Goal: Task Accomplishment & Management: Use online tool/utility

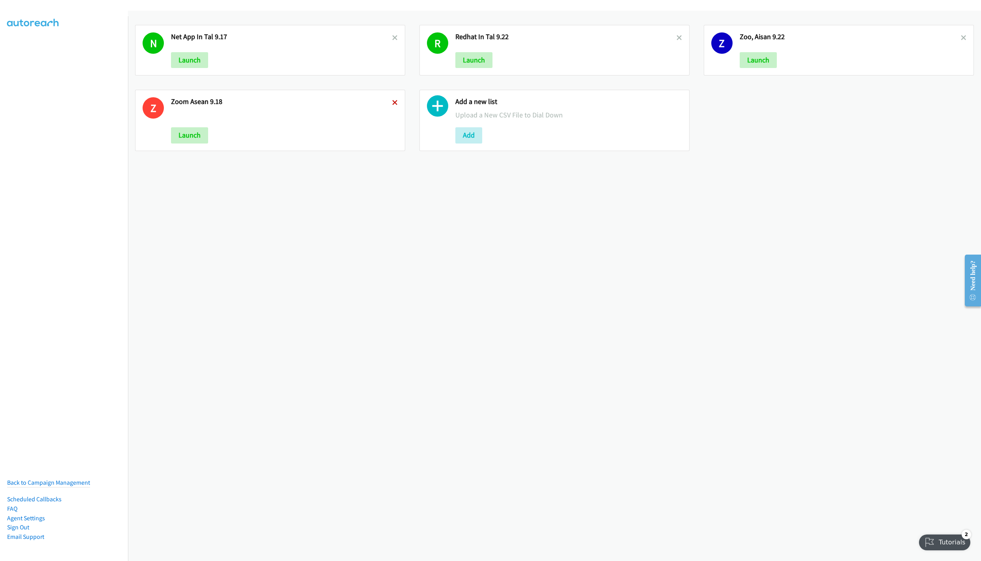
click at [392, 100] on icon at bounding box center [395, 103] width 6 height 6
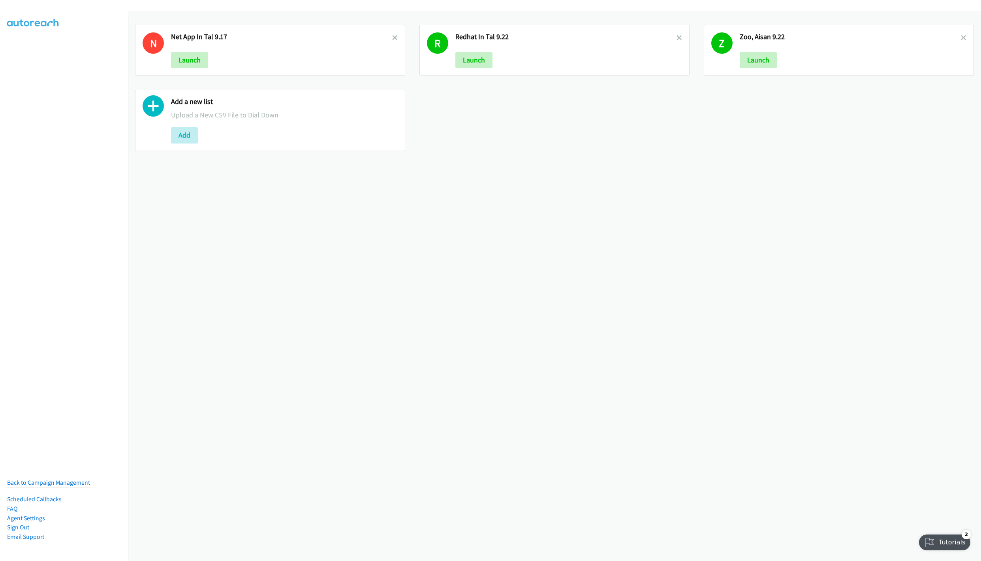
click at [392, 32] on div at bounding box center [395, 50] width 6 height 36
click at [392, 36] on icon at bounding box center [395, 39] width 6 height 6
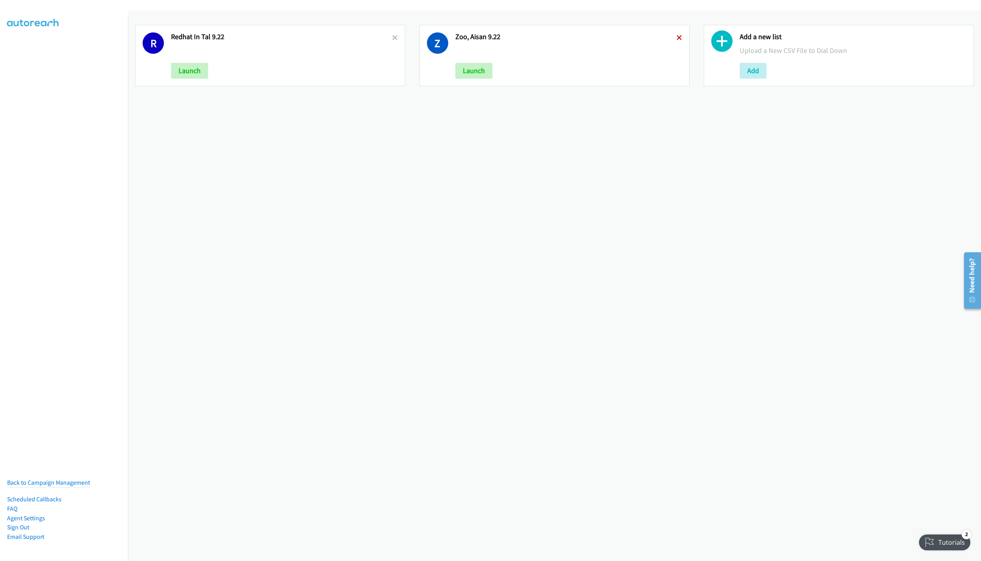
click at [677, 36] on icon at bounding box center [680, 39] width 6 height 6
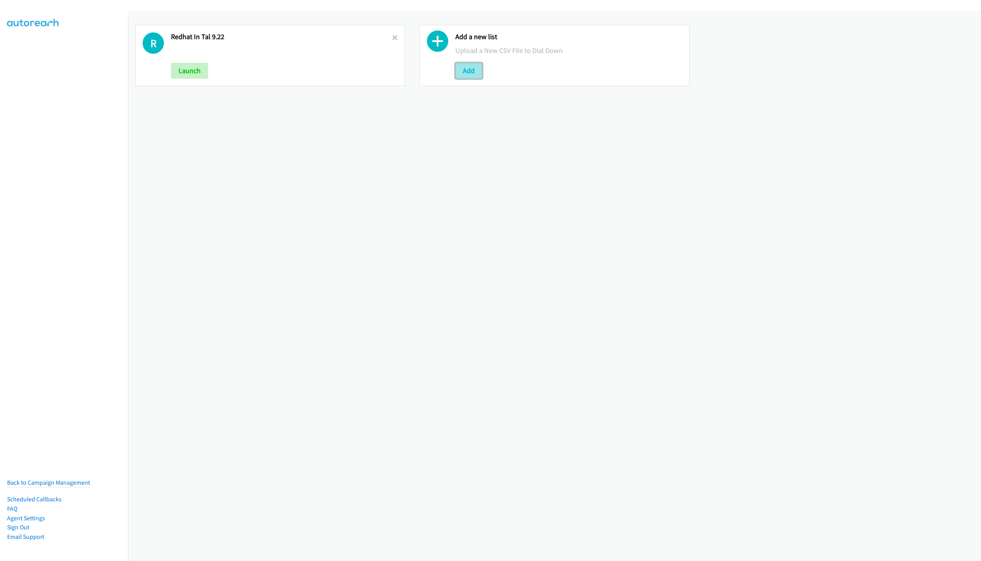
click at [466, 75] on button "Add" at bounding box center [469, 71] width 27 height 16
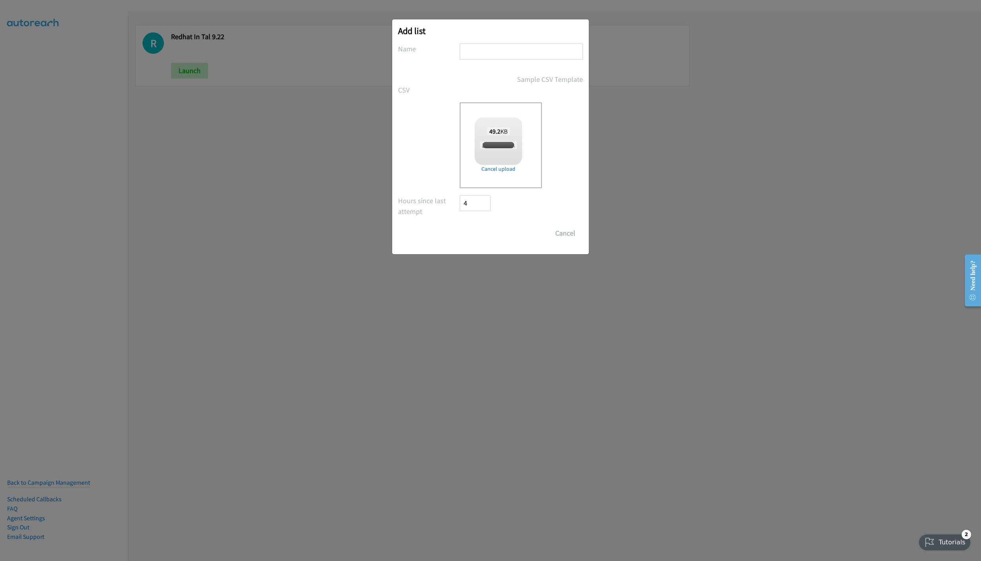
checkbox input "true"
click at [495, 54] on input "text" at bounding box center [521, 51] width 123 height 16
type input "Lenovo Dentsu HK 9.23"
click at [497, 233] on input "Save List" at bounding box center [480, 233] width 41 height 16
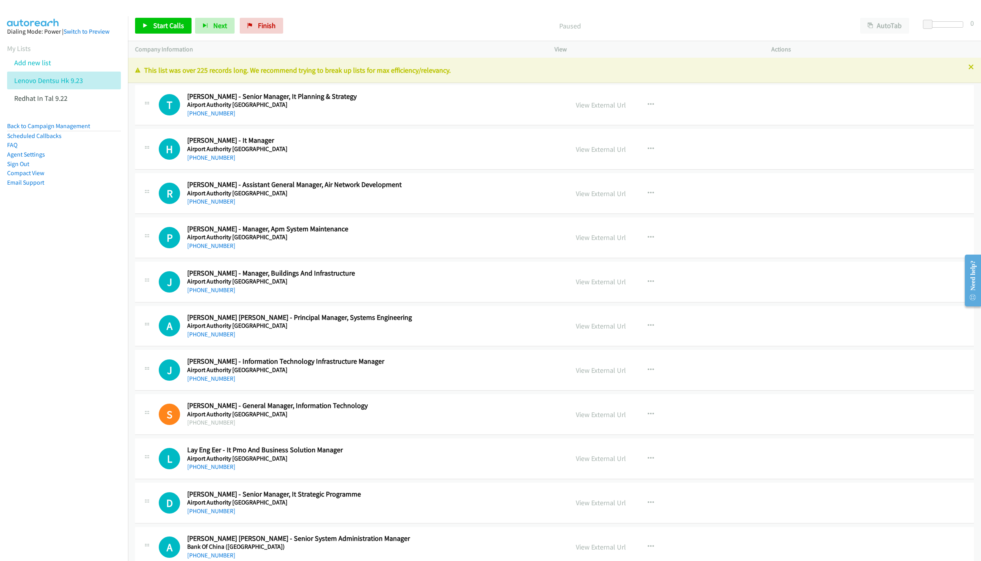
click at [969, 67] on icon at bounding box center [972, 68] width 6 height 6
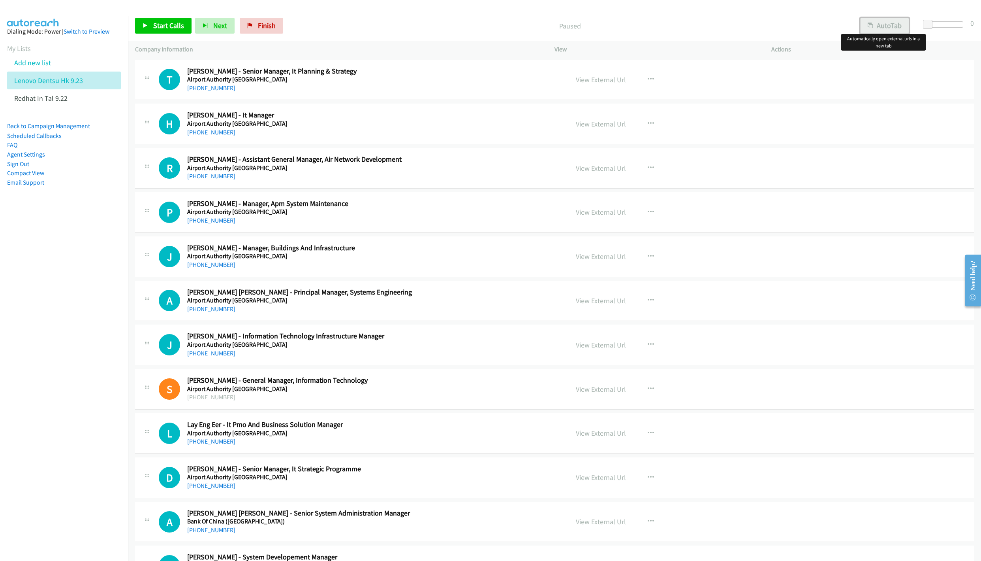
click at [879, 23] on button "AutoTab" at bounding box center [884, 26] width 49 height 16
click at [576, 78] on link "View External Url" at bounding box center [601, 79] width 50 height 9
click at [158, 24] on span "Start Calls" at bounding box center [168, 25] width 31 height 9
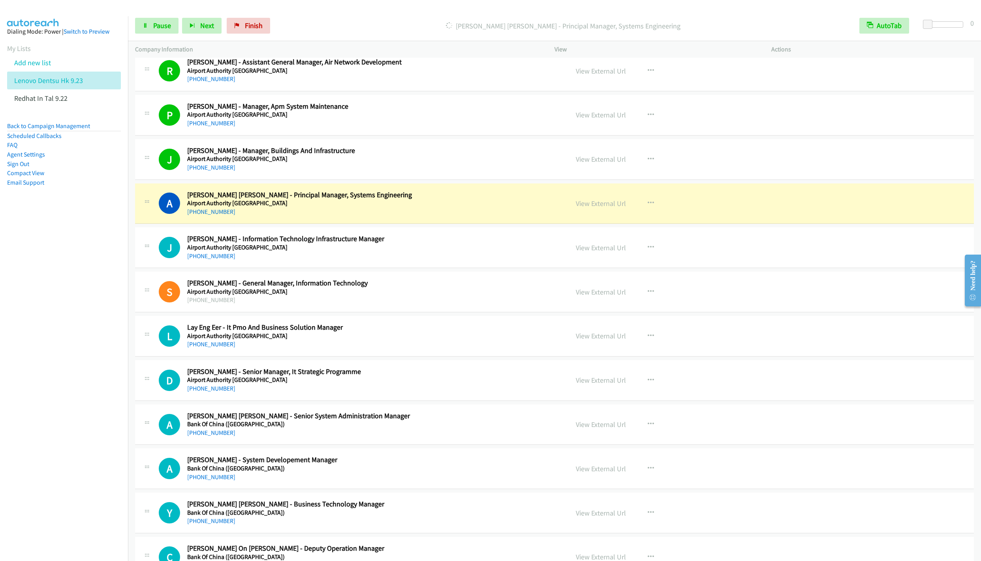
scroll to position [119, 0]
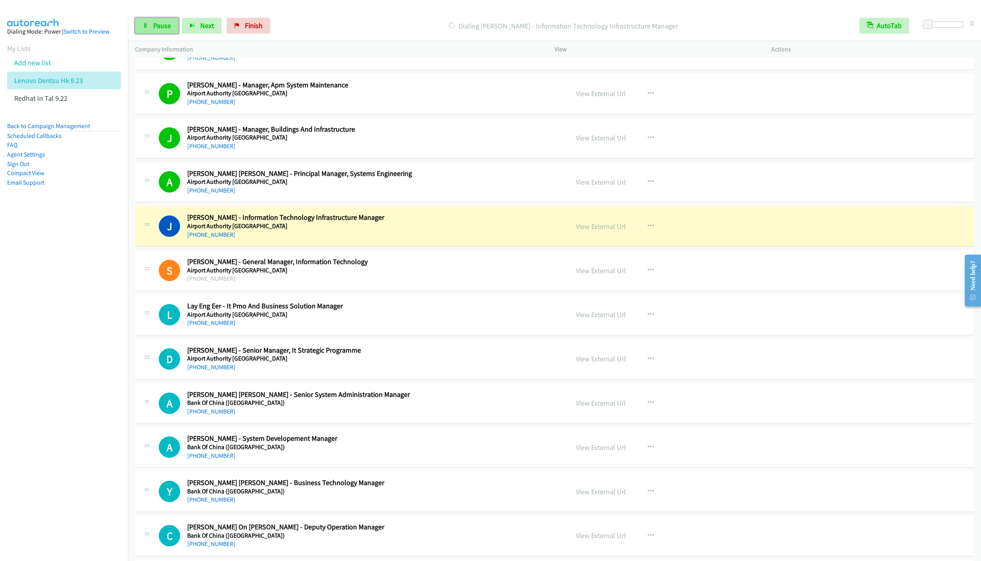
click at [158, 28] on span "Pause" at bounding box center [162, 25] width 18 height 9
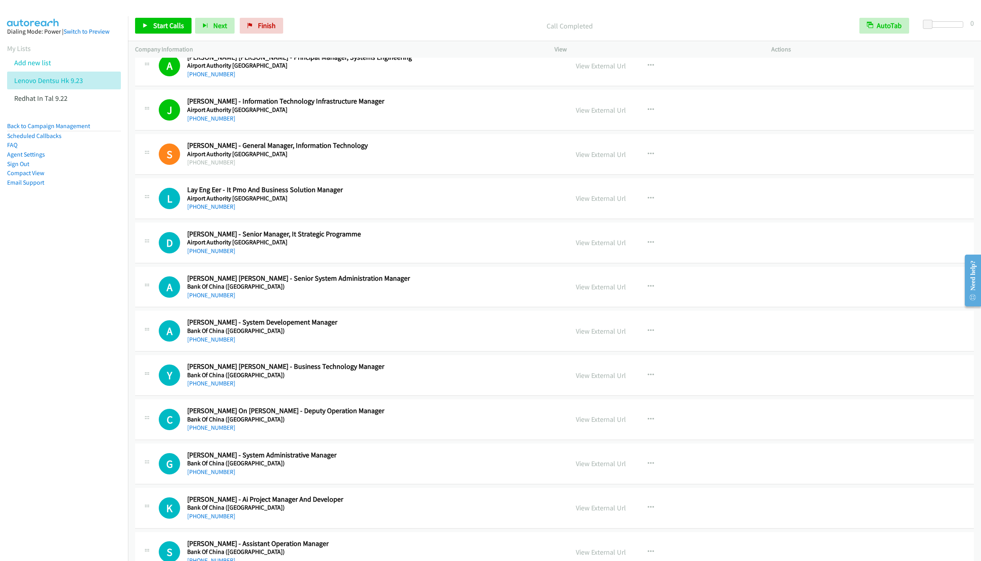
scroll to position [237, 0]
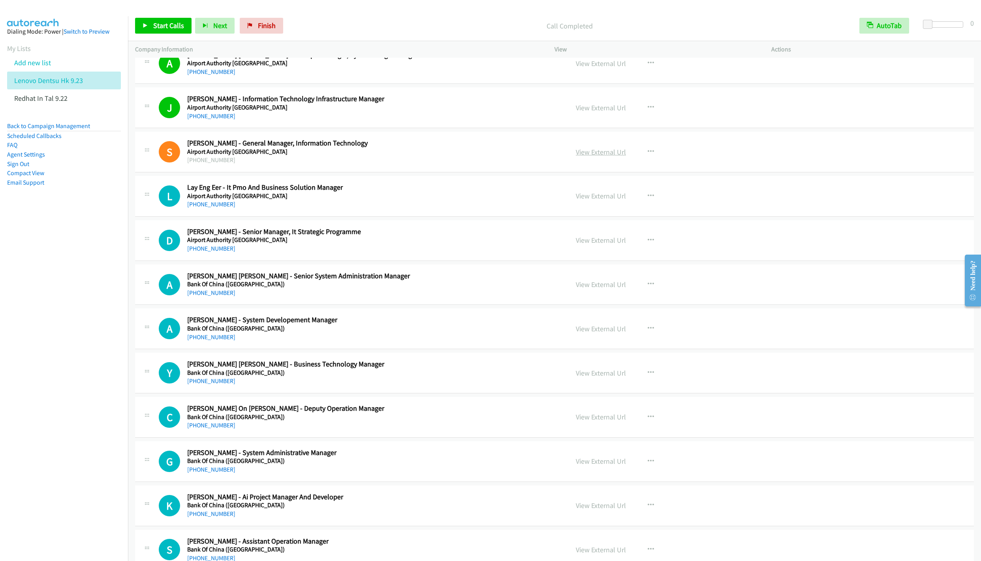
click at [595, 153] on link "View External Url" at bounding box center [601, 151] width 50 height 9
click at [151, 24] on link "Start Calls" at bounding box center [163, 26] width 56 height 16
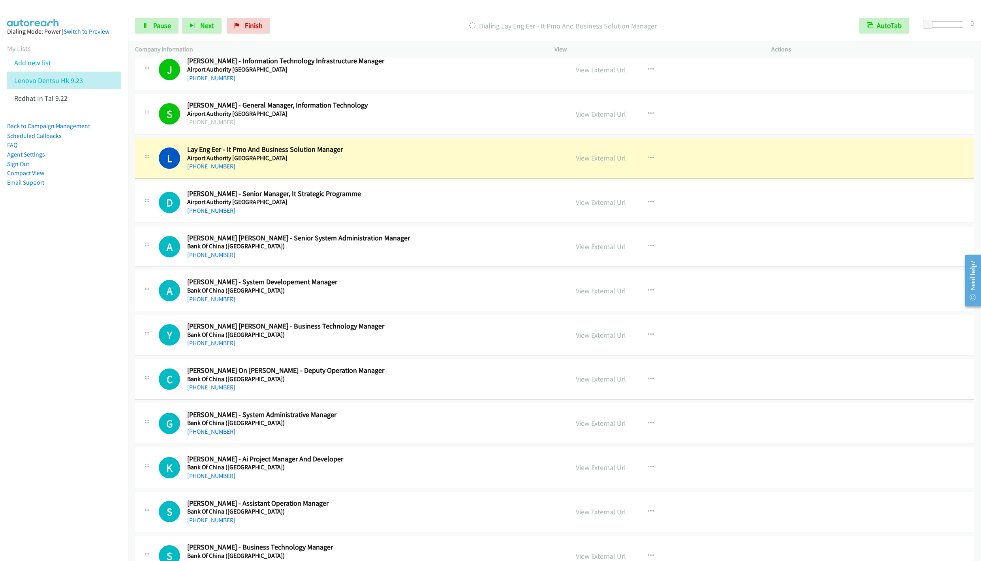
scroll to position [296, 0]
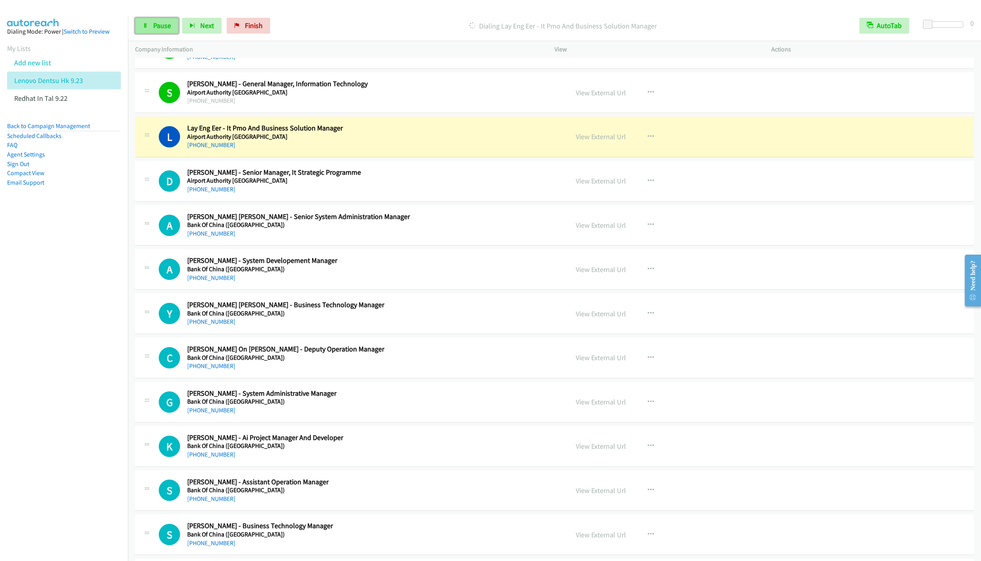
click at [150, 29] on link "Pause" at bounding box center [156, 26] width 43 height 16
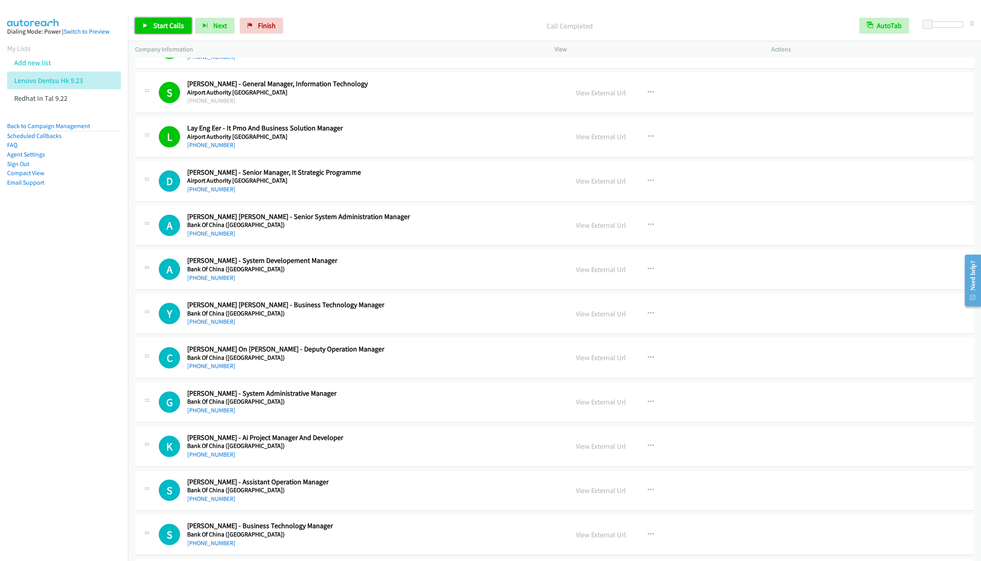
click at [159, 24] on span "Start Calls" at bounding box center [168, 25] width 31 height 9
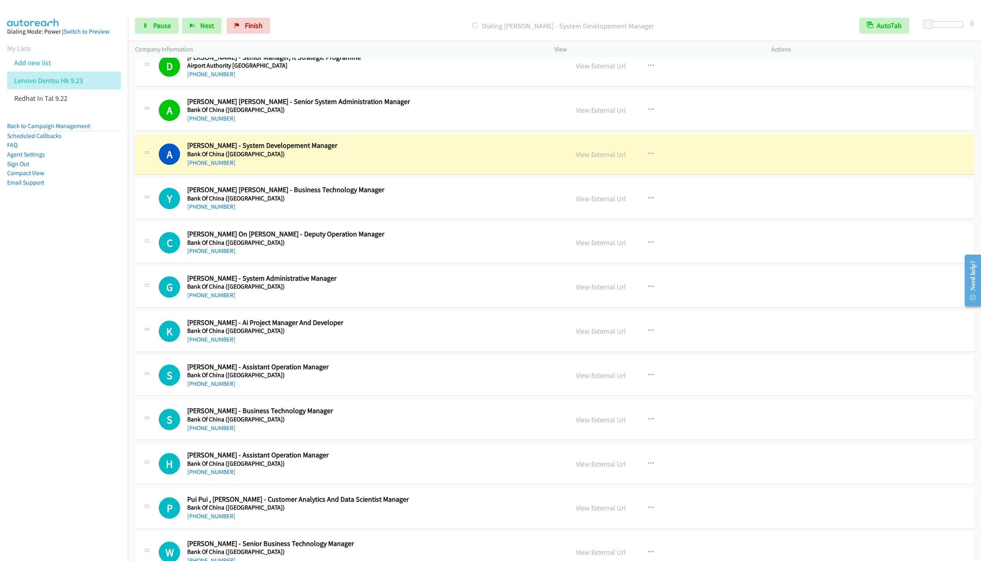
scroll to position [415, 0]
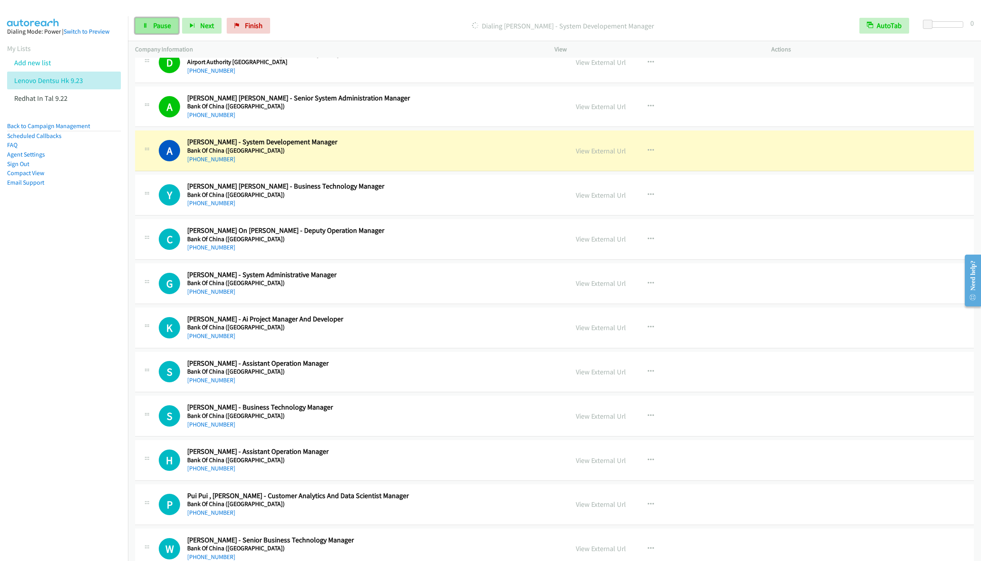
click at [160, 29] on span "Pause" at bounding box center [162, 25] width 18 height 9
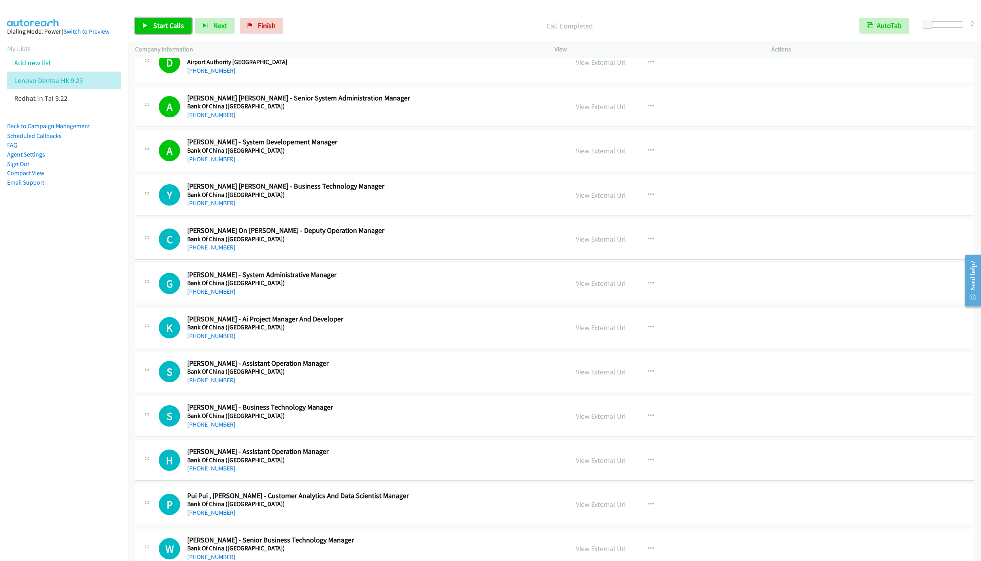
click at [168, 24] on span "Start Calls" at bounding box center [168, 25] width 31 height 9
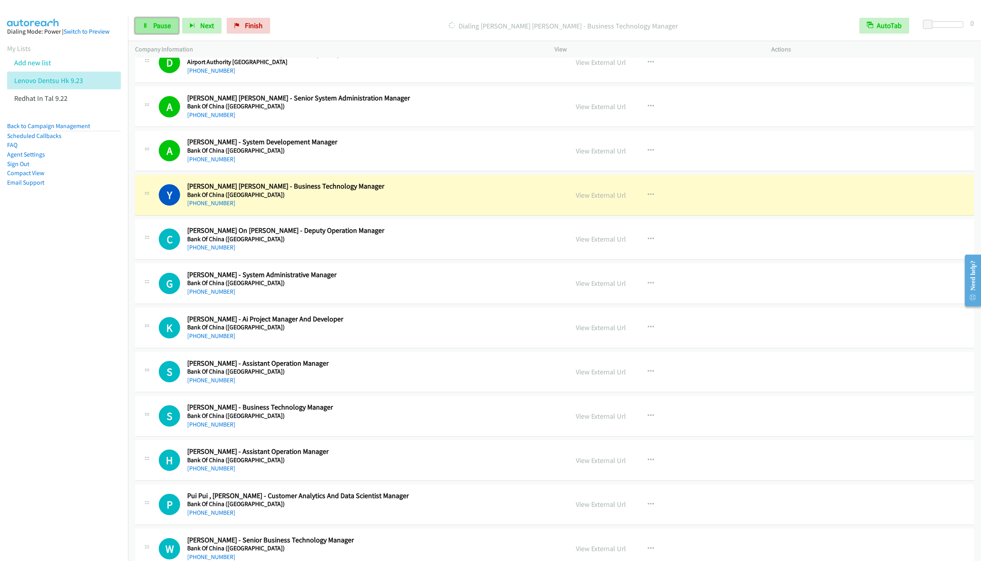
click at [158, 26] on span "Pause" at bounding box center [162, 25] width 18 height 9
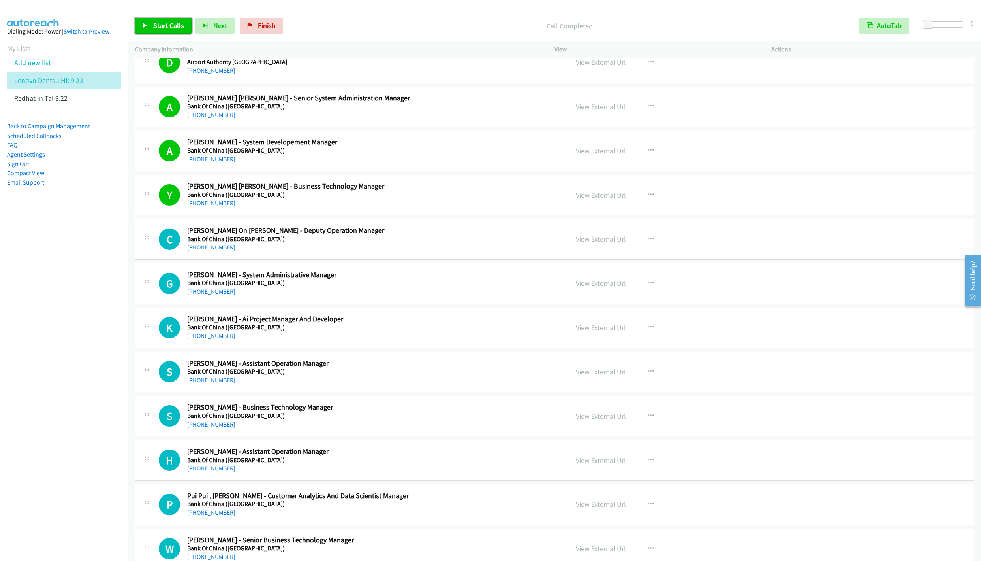
click at [153, 23] on span "Start Calls" at bounding box center [168, 25] width 31 height 9
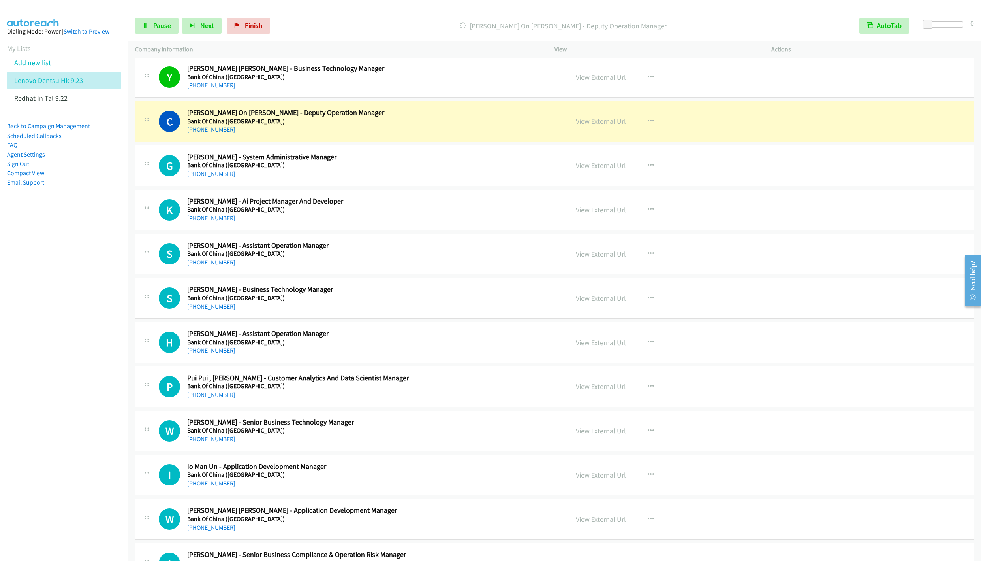
scroll to position [533, 0]
click at [156, 29] on span "Pause" at bounding box center [162, 25] width 18 height 9
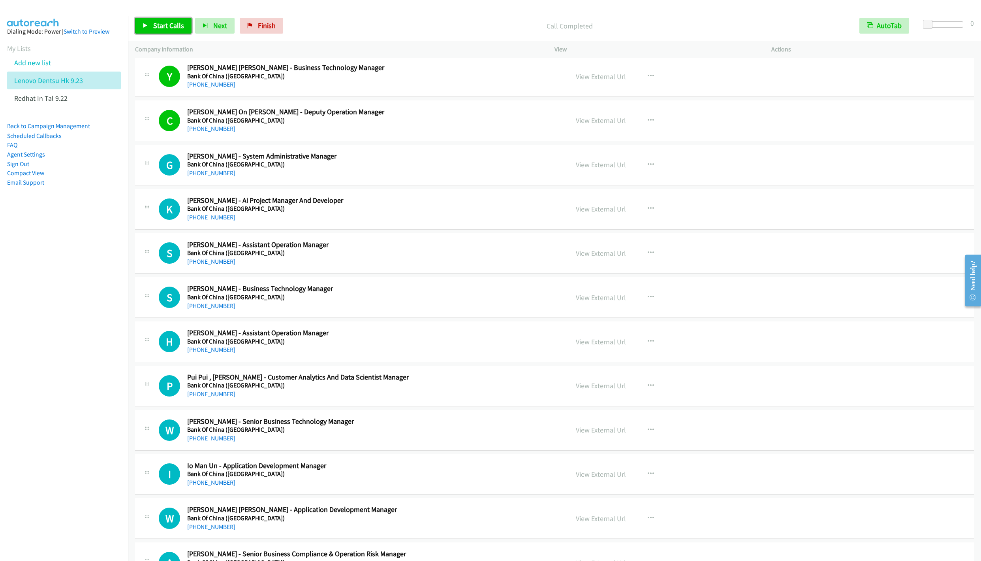
click at [162, 23] on span "Start Calls" at bounding box center [168, 25] width 31 height 9
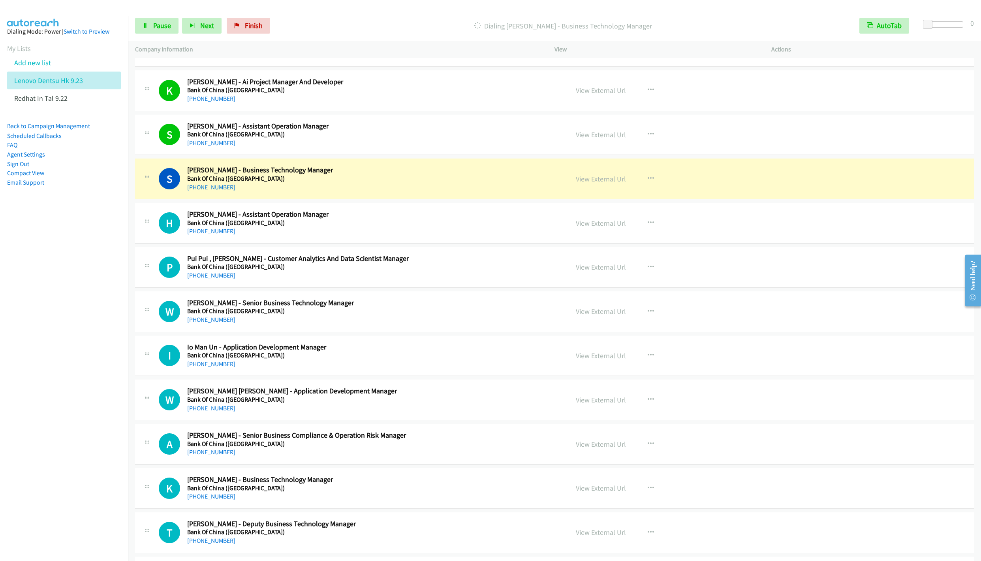
scroll to position [711, 0]
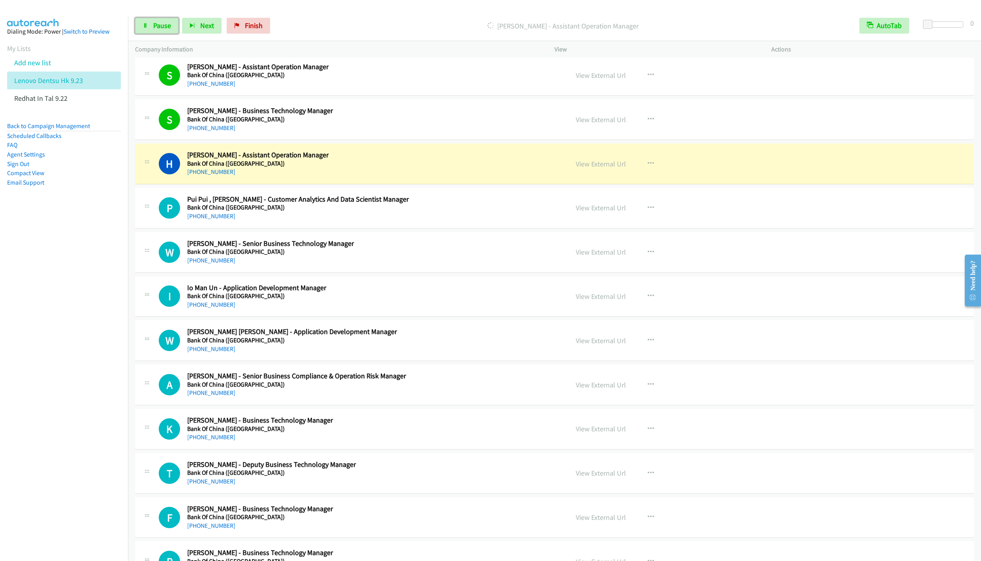
click at [156, 33] on link "Pause" at bounding box center [156, 26] width 43 height 16
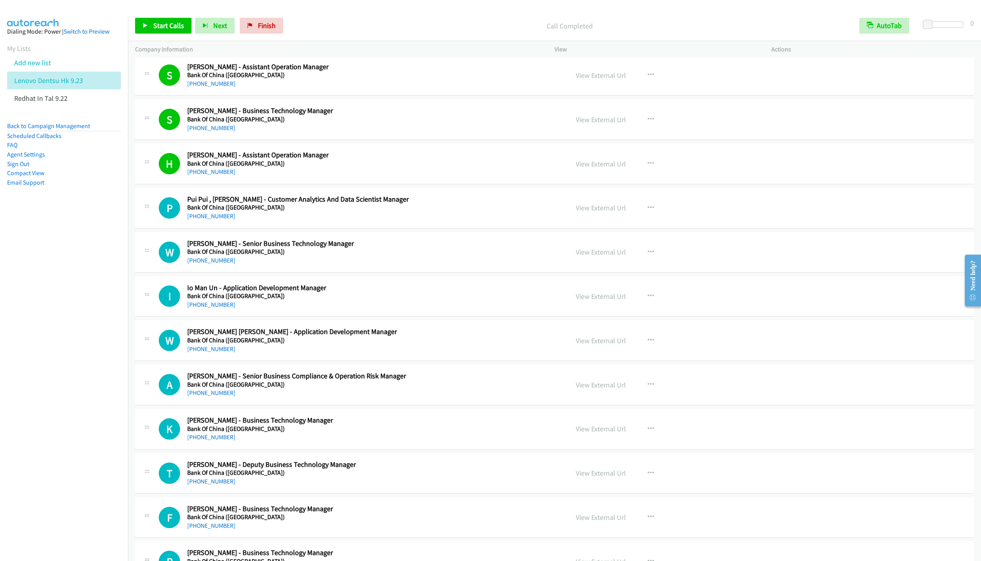
scroll to position [770, 0]
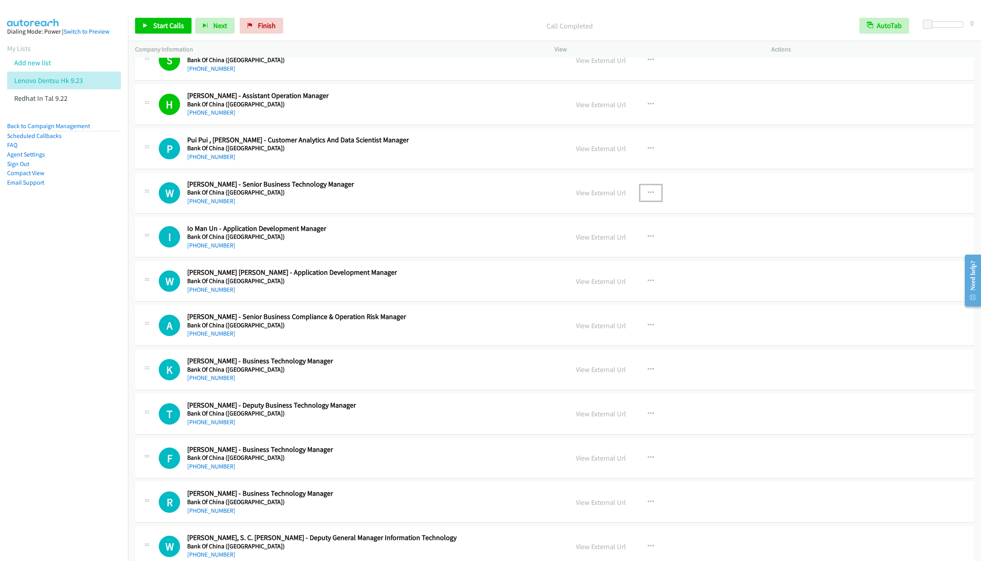
click at [648, 196] on icon "button" at bounding box center [651, 193] width 6 height 6
click at [581, 246] on link "Start Calls Here" at bounding box center [608, 244] width 105 height 16
click at [160, 29] on span "Start Calls" at bounding box center [168, 25] width 31 height 9
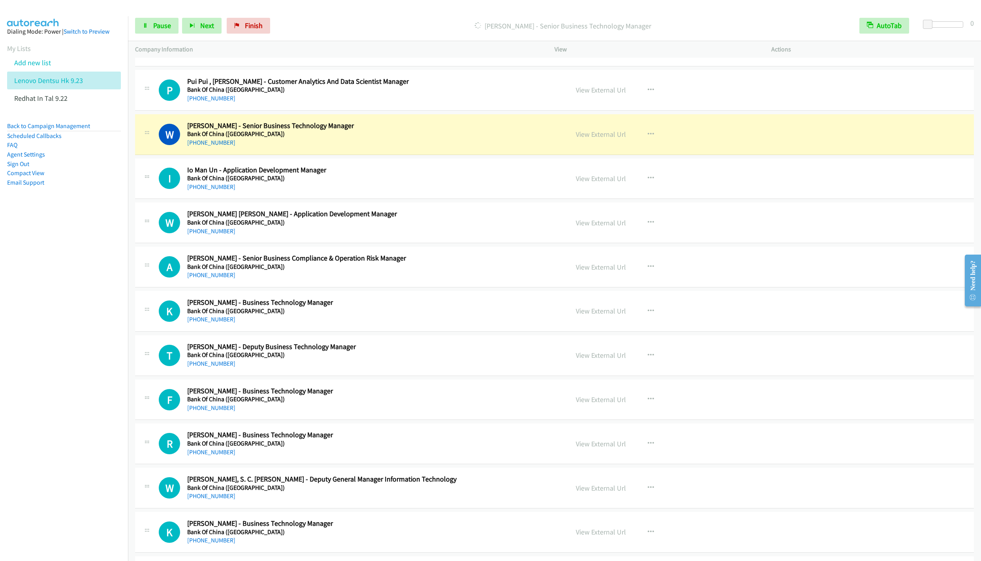
scroll to position [830, 0]
click at [149, 29] on link "Pause" at bounding box center [156, 26] width 43 height 16
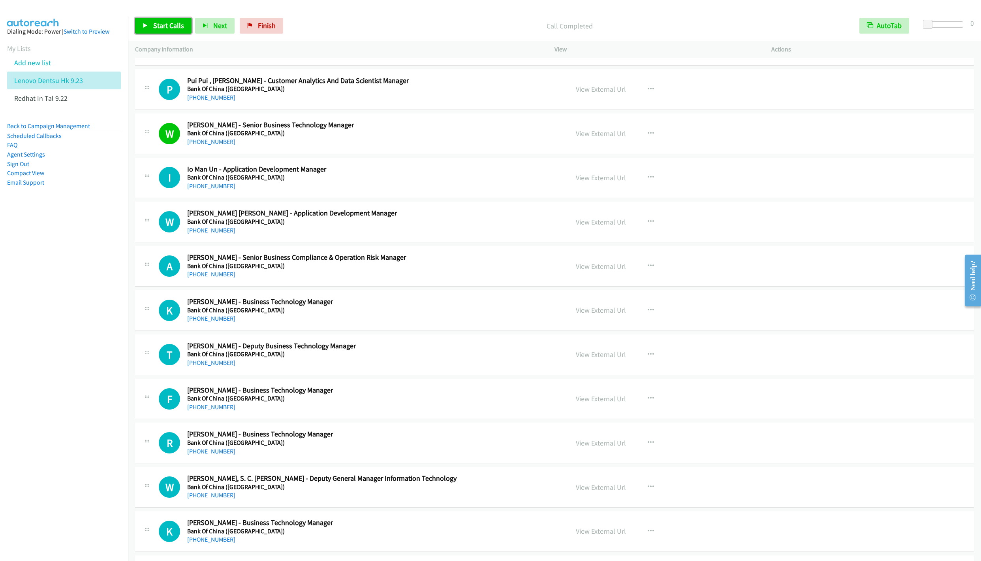
click at [151, 31] on link "Start Calls" at bounding box center [163, 26] width 56 height 16
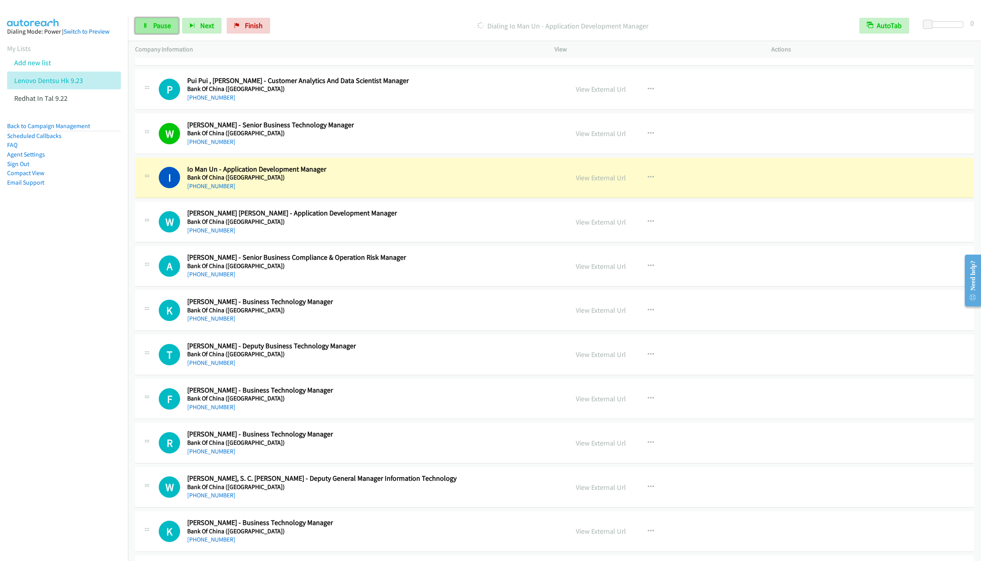
click at [158, 31] on link "Pause" at bounding box center [156, 26] width 43 height 16
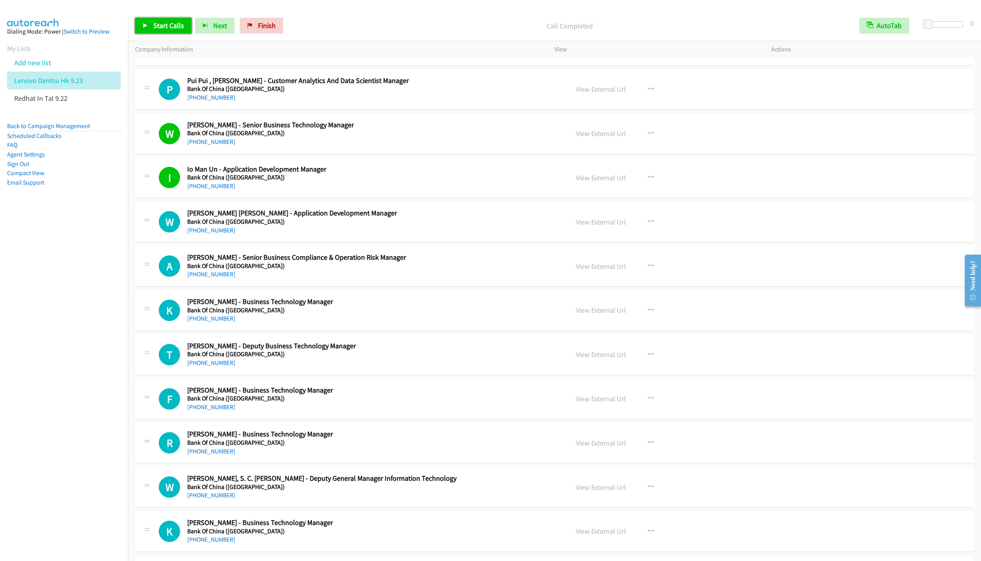
click at [160, 23] on span "Start Calls" at bounding box center [168, 25] width 31 height 9
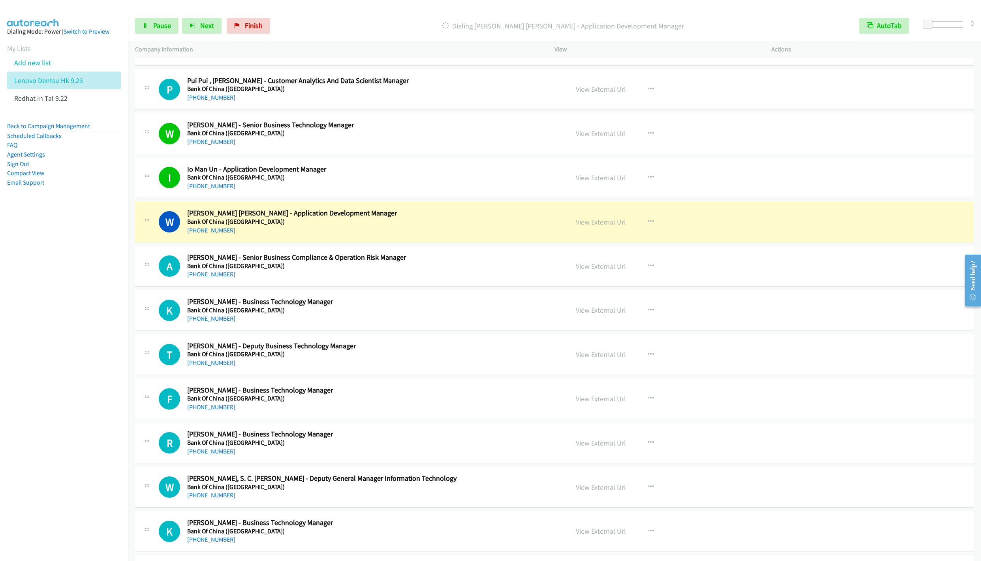
scroll to position [889, 0]
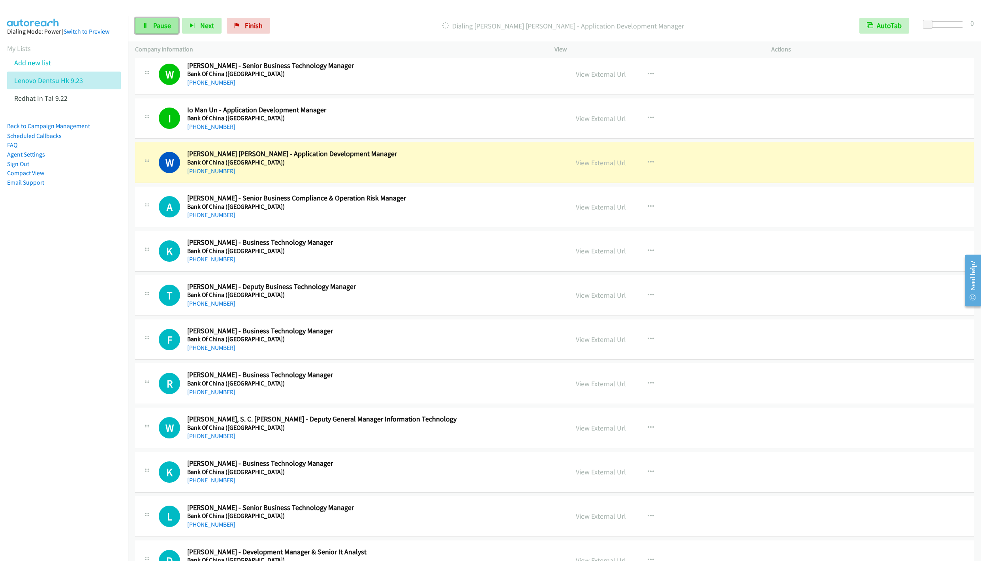
click at [155, 26] on span "Pause" at bounding box center [162, 25] width 18 height 9
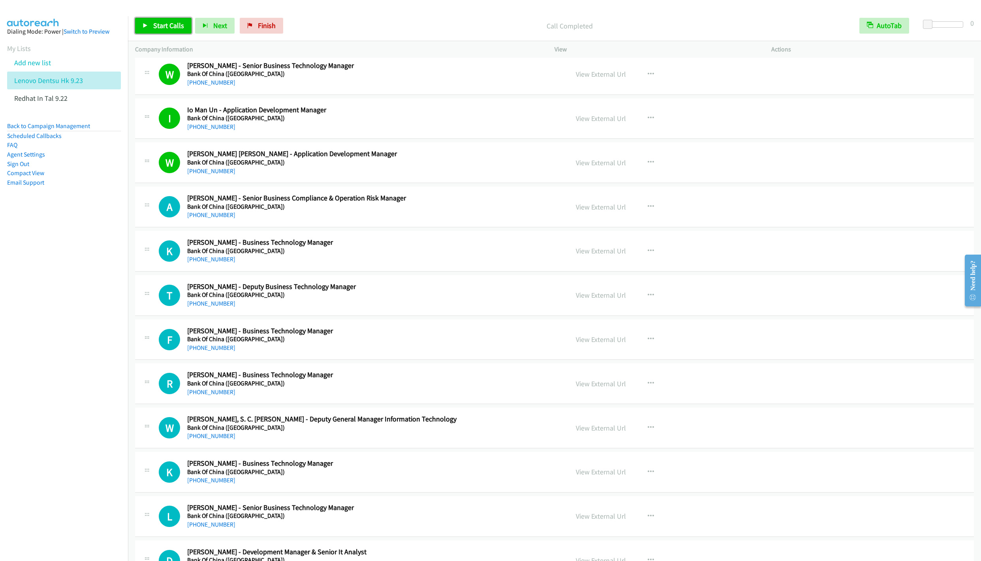
click at [147, 30] on link "Start Calls" at bounding box center [163, 26] width 56 height 16
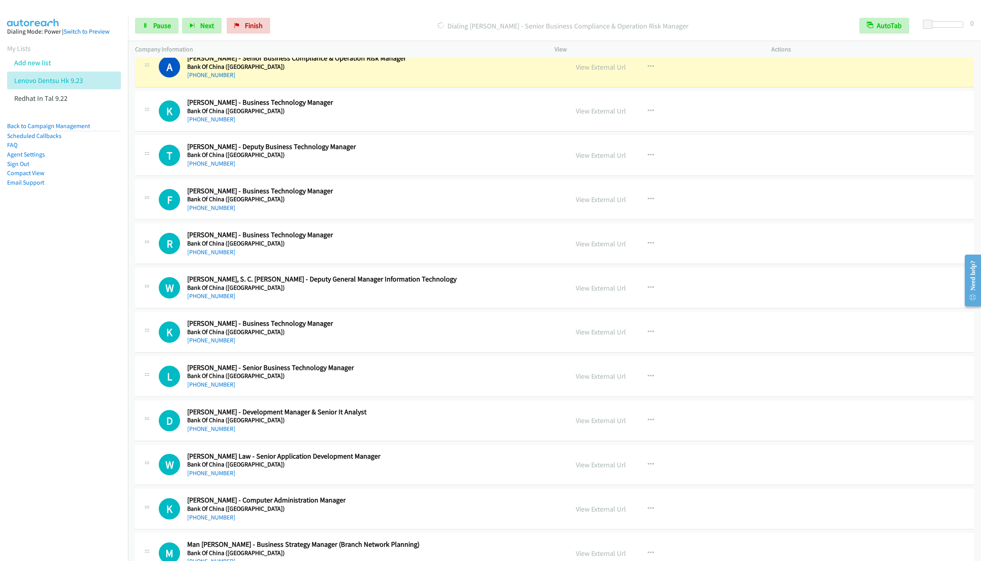
scroll to position [1007, 0]
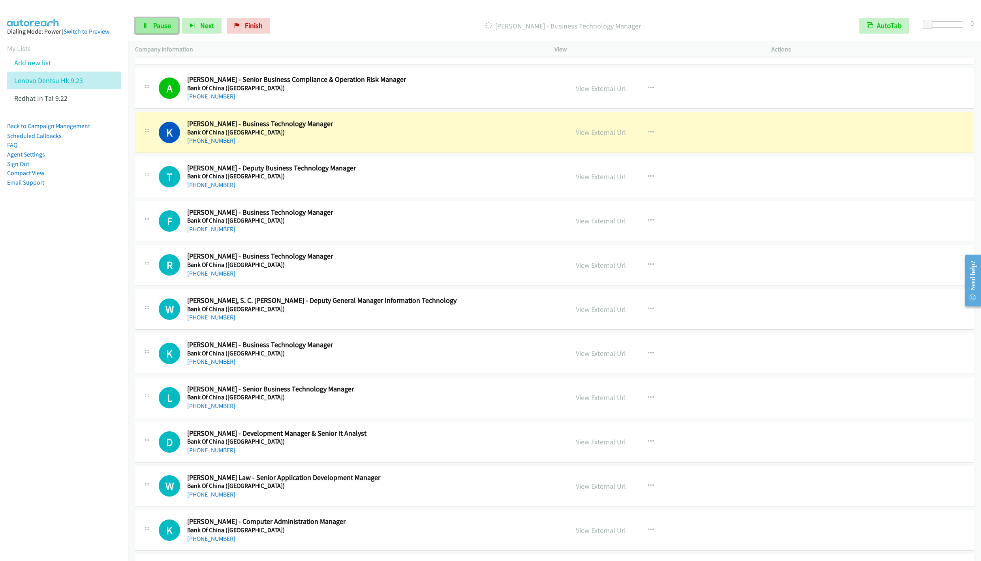
click at [157, 26] on span "Pause" at bounding box center [162, 25] width 18 height 9
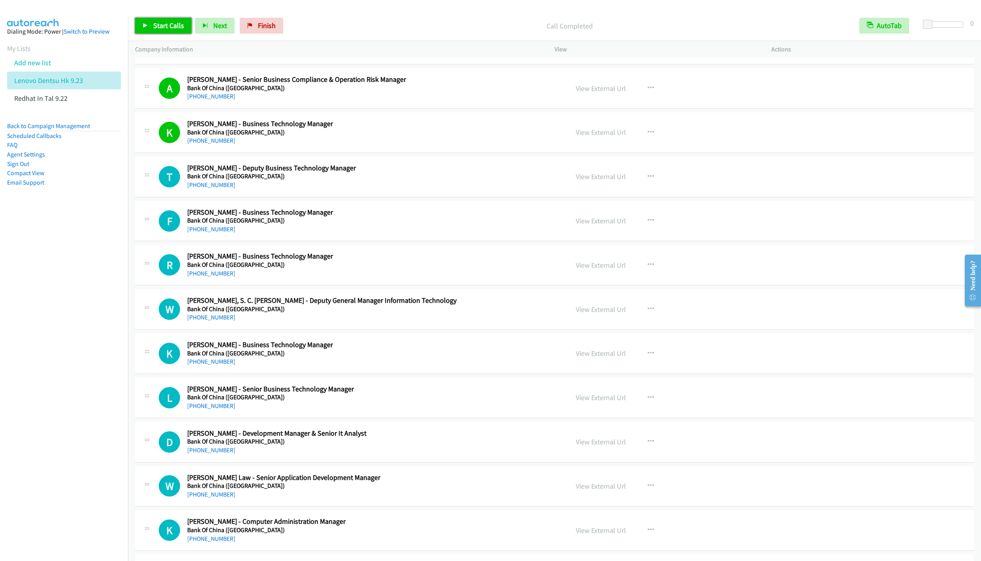
click at [153, 22] on span "Start Calls" at bounding box center [168, 25] width 31 height 9
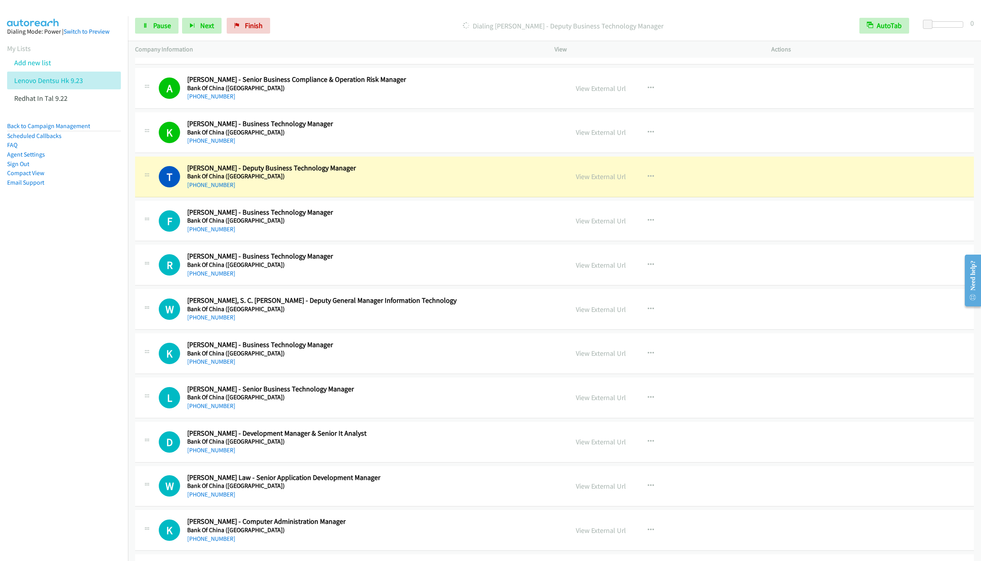
scroll to position [1067, 0]
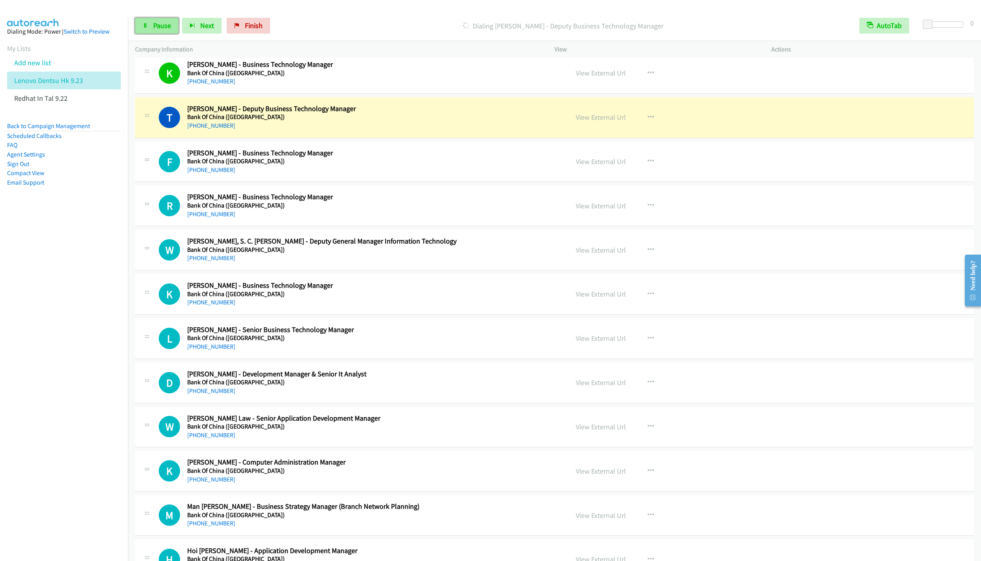
click at [157, 24] on span "Pause" at bounding box center [162, 25] width 18 height 9
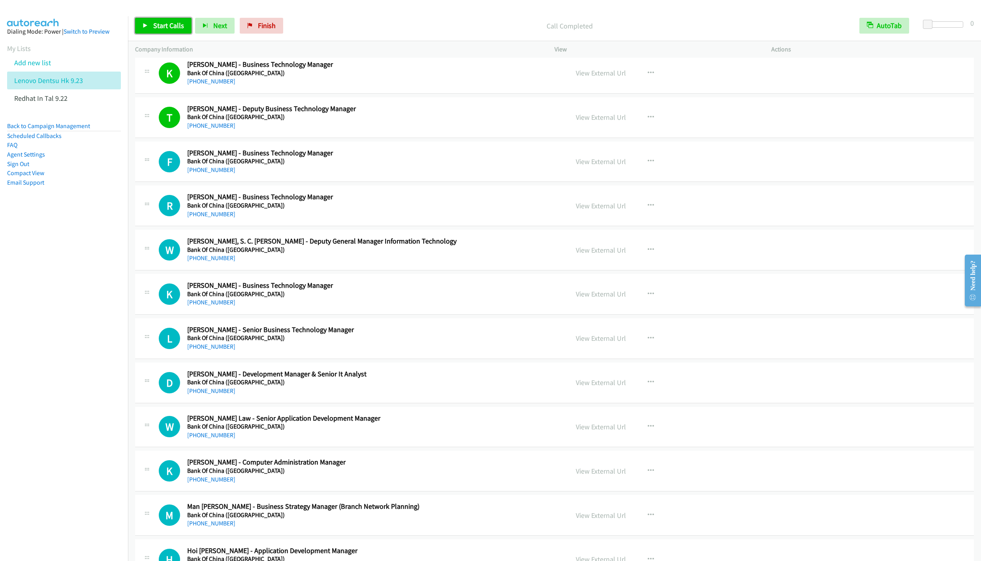
click at [150, 30] on link "Start Calls" at bounding box center [163, 26] width 56 height 16
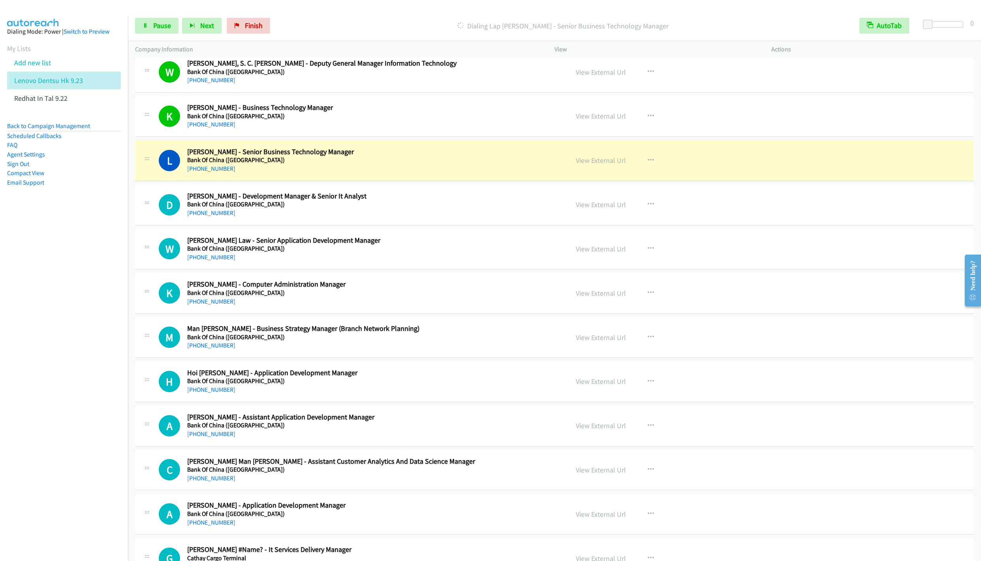
scroll to position [1304, 0]
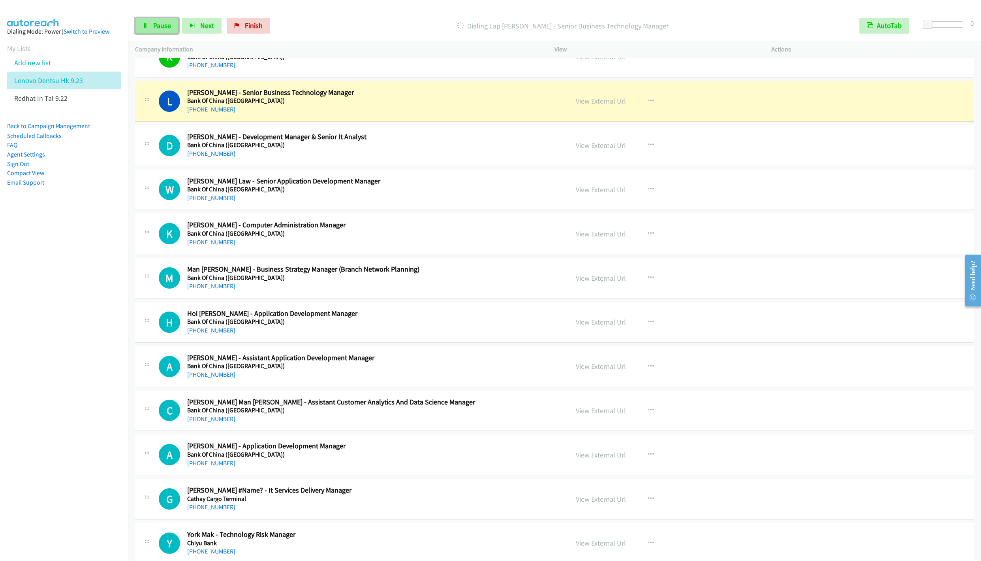
click at [152, 32] on link "Pause" at bounding box center [156, 26] width 43 height 16
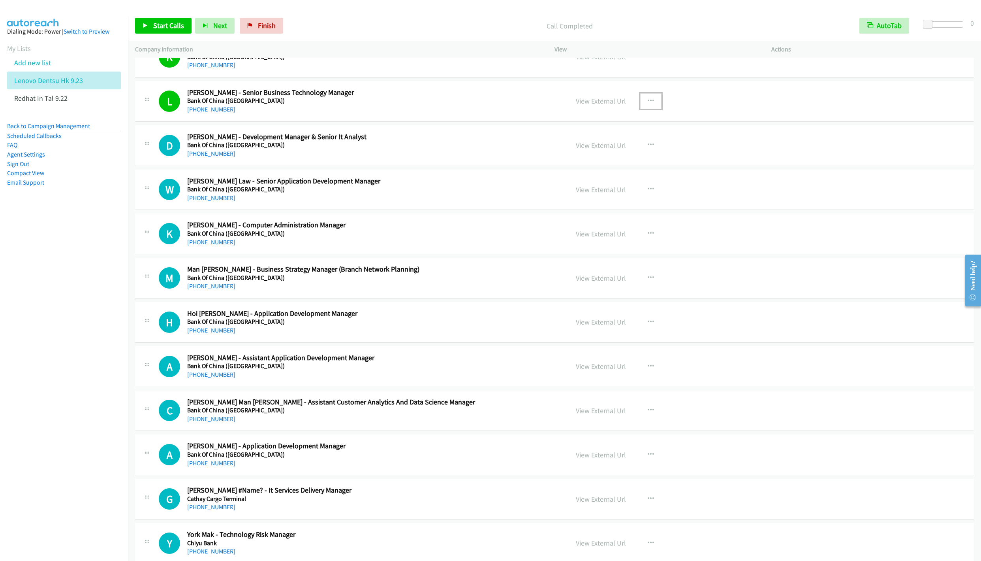
click at [648, 104] on icon "button" at bounding box center [651, 101] width 6 height 6
click at [587, 177] on link "Remove from list" at bounding box center [608, 169] width 105 height 16
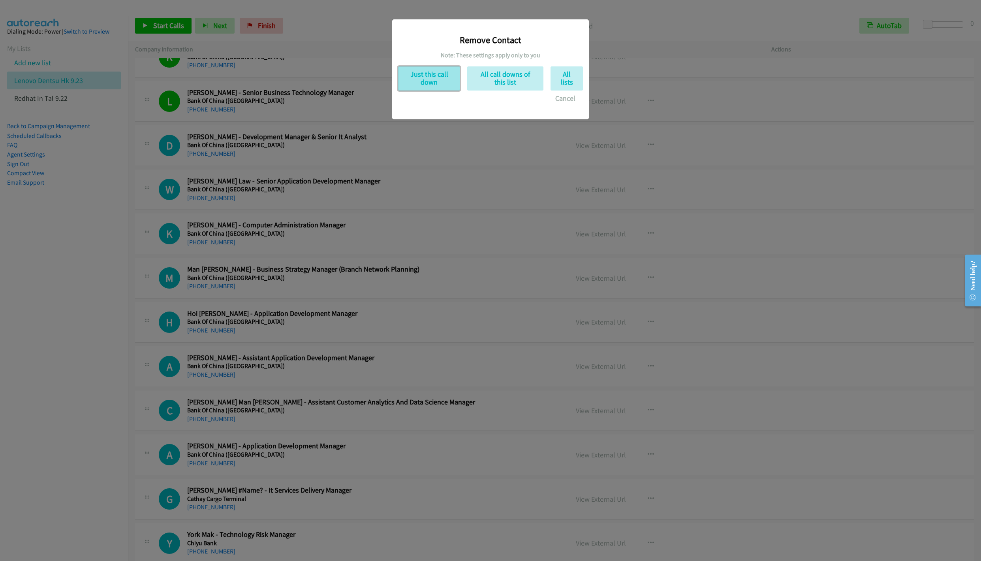
click at [435, 82] on button "Just this call down" at bounding box center [429, 78] width 62 height 24
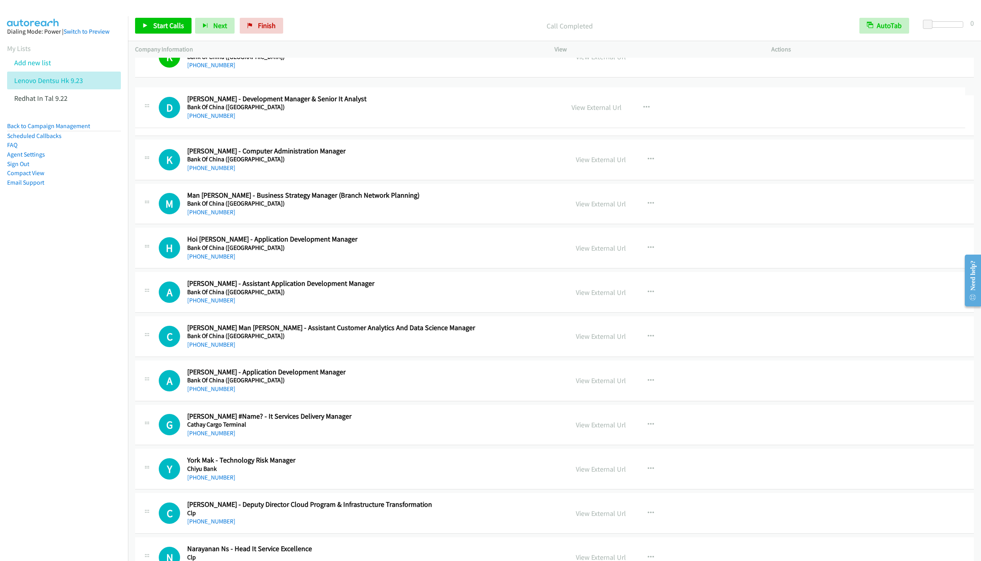
drag, startPoint x: 254, startPoint y: 98, endPoint x: 293, endPoint y: 99, distance: 39.1
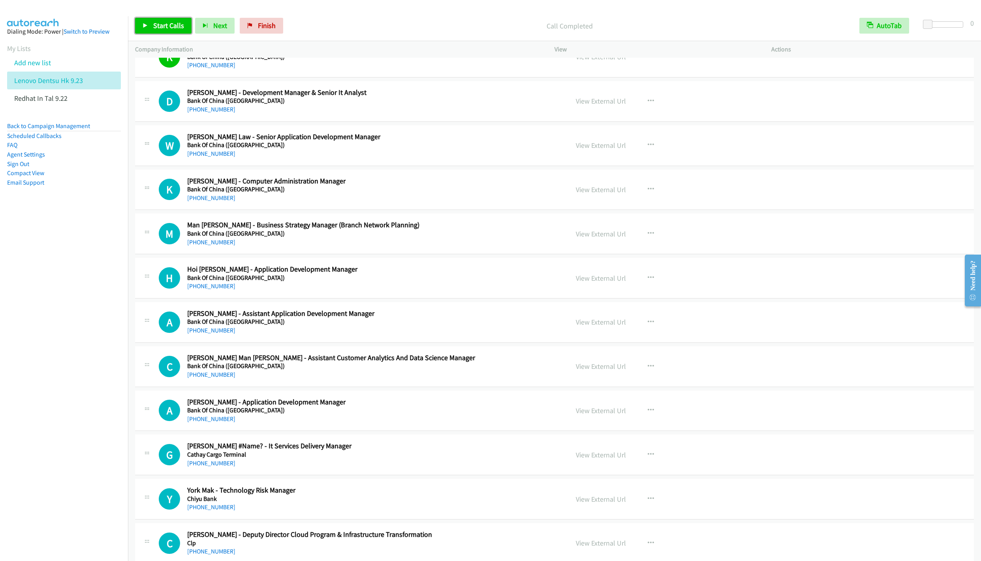
click at [152, 22] on link "Start Calls" at bounding box center [163, 26] width 56 height 16
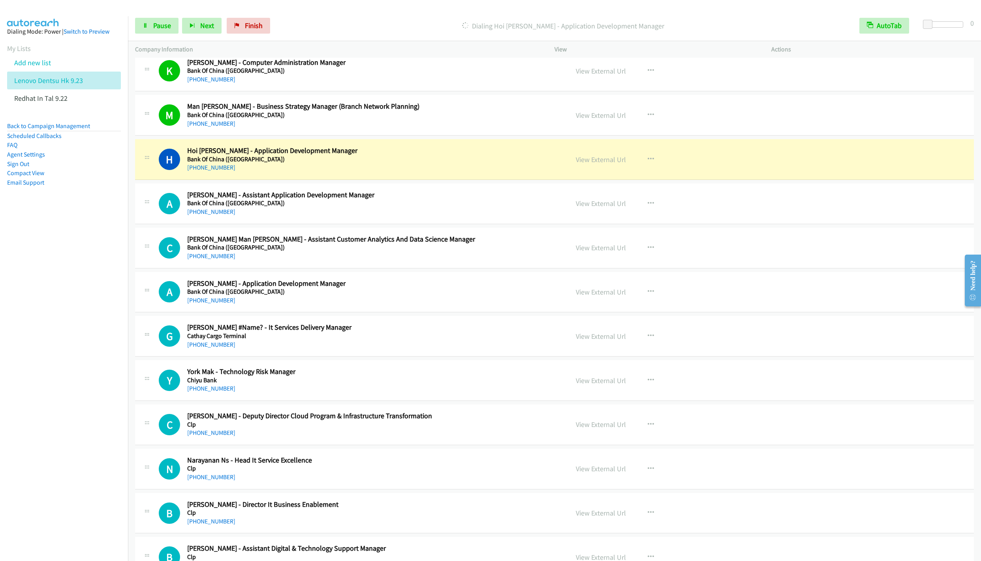
scroll to position [1482, 0]
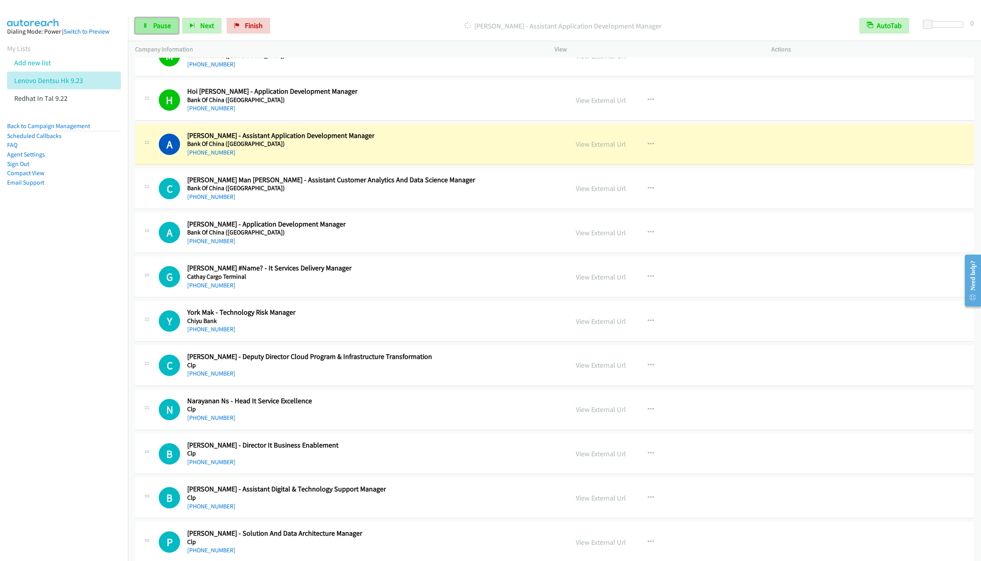
click at [157, 26] on span "Pause" at bounding box center [162, 25] width 18 height 9
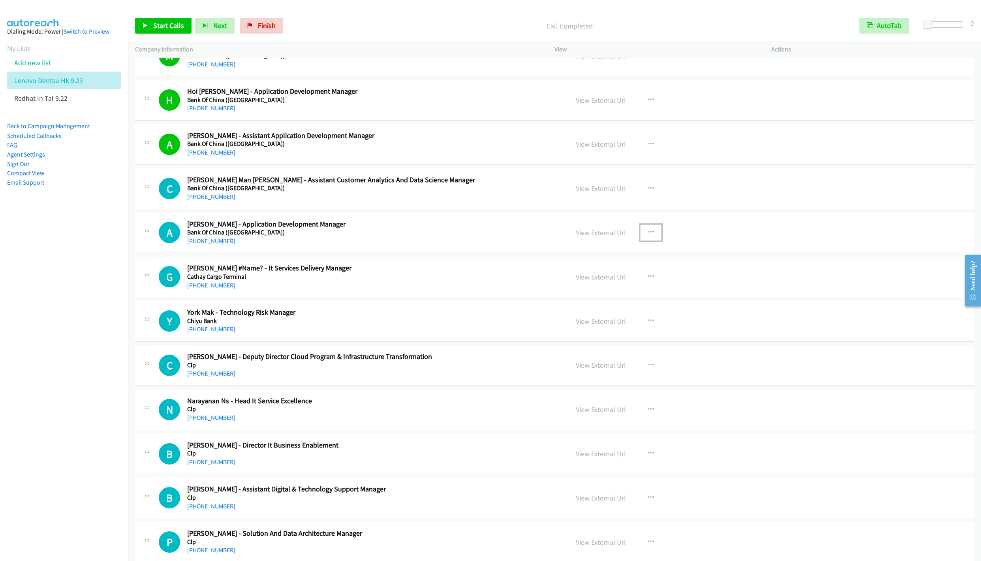
click at [642, 232] on button "button" at bounding box center [650, 232] width 21 height 16
click at [597, 291] on link "Start Calls Here" at bounding box center [608, 284] width 105 height 16
click at [152, 26] on link "Start Calls" at bounding box center [163, 26] width 56 height 16
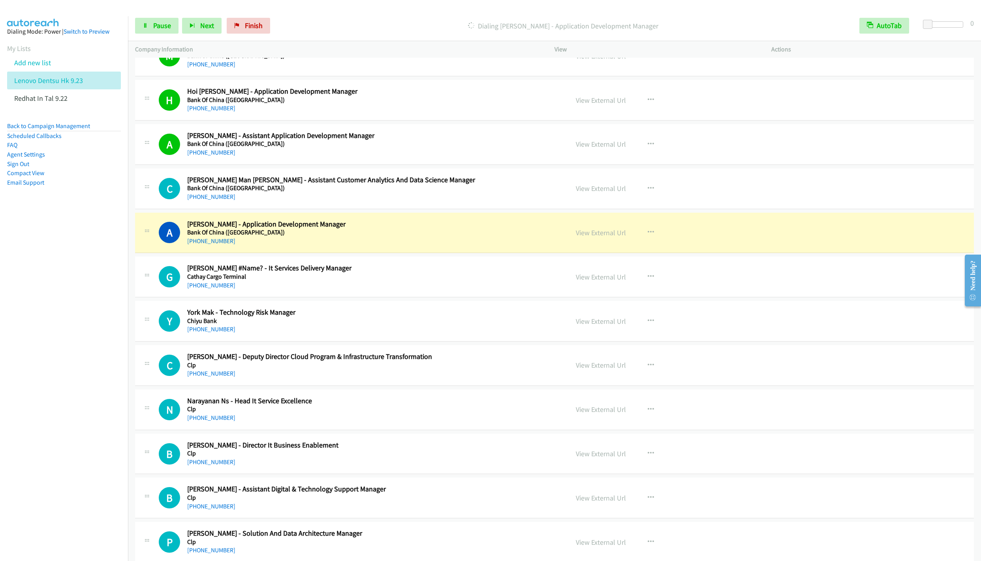
scroll to position [1541, 0]
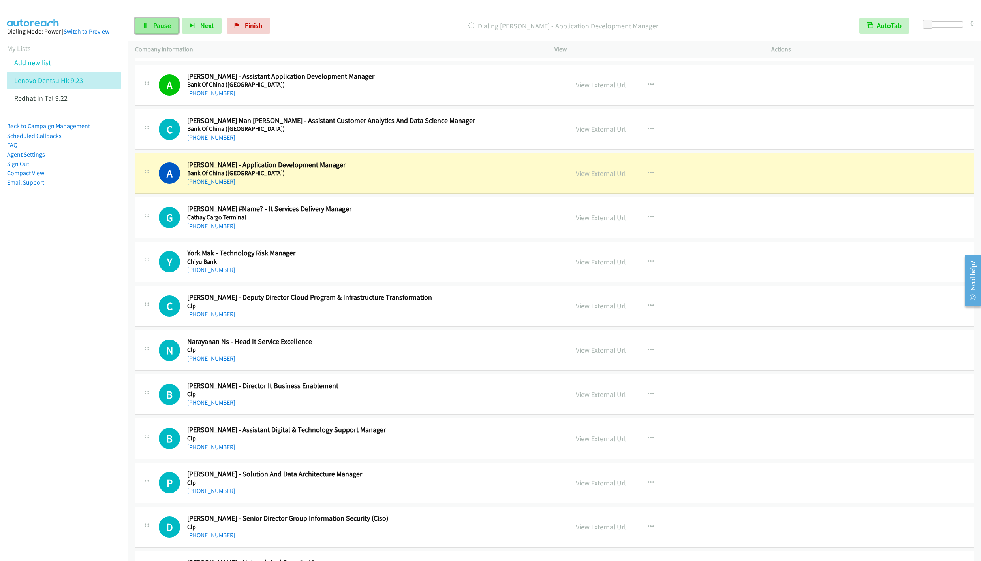
click at [160, 25] on span "Pause" at bounding box center [162, 25] width 18 height 9
click at [159, 20] on link "Start Calls" at bounding box center [163, 26] width 56 height 16
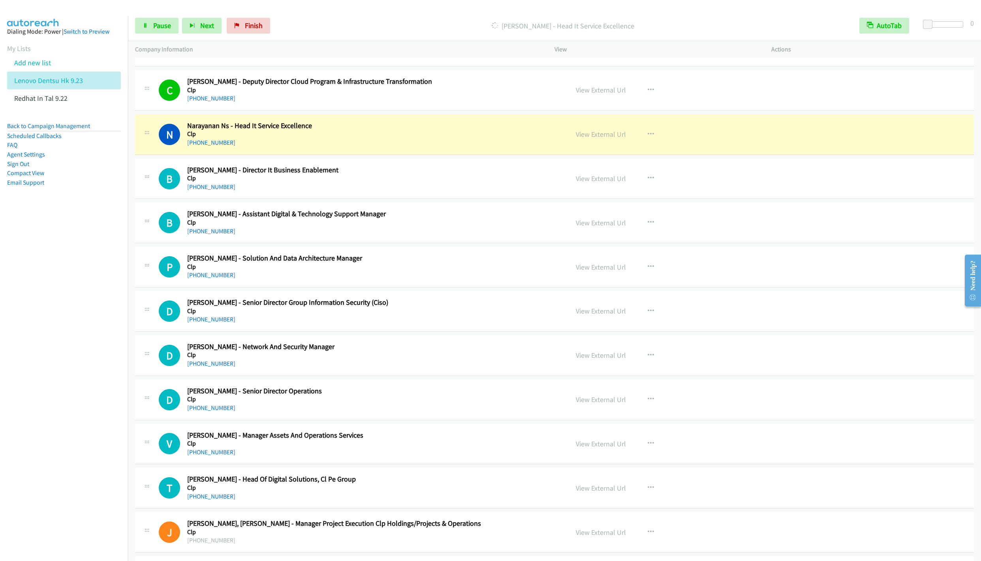
scroll to position [1778, 0]
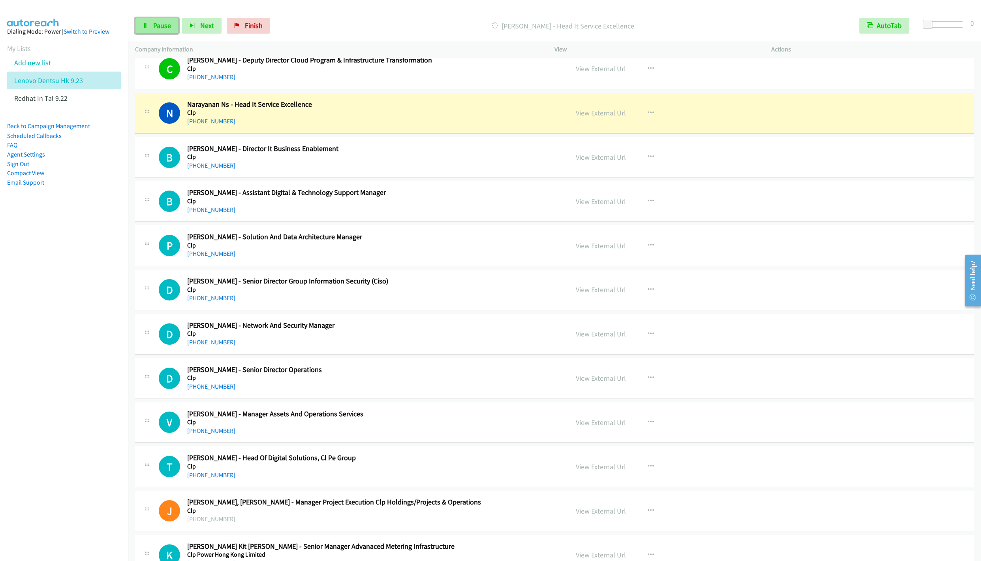
click at [158, 28] on span "Pause" at bounding box center [162, 25] width 18 height 9
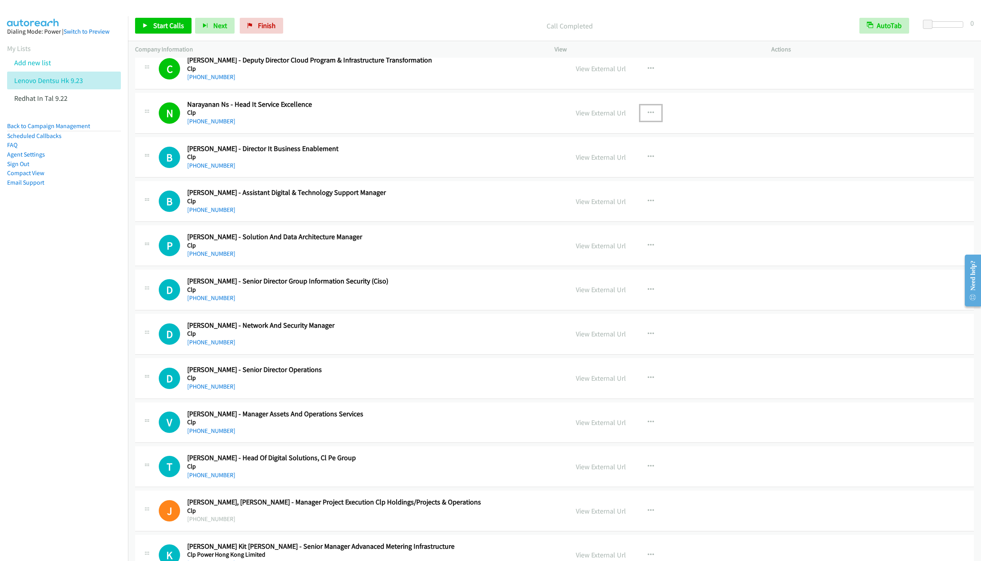
click at [650, 117] on button "button" at bounding box center [650, 113] width 21 height 16
click at [591, 188] on link "Remove from list" at bounding box center [608, 181] width 105 height 16
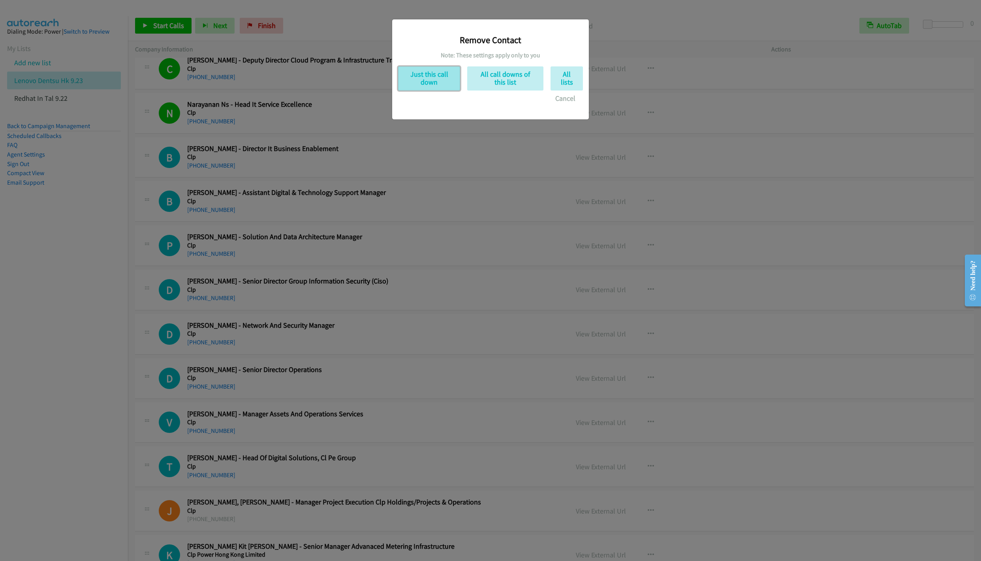
click at [432, 77] on button "Just this call down" at bounding box center [429, 78] width 62 height 24
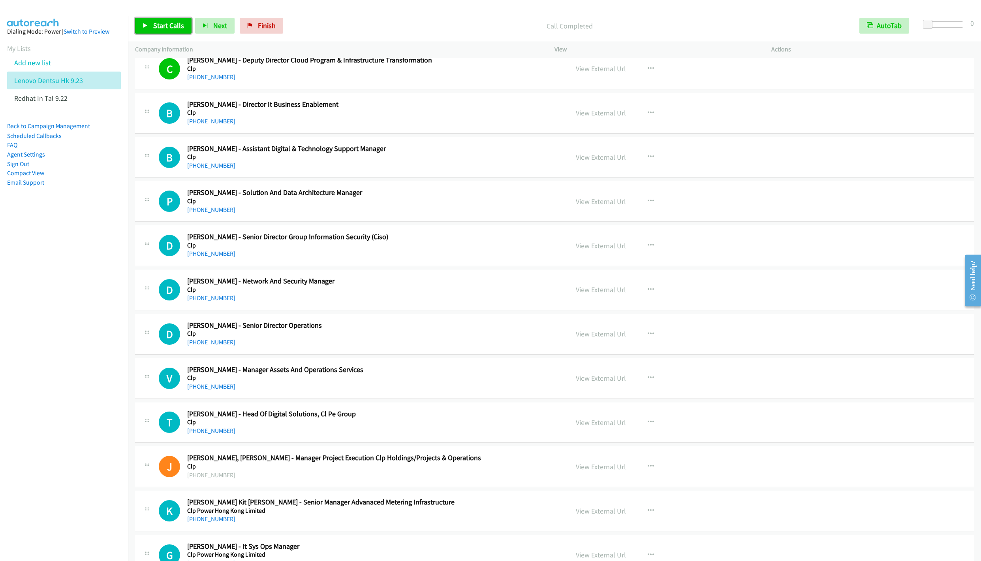
click at [156, 26] on span "Start Calls" at bounding box center [168, 25] width 31 height 9
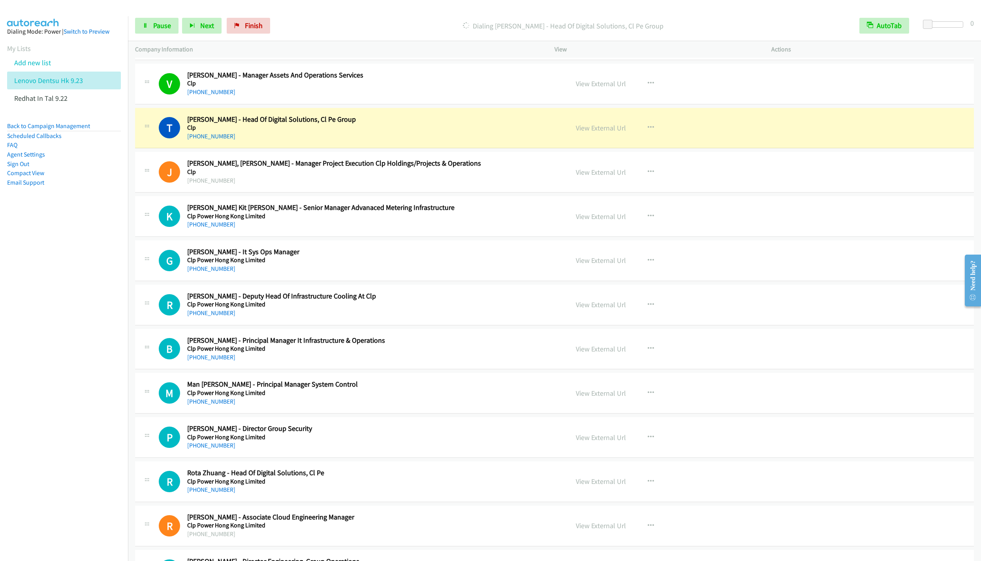
scroll to position [2074, 0]
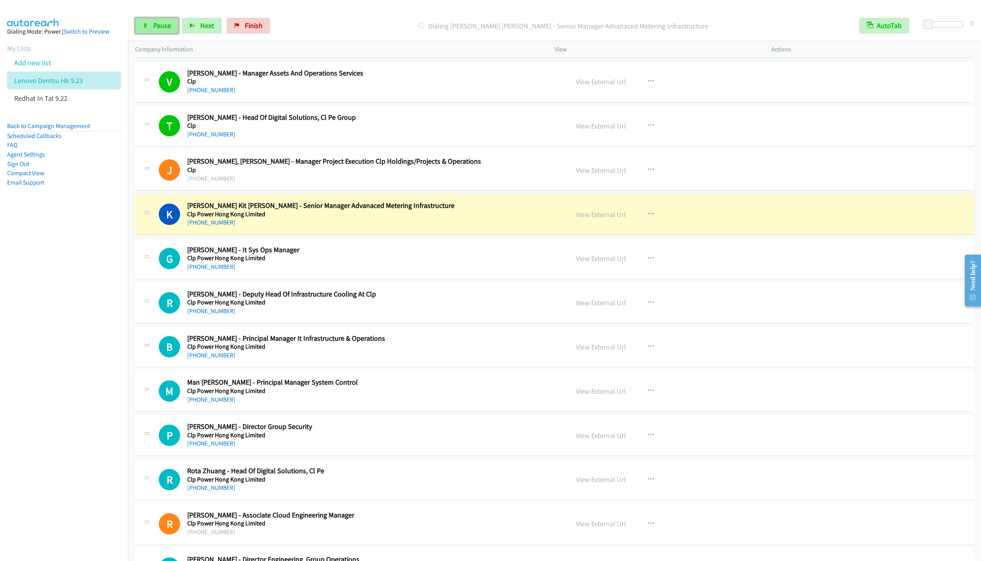
click at [157, 28] on span "Pause" at bounding box center [162, 25] width 18 height 9
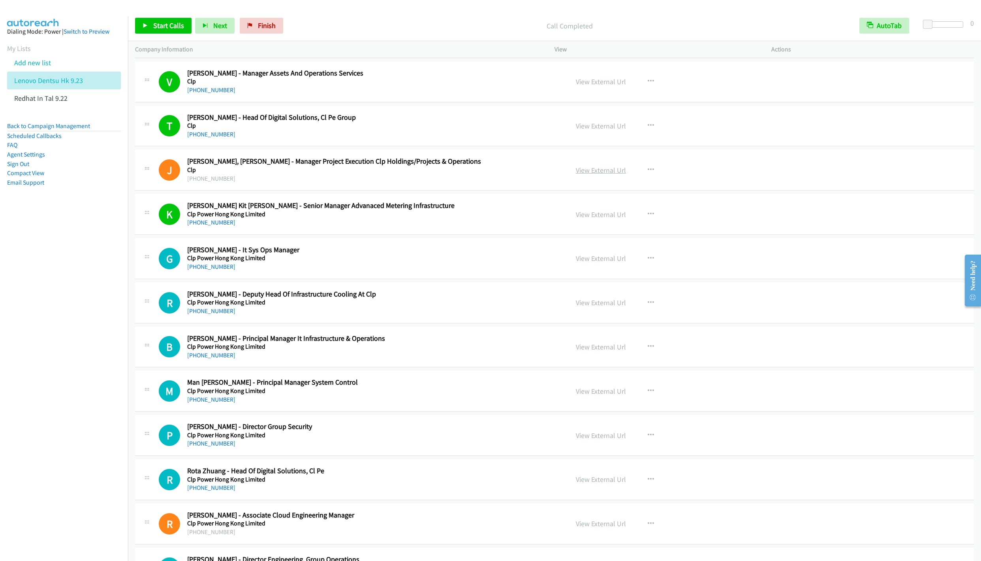
click at [591, 175] on link "View External Url" at bounding box center [601, 170] width 50 height 9
click at [153, 26] on span "Start Calls" at bounding box center [168, 25] width 31 height 9
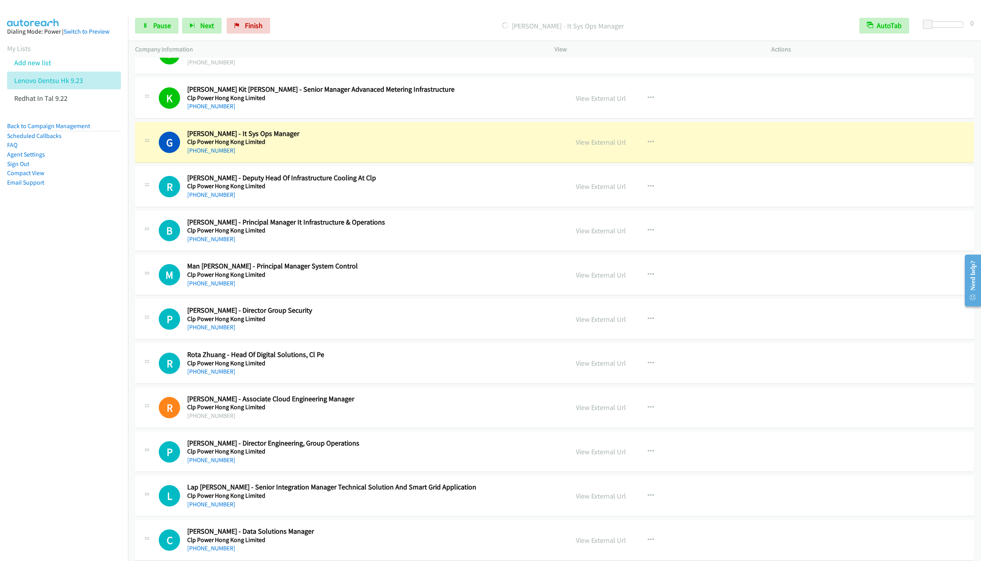
scroll to position [2193, 0]
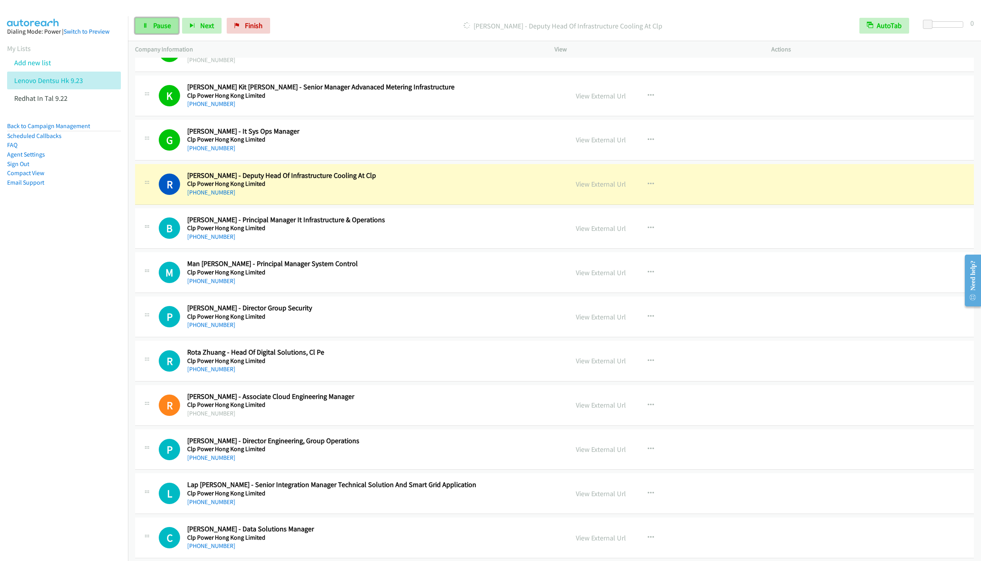
click at [155, 30] on span "Pause" at bounding box center [162, 25] width 18 height 9
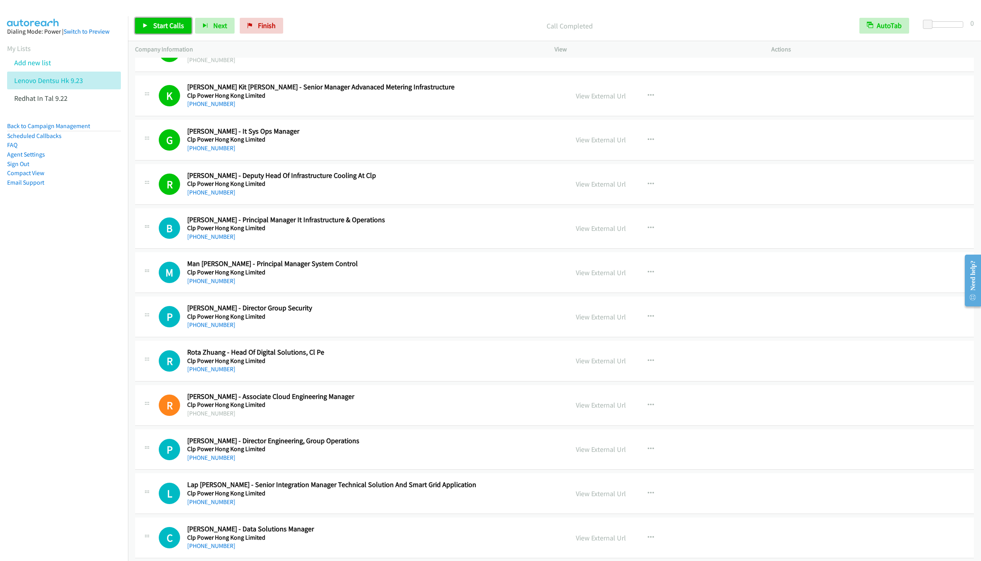
click at [153, 27] on span "Start Calls" at bounding box center [168, 25] width 31 height 9
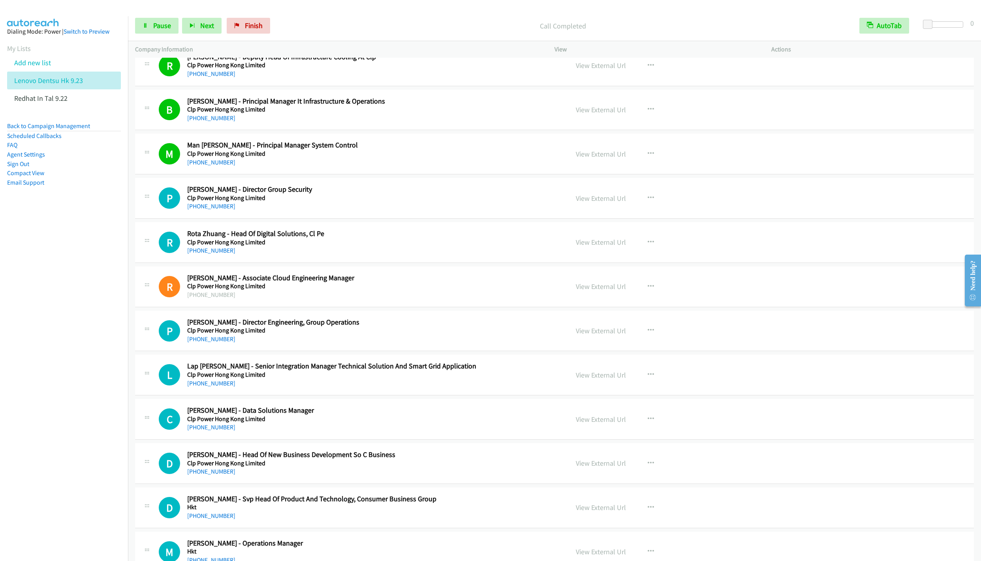
scroll to position [2371, 0]
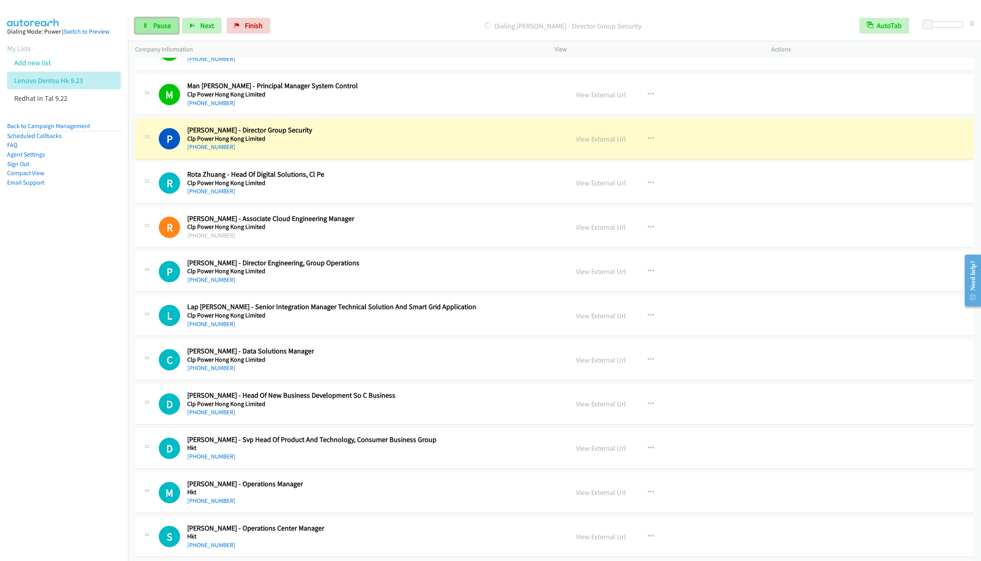
click at [158, 21] on link "Pause" at bounding box center [156, 26] width 43 height 16
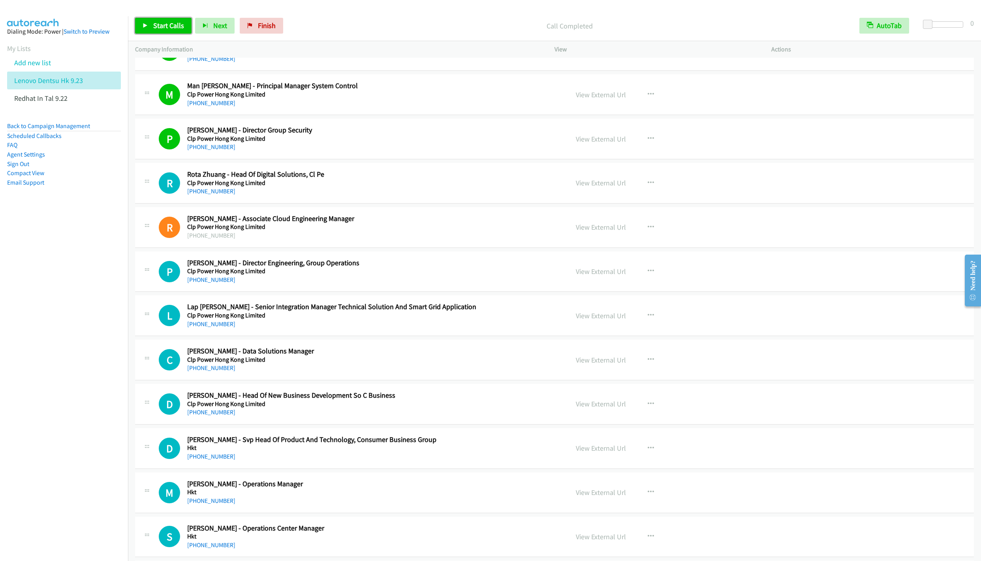
click at [164, 28] on span "Start Calls" at bounding box center [168, 25] width 31 height 9
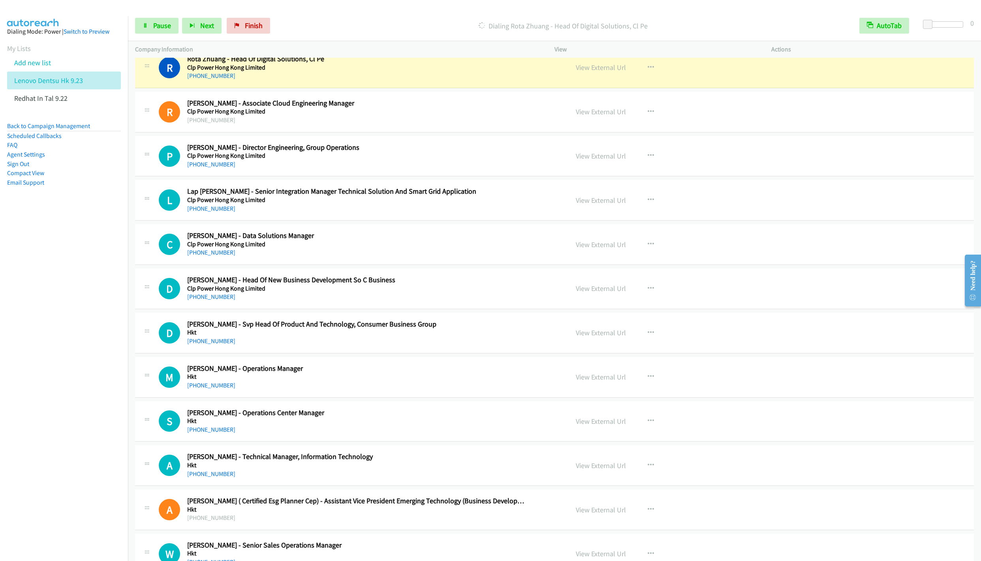
scroll to position [2489, 0]
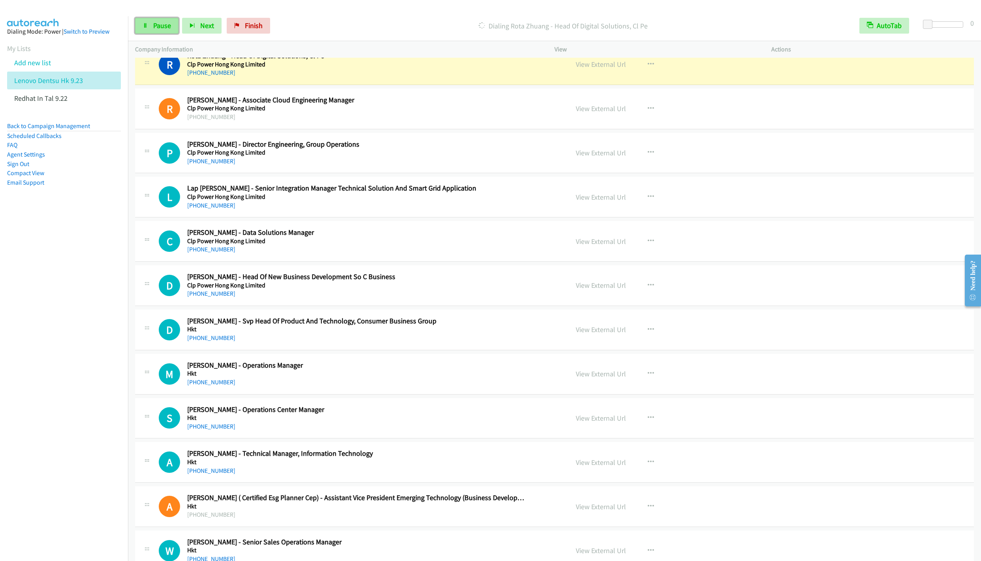
click at [149, 19] on link "Pause" at bounding box center [156, 26] width 43 height 16
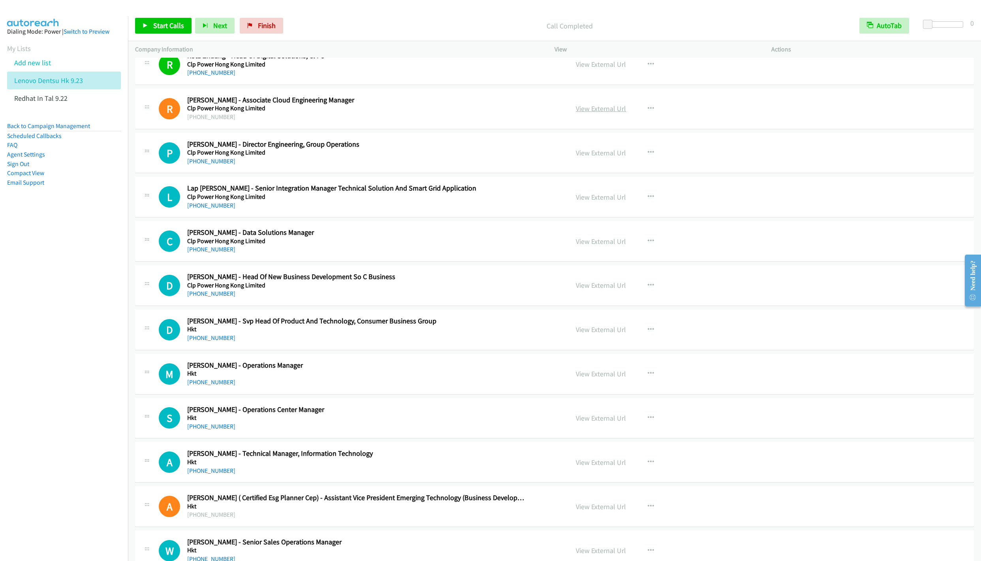
click at [587, 113] on link "View External Url" at bounding box center [601, 108] width 50 height 9
click at [147, 28] on icon at bounding box center [146, 26] width 6 height 6
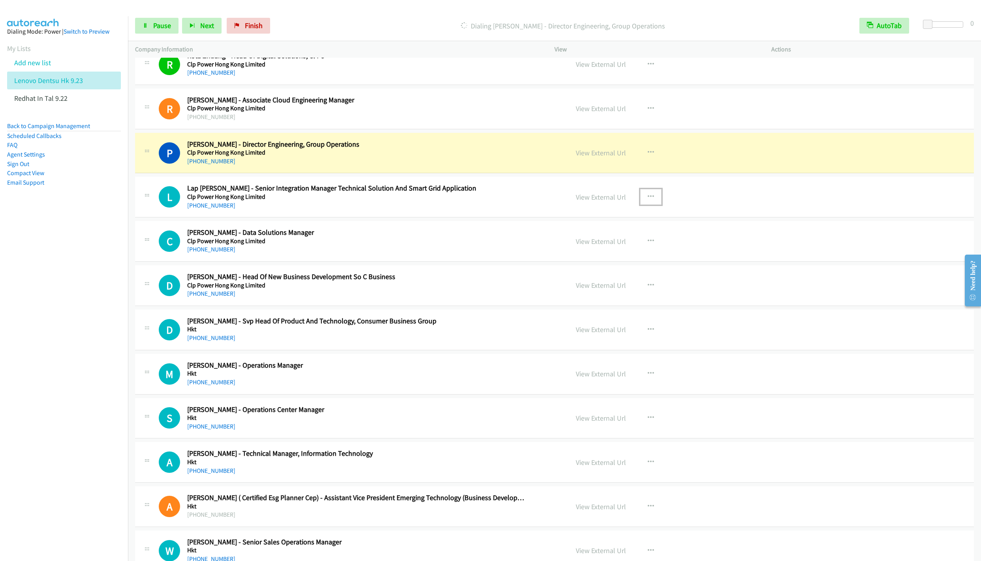
click at [648, 200] on icon "button" at bounding box center [651, 197] width 6 height 6
click at [585, 272] on link "Remove from list" at bounding box center [608, 264] width 105 height 16
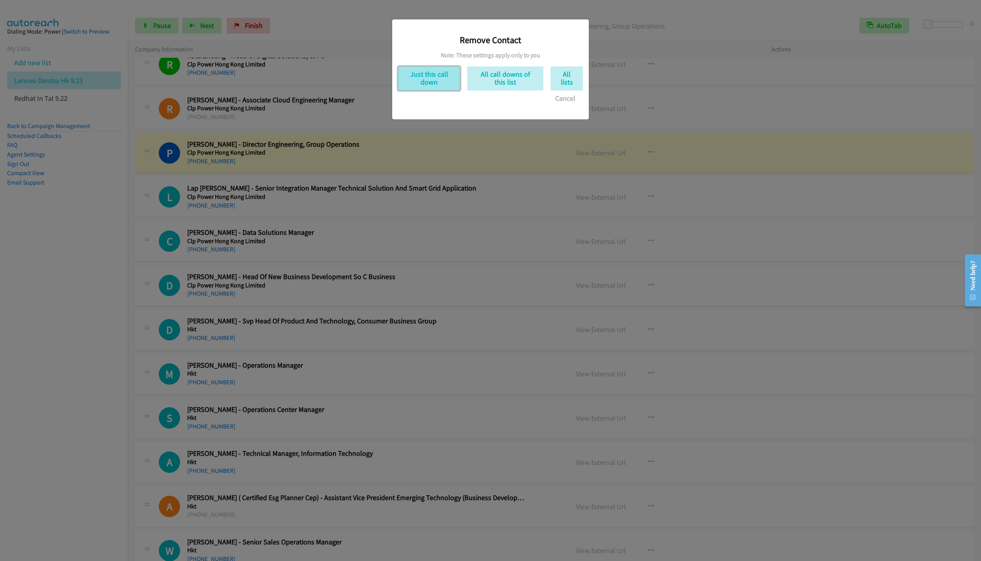
click at [418, 73] on button "Just this call down" at bounding box center [429, 78] width 62 height 24
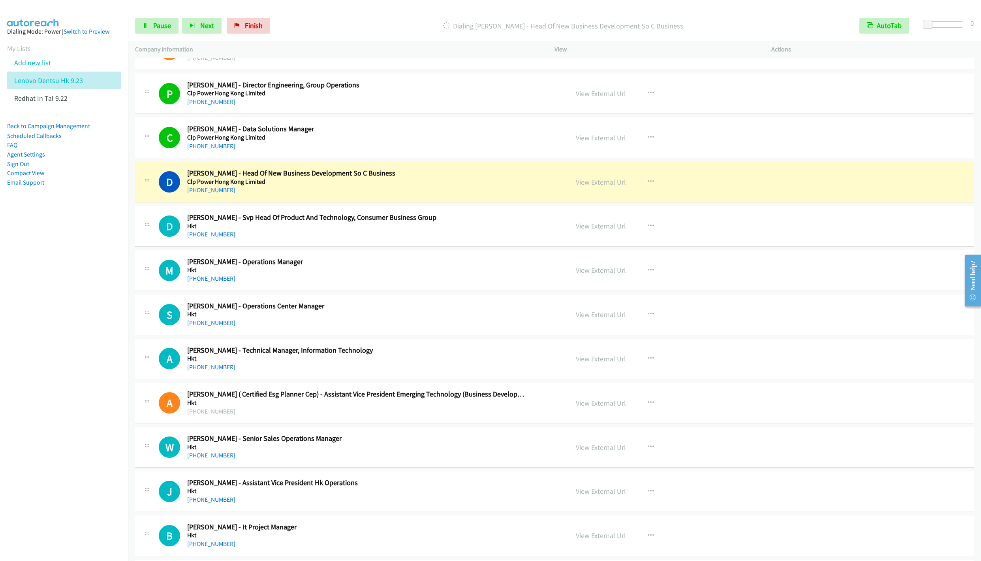
scroll to position [2608, 0]
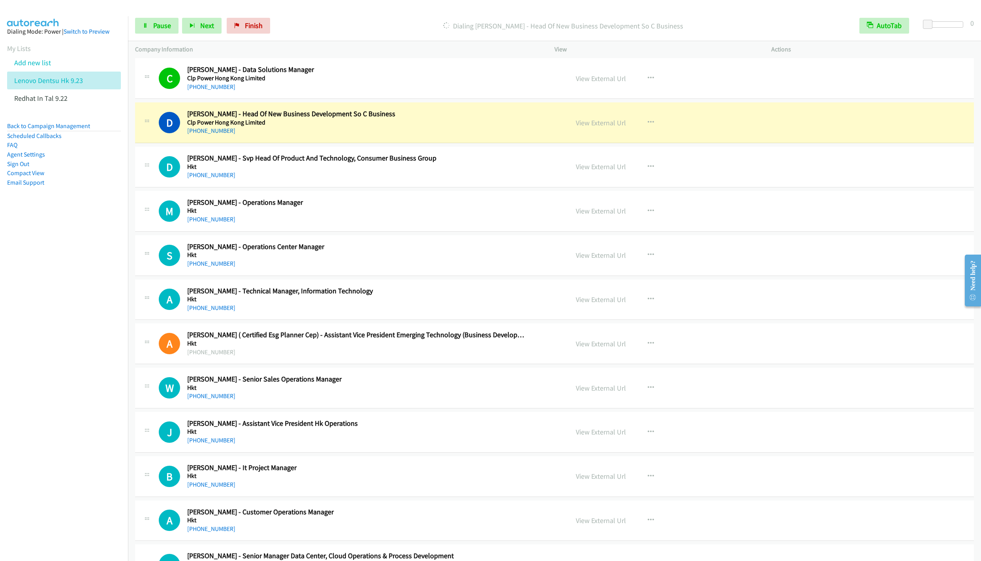
click at [67, 283] on nav "Dialing Mode: Power | Switch to Preview My Lists Add new list Lenovo Dentsu Hk …" at bounding box center [64, 296] width 128 height 561
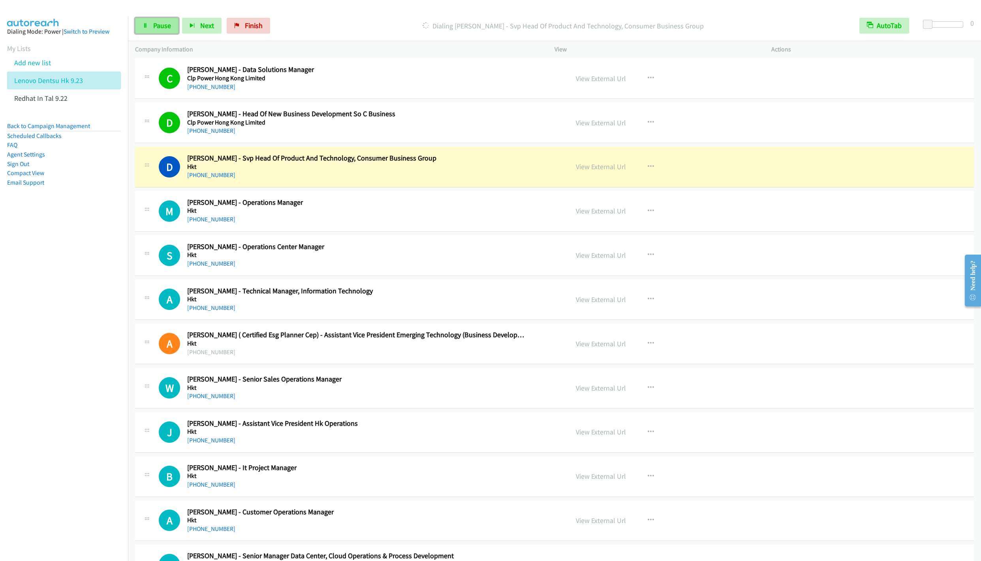
click at [156, 24] on span "Pause" at bounding box center [162, 25] width 18 height 9
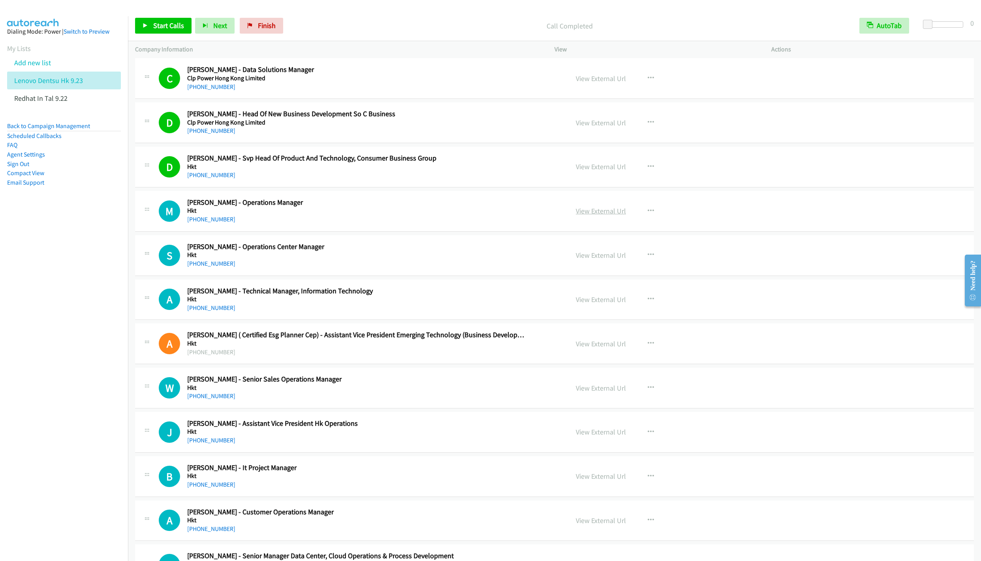
click at [596, 215] on link "View External Url" at bounding box center [601, 210] width 50 height 9
click at [604, 260] on link "View External Url" at bounding box center [601, 254] width 50 height 9
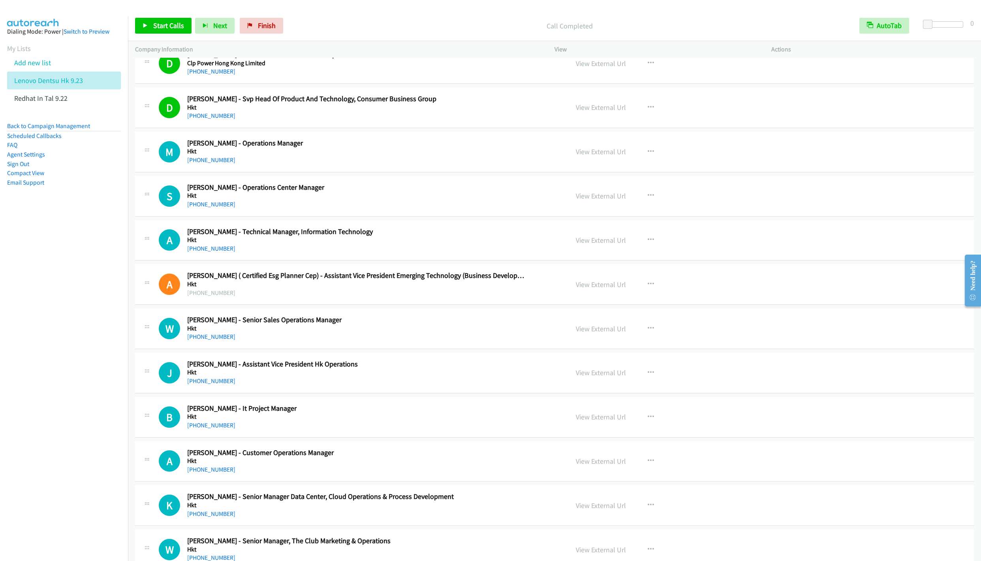
scroll to position [2726, 0]
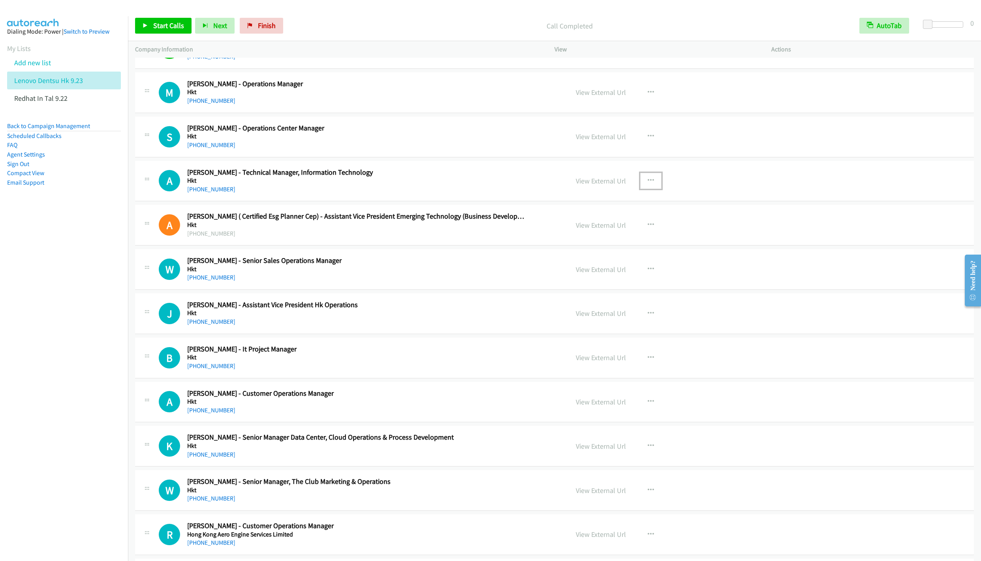
click at [648, 184] on icon "button" at bounding box center [651, 180] width 6 height 6
click at [596, 240] on link "Start Calls Here" at bounding box center [608, 232] width 105 height 16
click at [165, 27] on span "Start Calls" at bounding box center [168, 25] width 31 height 9
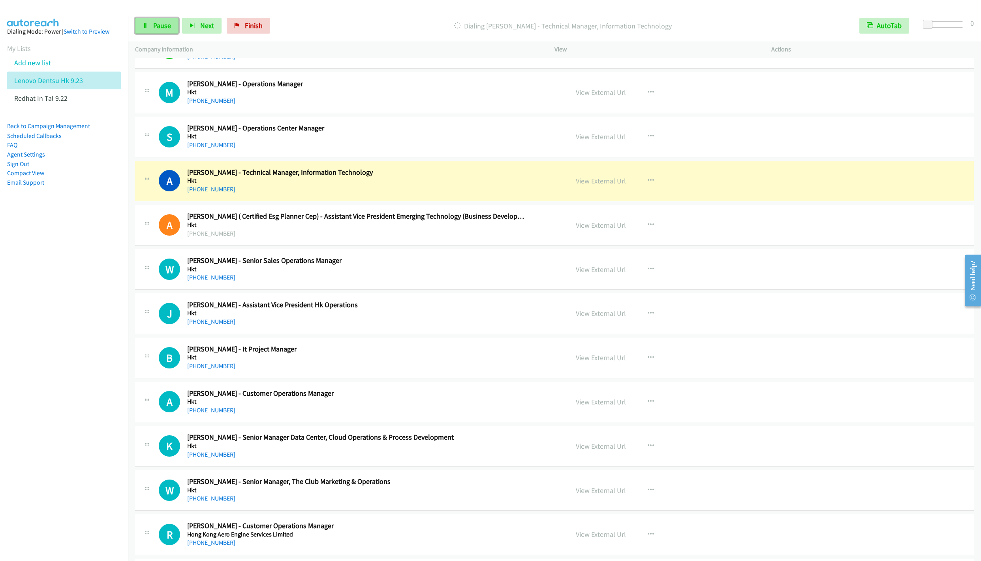
click at [160, 28] on span "Pause" at bounding box center [162, 25] width 18 height 9
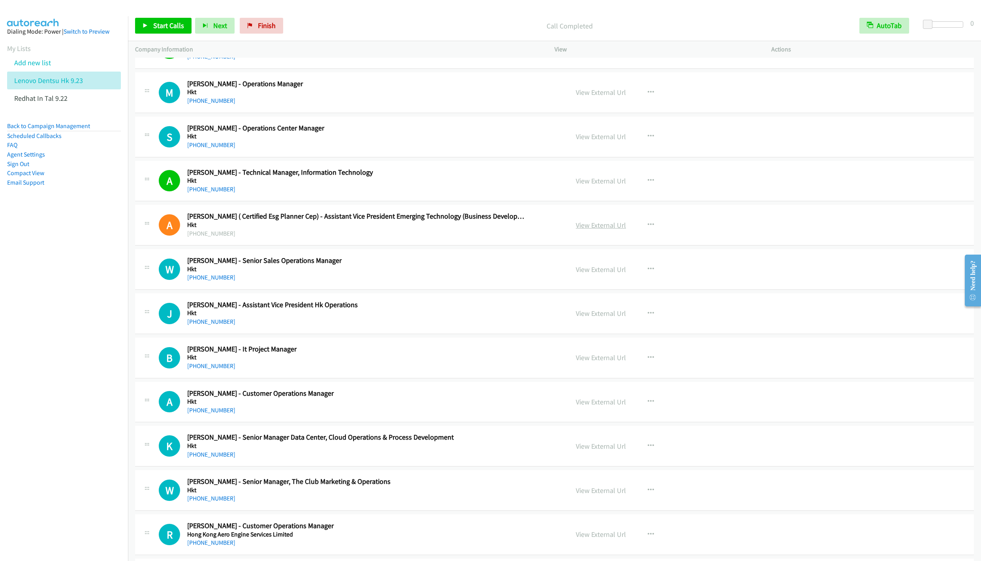
click at [589, 230] on link "View External Url" at bounding box center [601, 224] width 50 height 9
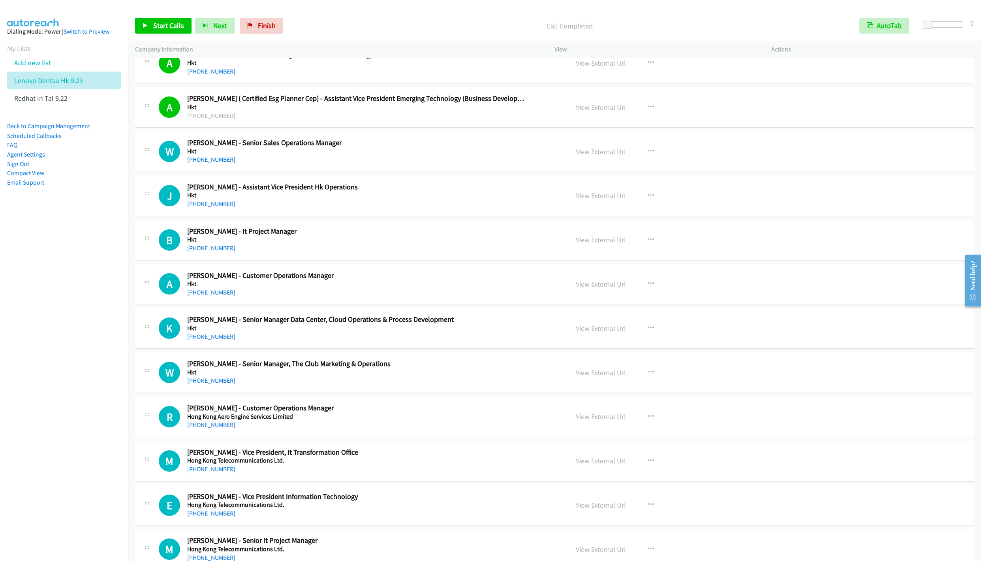
scroll to position [2845, 0]
click at [154, 24] on span "Start Calls" at bounding box center [168, 25] width 31 height 9
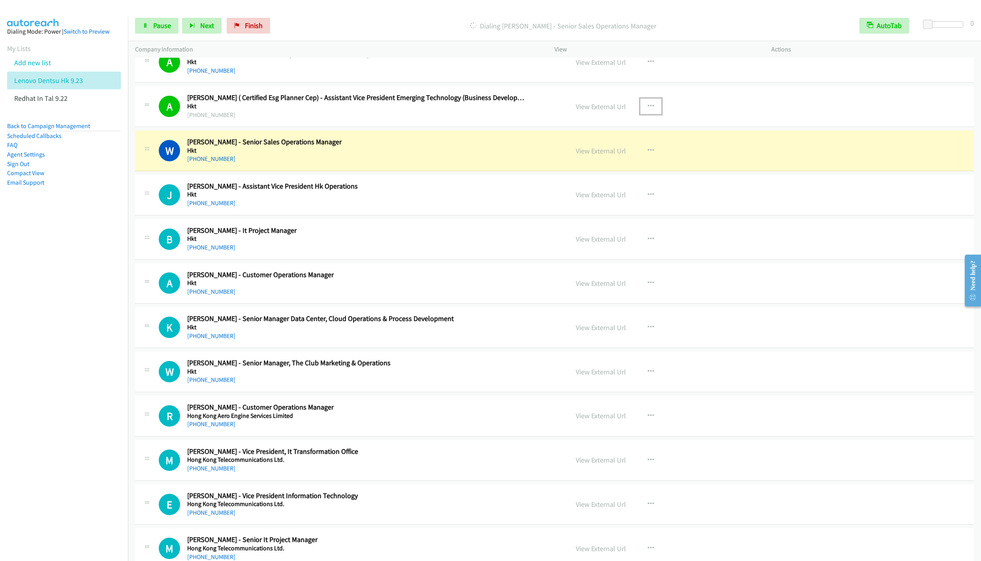
click at [648, 109] on icon "button" at bounding box center [651, 106] width 6 height 6
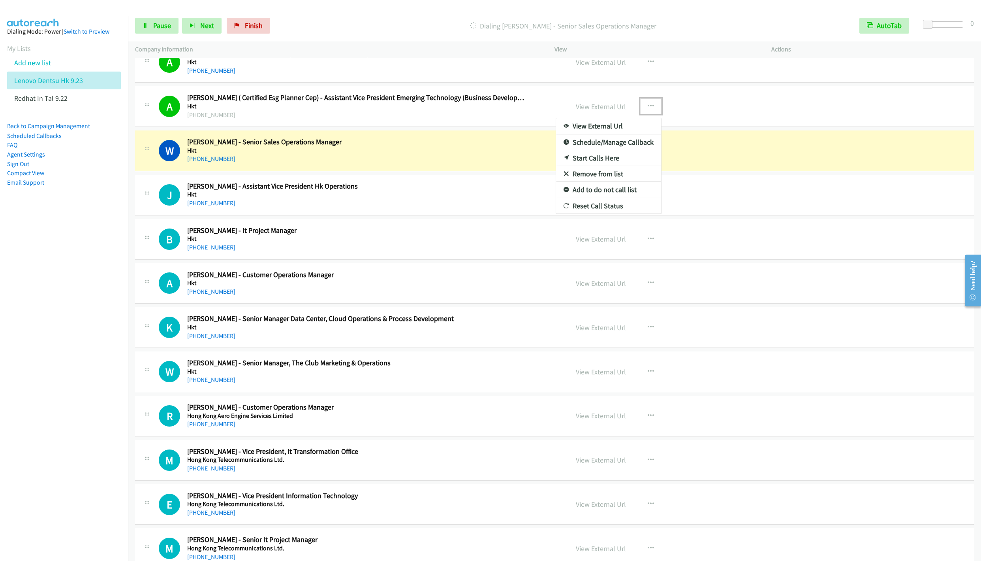
click at [584, 182] on link "Remove from list" at bounding box center [608, 174] width 105 height 16
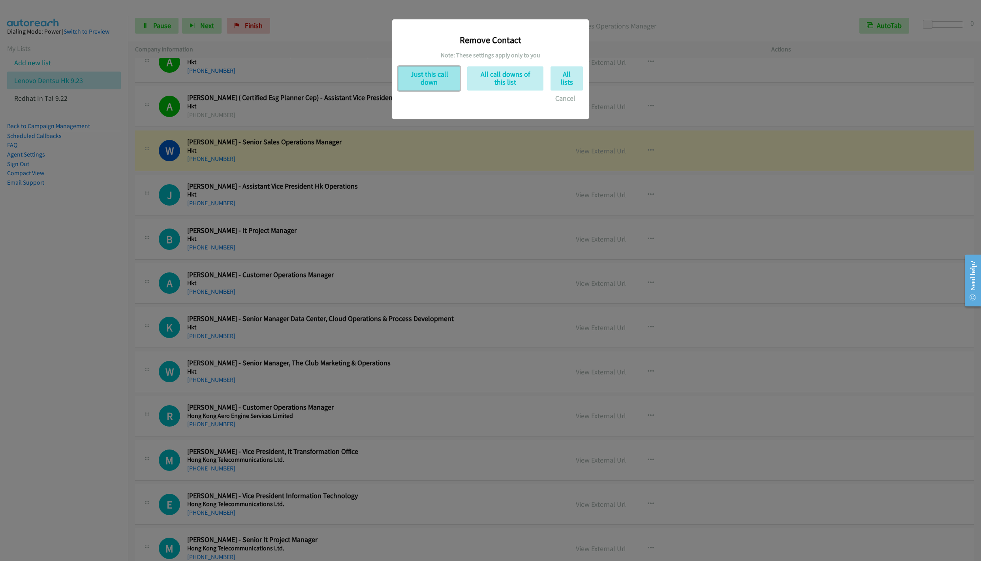
click at [434, 75] on button "Just this call down" at bounding box center [429, 78] width 62 height 24
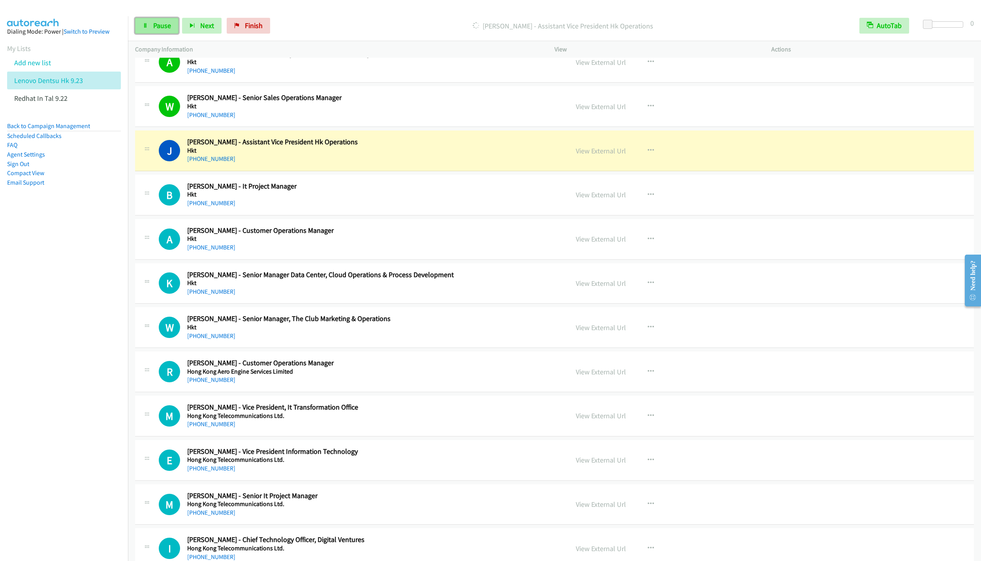
click at [151, 21] on link "Pause" at bounding box center [156, 26] width 43 height 16
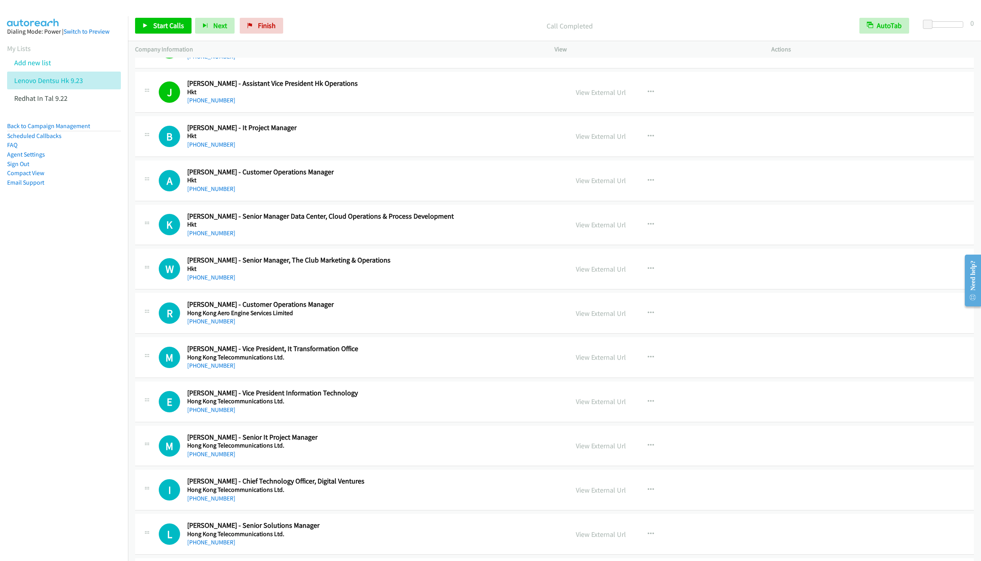
scroll to position [2904, 0]
click at [641, 99] on button "button" at bounding box center [650, 91] width 21 height 16
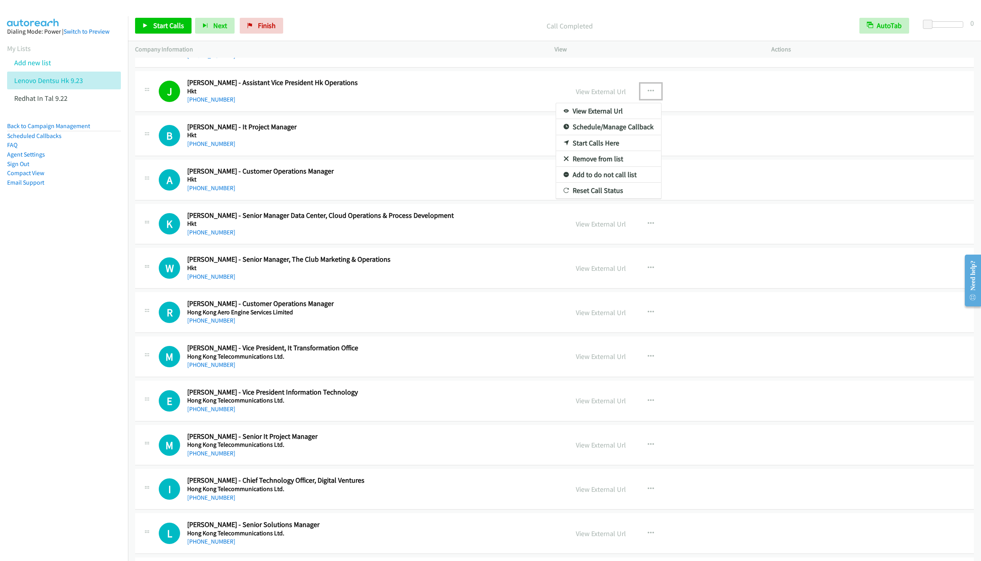
click at [588, 167] on link "Remove from list" at bounding box center [608, 159] width 105 height 16
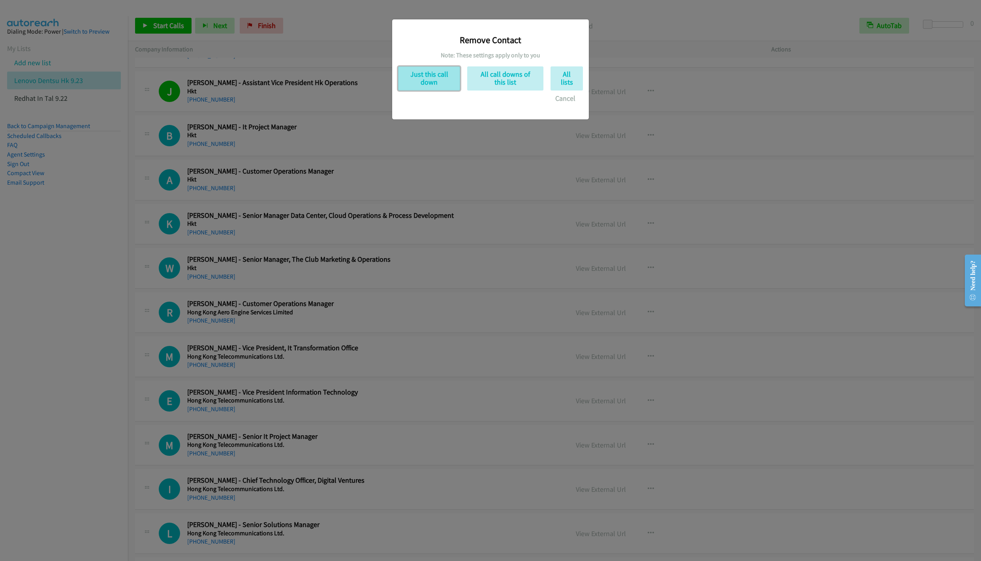
click at [438, 82] on button "Just this call down" at bounding box center [429, 78] width 62 height 24
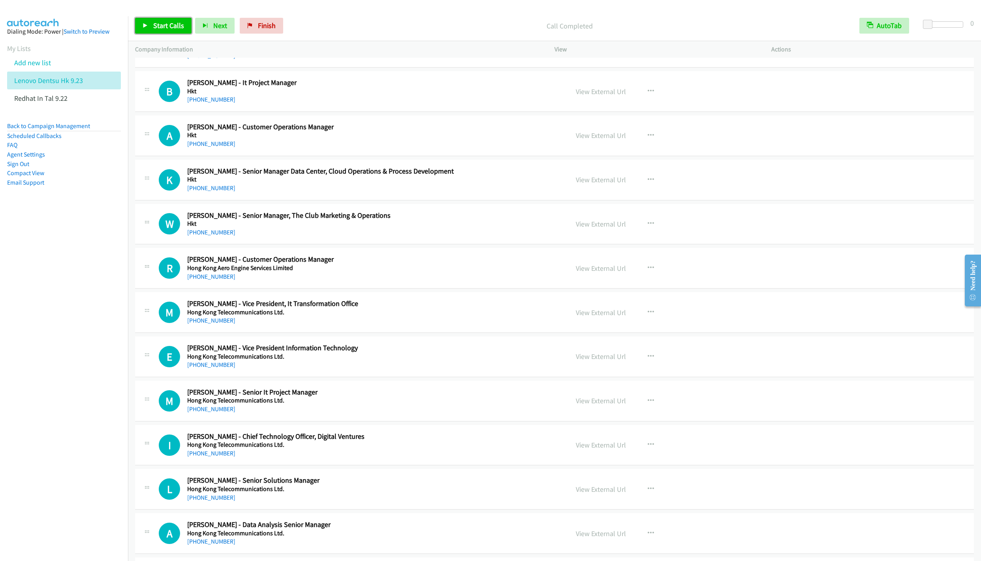
click at [156, 21] on link "Start Calls" at bounding box center [163, 26] width 56 height 16
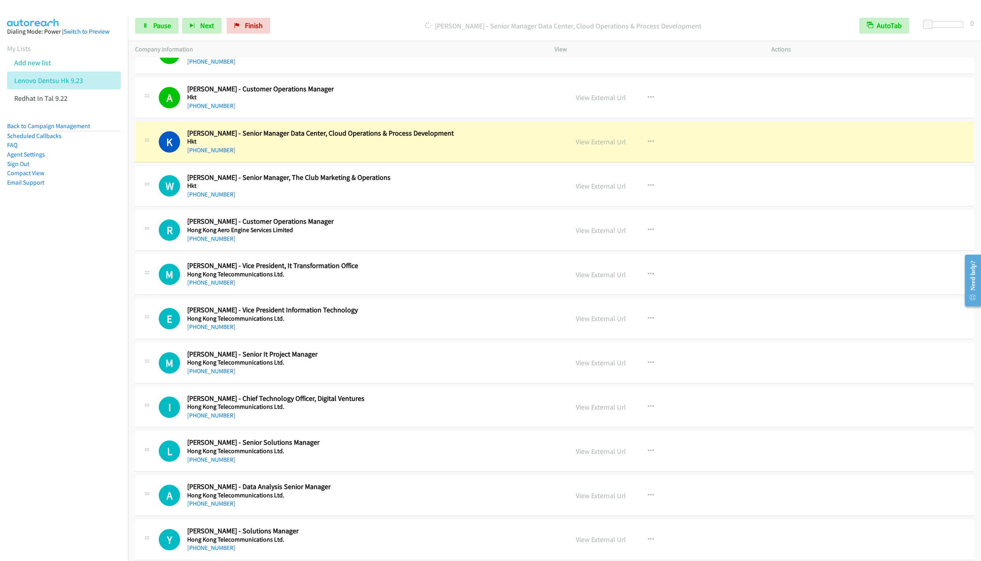
scroll to position [2963, 0]
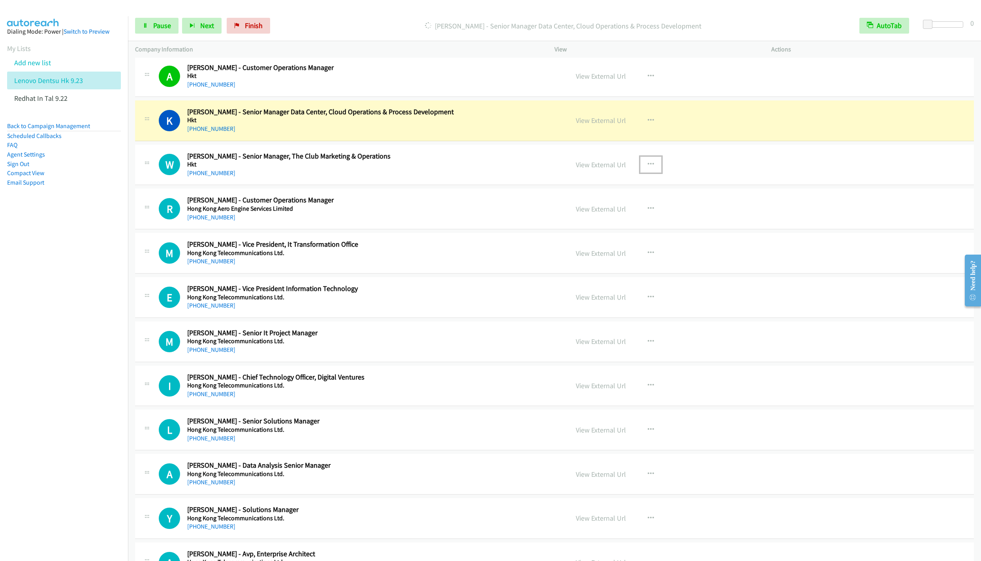
click at [644, 172] on button "button" at bounding box center [650, 164] width 21 height 16
click at [591, 240] on link "Remove from list" at bounding box center [608, 232] width 105 height 16
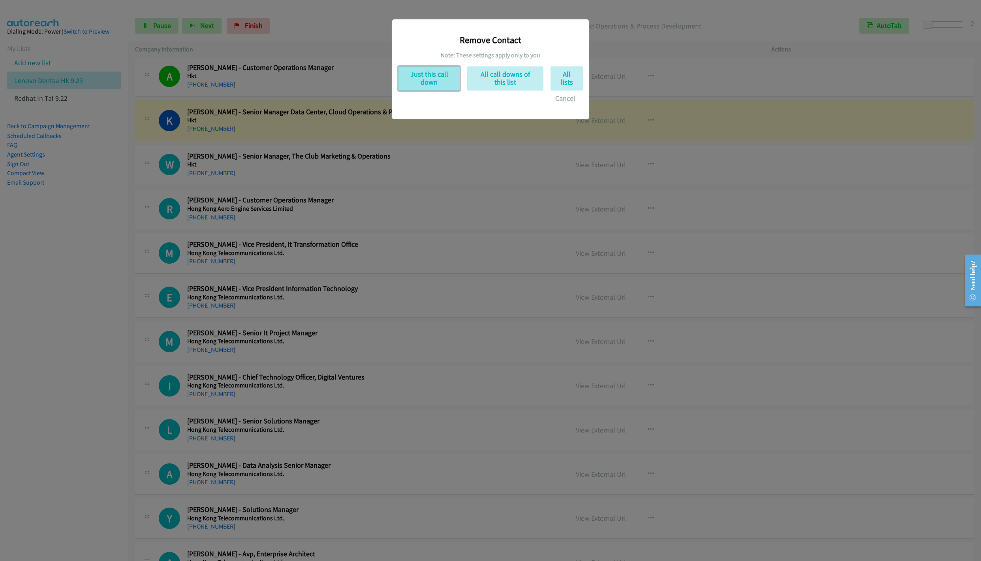
click at [412, 87] on button "Just this call down" at bounding box center [429, 78] width 62 height 24
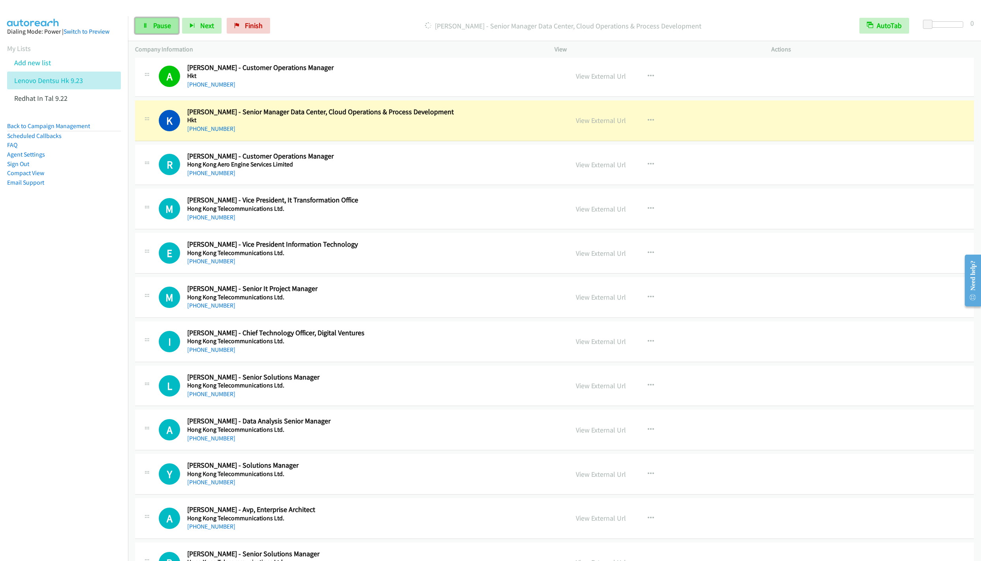
click at [153, 30] on span "Pause" at bounding box center [162, 25] width 18 height 9
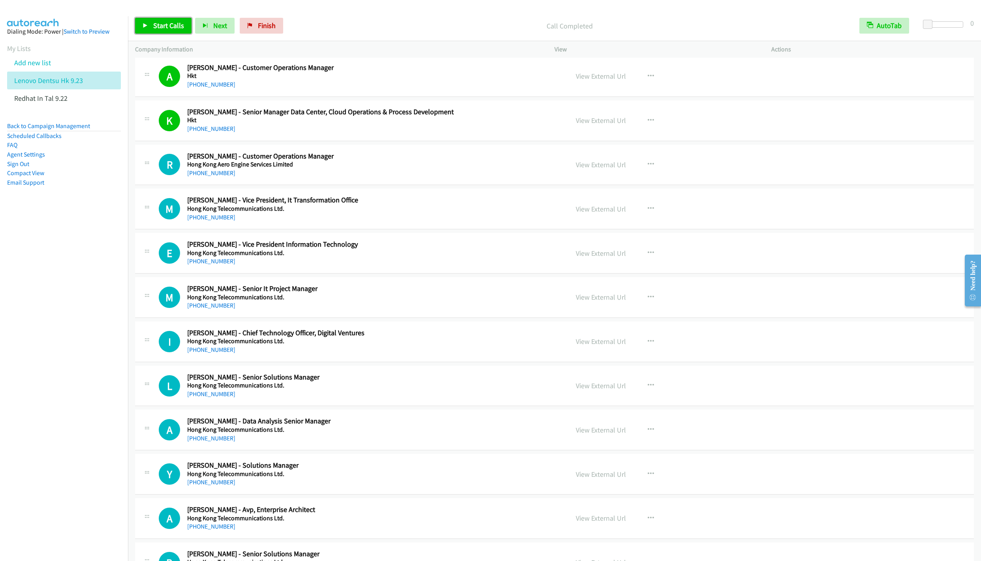
click at [158, 24] on span "Start Calls" at bounding box center [168, 25] width 31 height 9
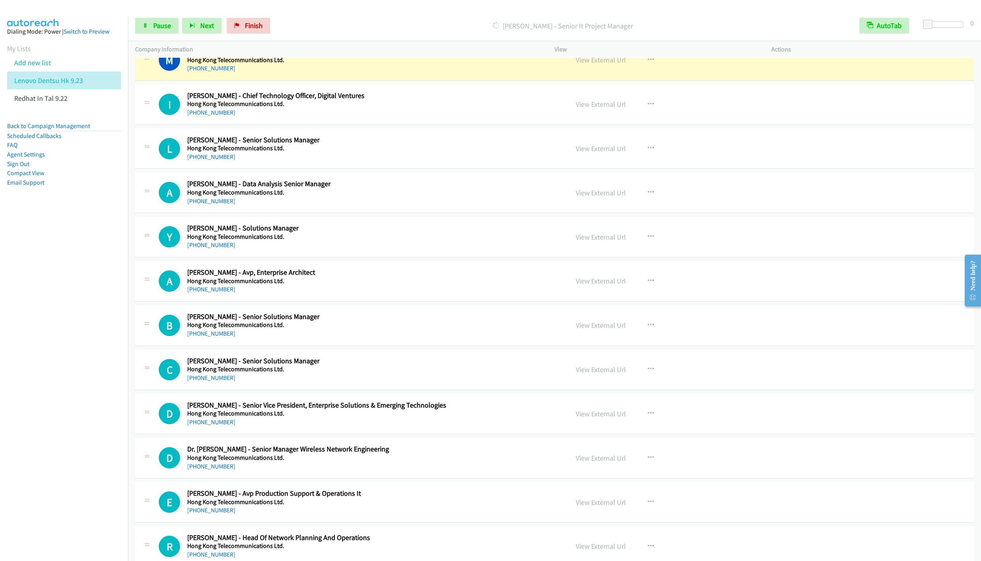
scroll to position [3141, 0]
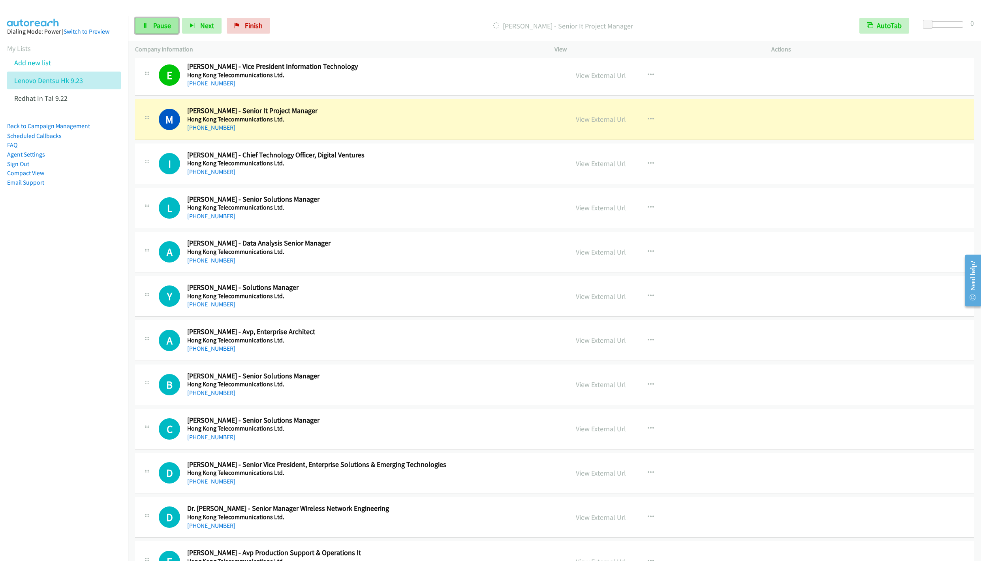
click at [159, 30] on span "Pause" at bounding box center [162, 25] width 18 height 9
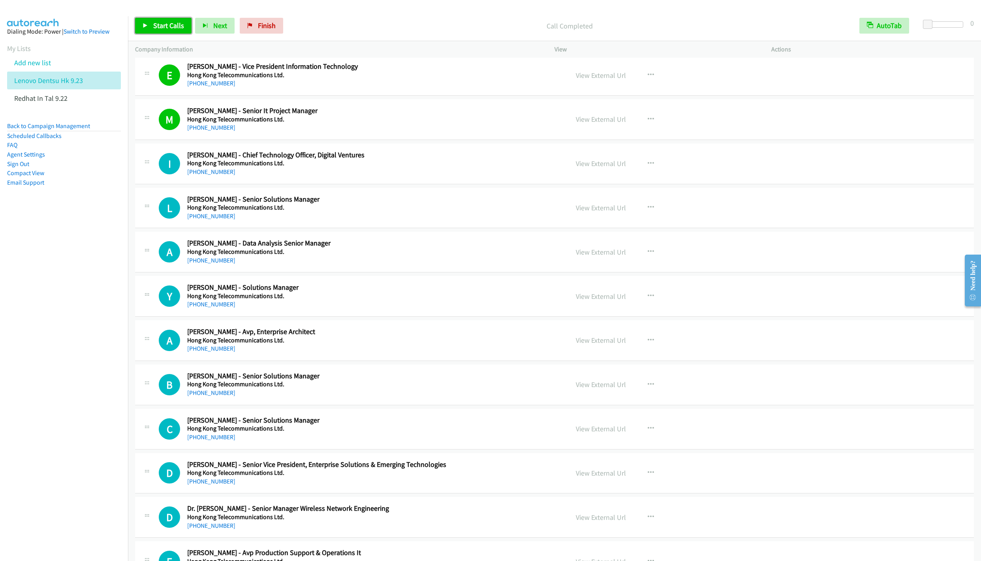
click at [153, 25] on span "Start Calls" at bounding box center [168, 25] width 31 height 9
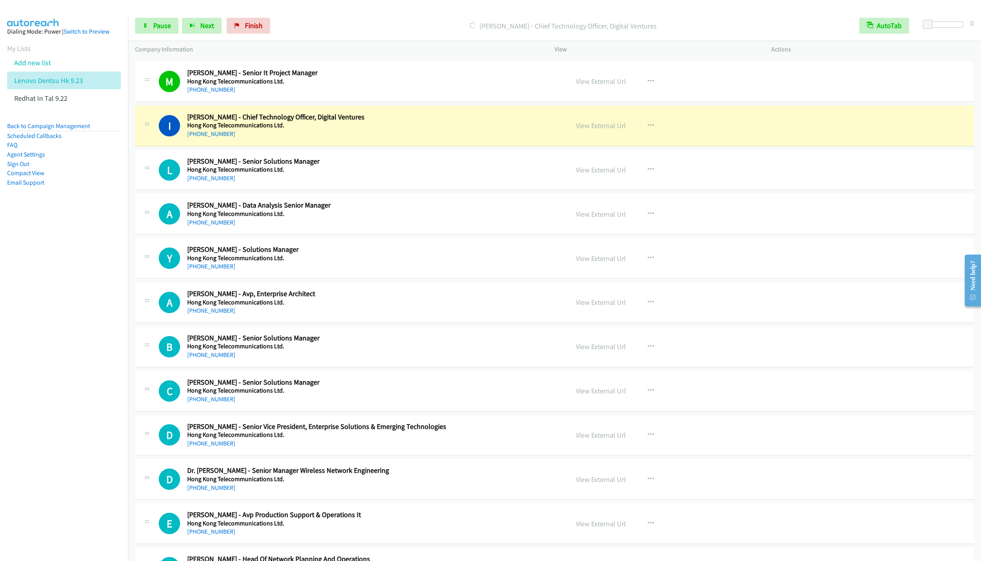
scroll to position [3200, 0]
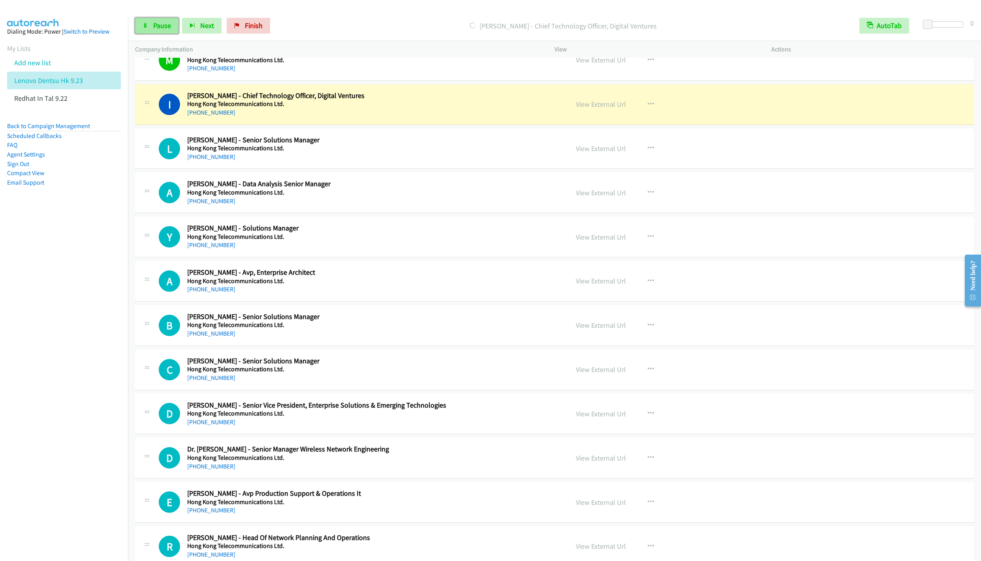
click at [154, 29] on span "Pause" at bounding box center [162, 25] width 18 height 9
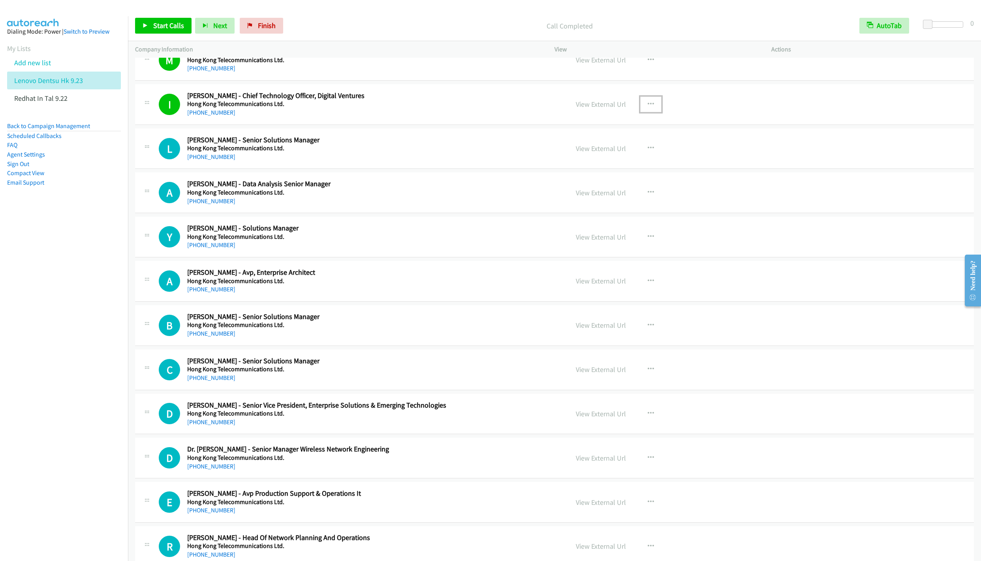
click at [641, 112] on button "button" at bounding box center [650, 104] width 21 height 16
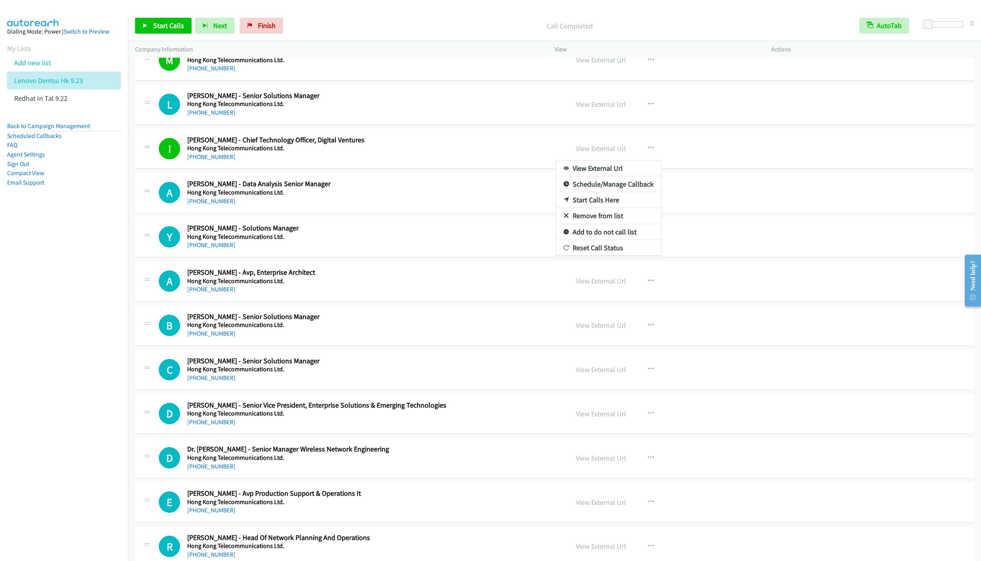
click at [584, 224] on link "Remove from list" at bounding box center [608, 216] width 105 height 16
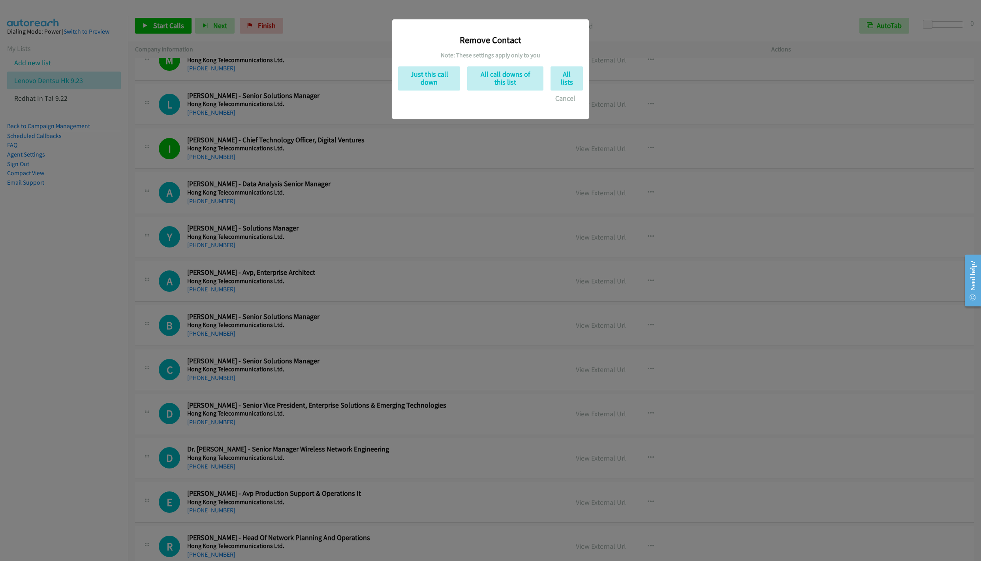
click at [426, 64] on div "Remove Contact Note: These settings apply only to you Just this call down All c…" at bounding box center [490, 65] width 185 height 81
click at [416, 83] on button "Just this call down" at bounding box center [429, 78] width 62 height 24
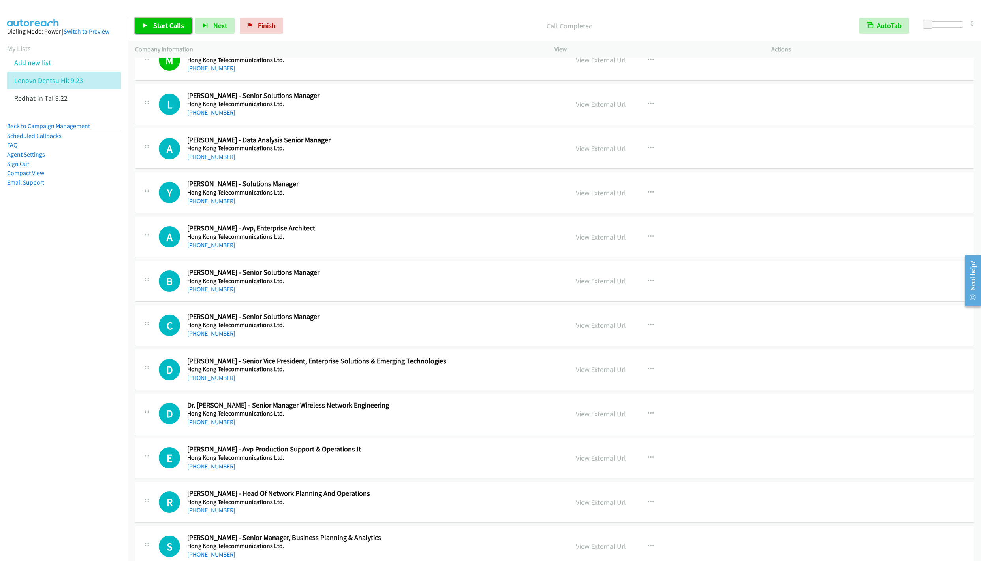
click at [150, 26] on link "Start Calls" at bounding box center [163, 26] width 56 height 16
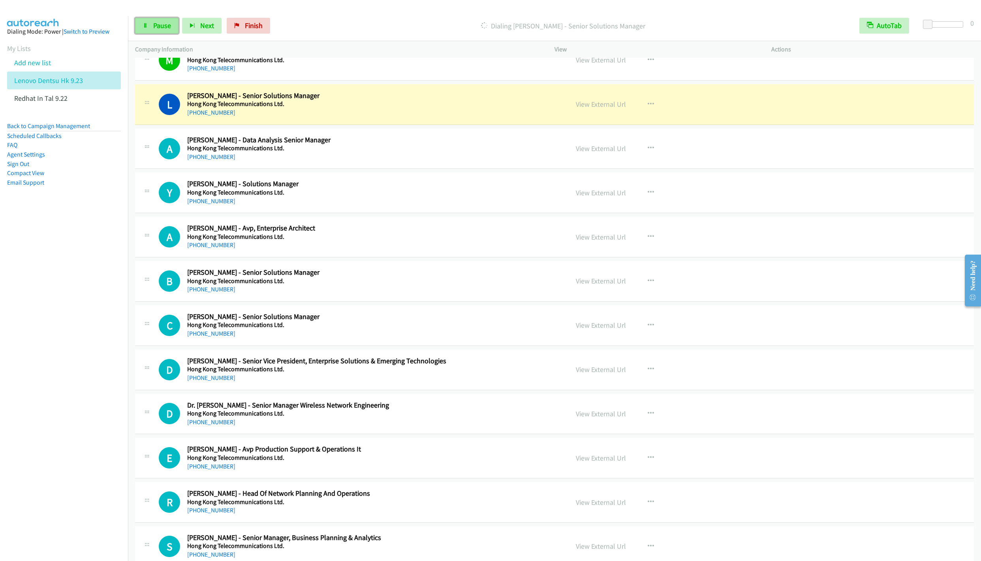
click at [151, 27] on link "Pause" at bounding box center [156, 26] width 43 height 16
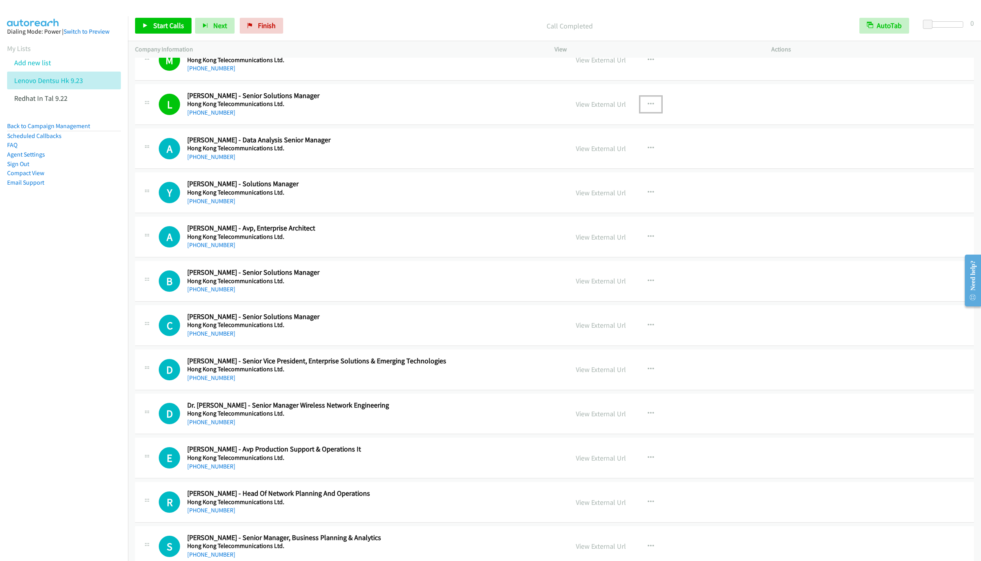
click at [648, 107] on icon "button" at bounding box center [651, 104] width 6 height 6
click at [578, 180] on link "Remove from list" at bounding box center [608, 172] width 105 height 16
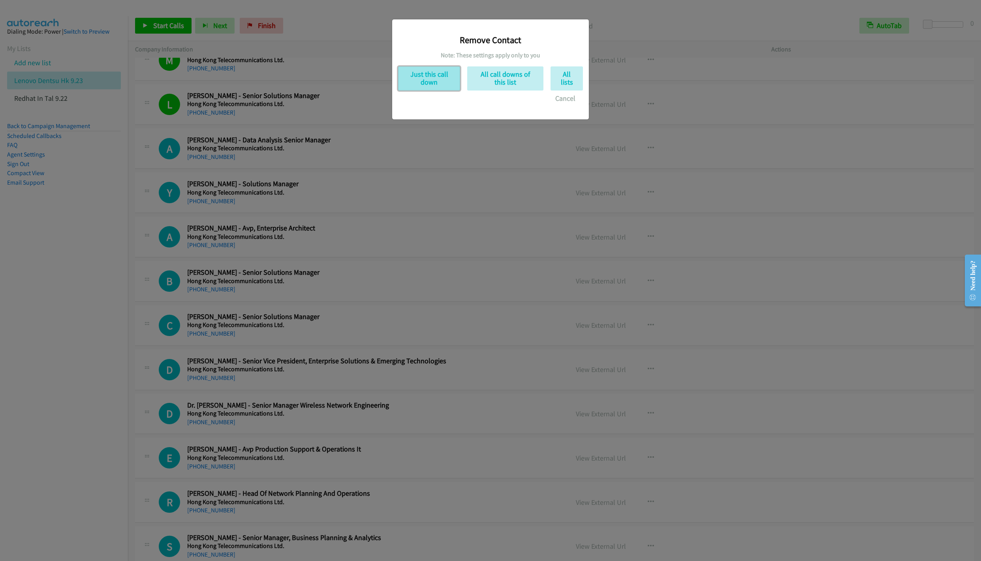
click at [425, 86] on button "Just this call down" at bounding box center [429, 78] width 62 height 24
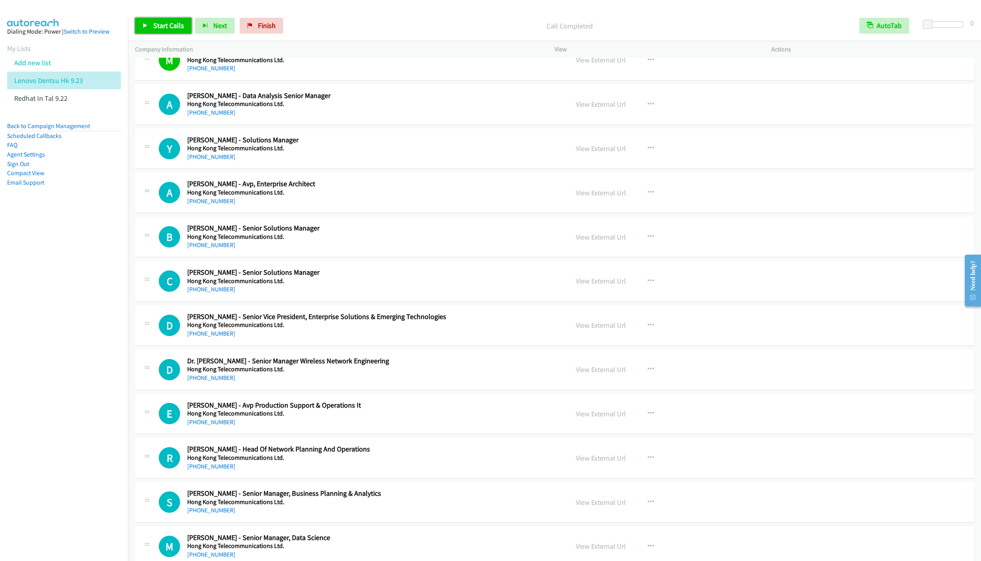
click at [153, 19] on link "Start Calls" at bounding box center [163, 26] width 56 height 16
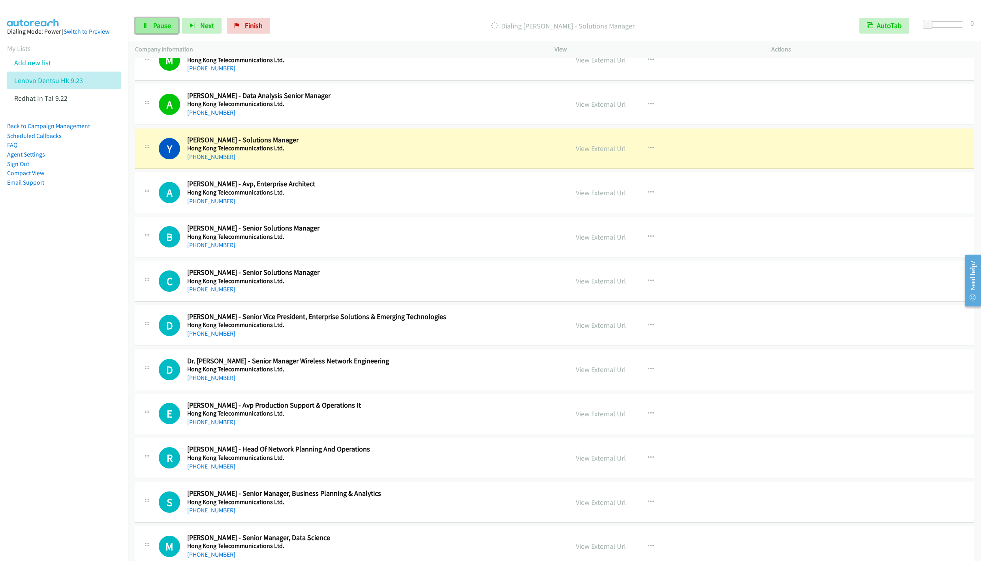
click at [146, 24] on icon at bounding box center [146, 26] width 6 height 6
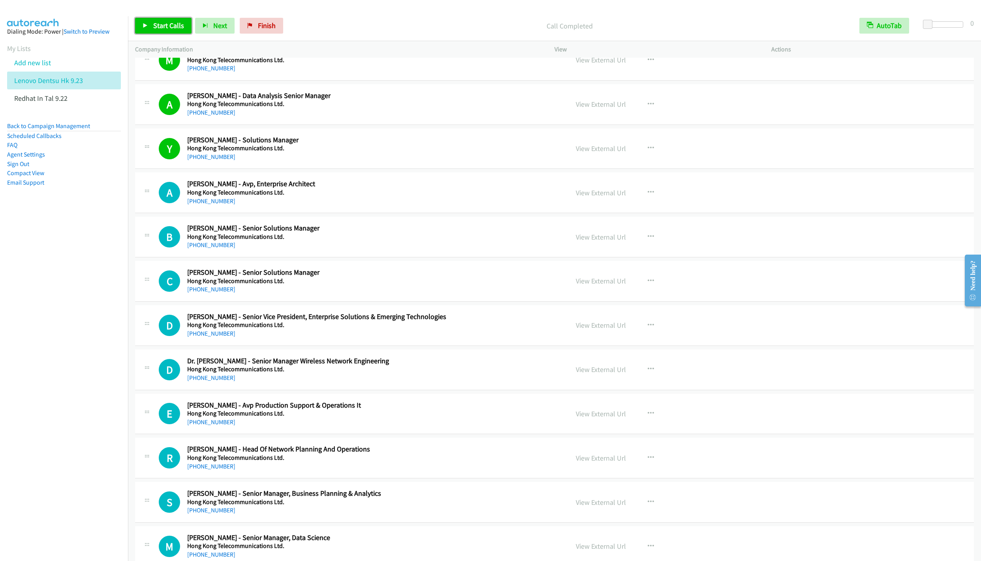
click at [158, 29] on span "Start Calls" at bounding box center [168, 25] width 31 height 9
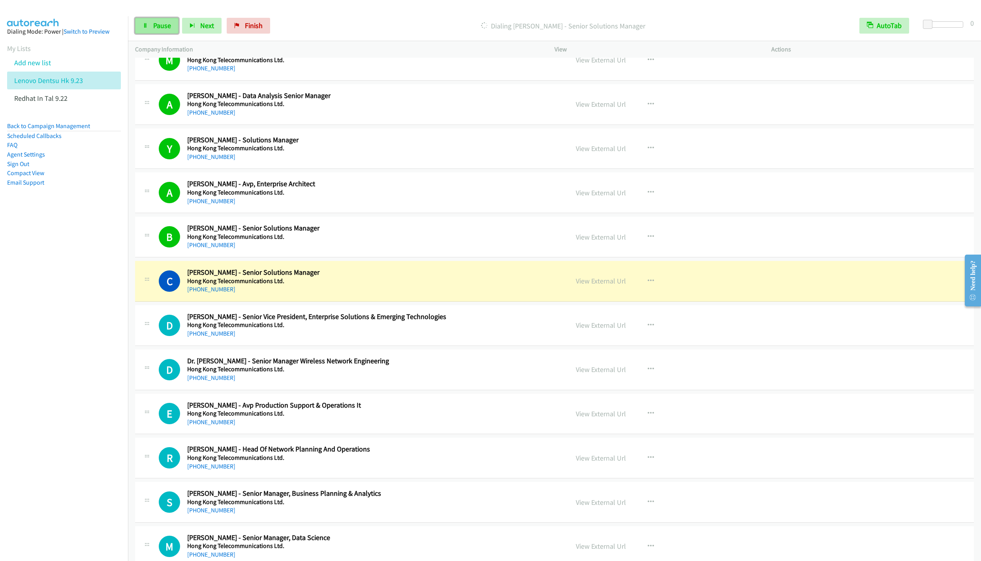
click at [151, 29] on link "Pause" at bounding box center [156, 26] width 43 height 16
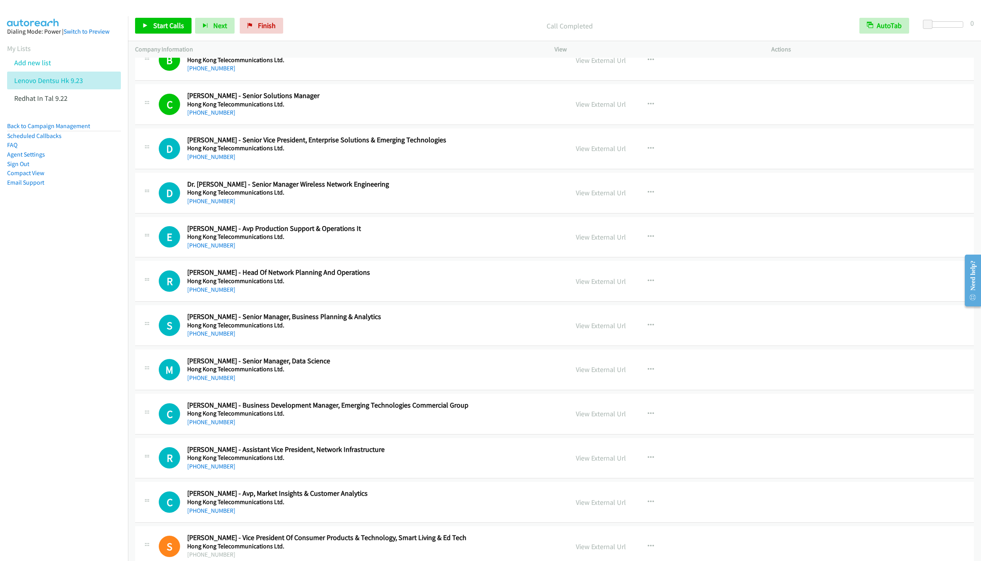
scroll to position [3378, 0]
click at [599, 152] on link "View External Url" at bounding box center [601, 147] width 50 height 9
click at [648, 194] on icon "button" at bounding box center [651, 191] width 6 height 6
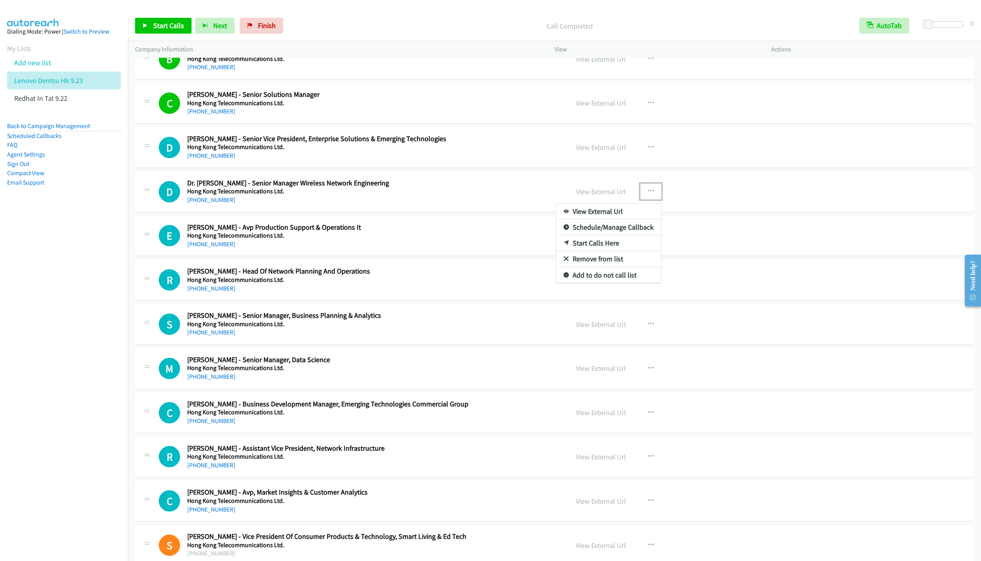
click at [578, 251] on link "Start Calls Here" at bounding box center [608, 243] width 105 height 16
click at [161, 25] on span "Start Calls" at bounding box center [168, 25] width 31 height 9
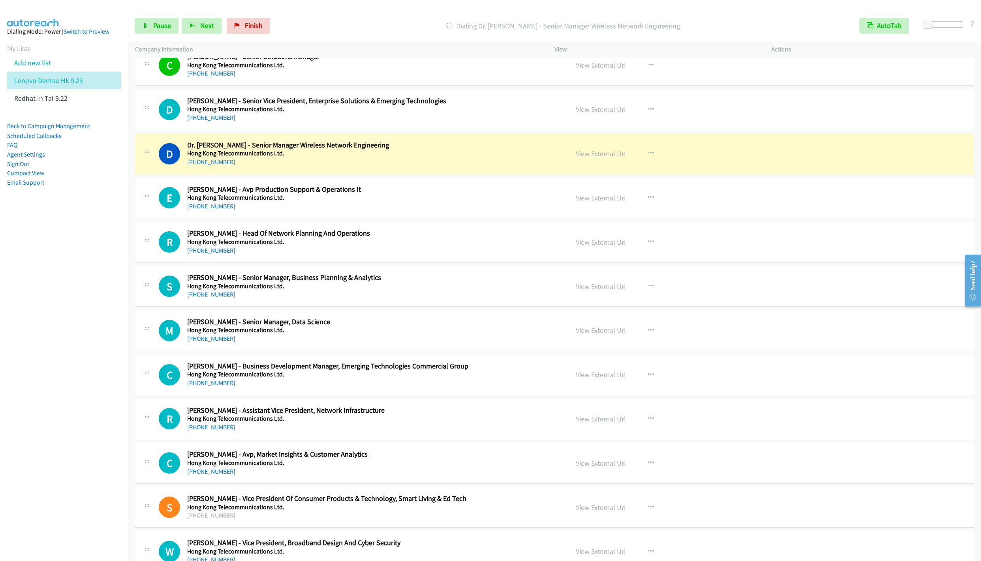
scroll to position [3437, 0]
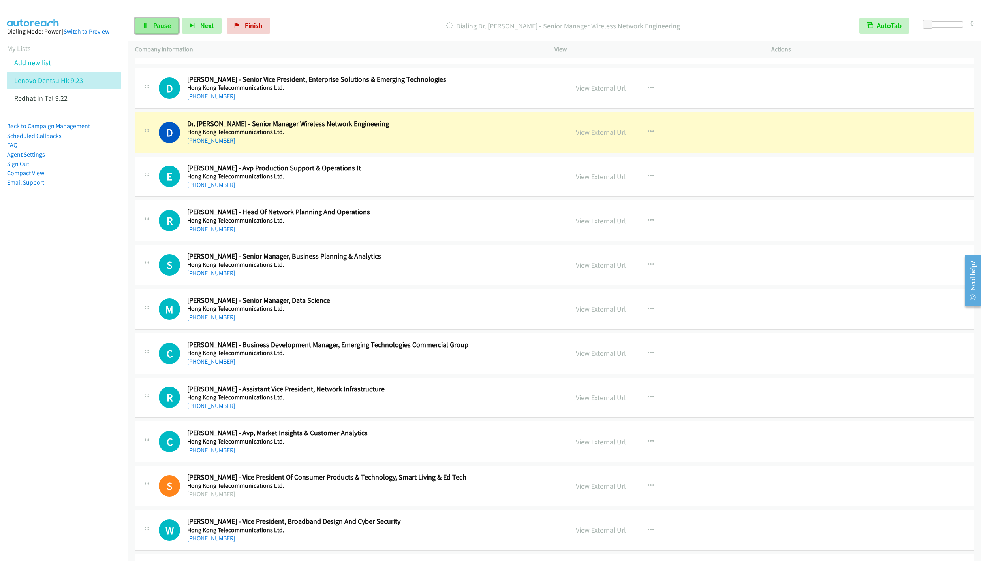
click at [150, 31] on link "Pause" at bounding box center [156, 26] width 43 height 16
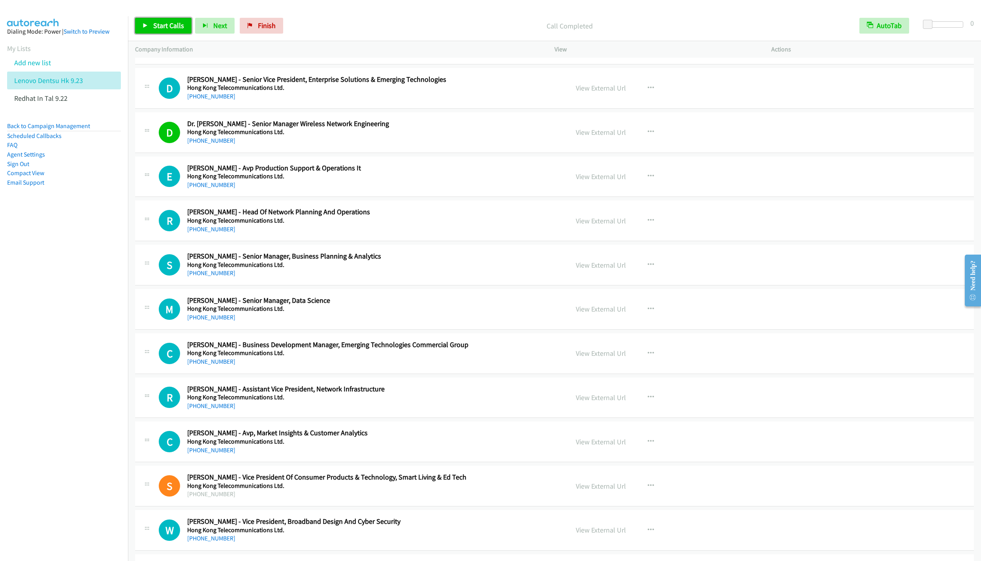
click at [161, 23] on span "Start Calls" at bounding box center [168, 25] width 31 height 9
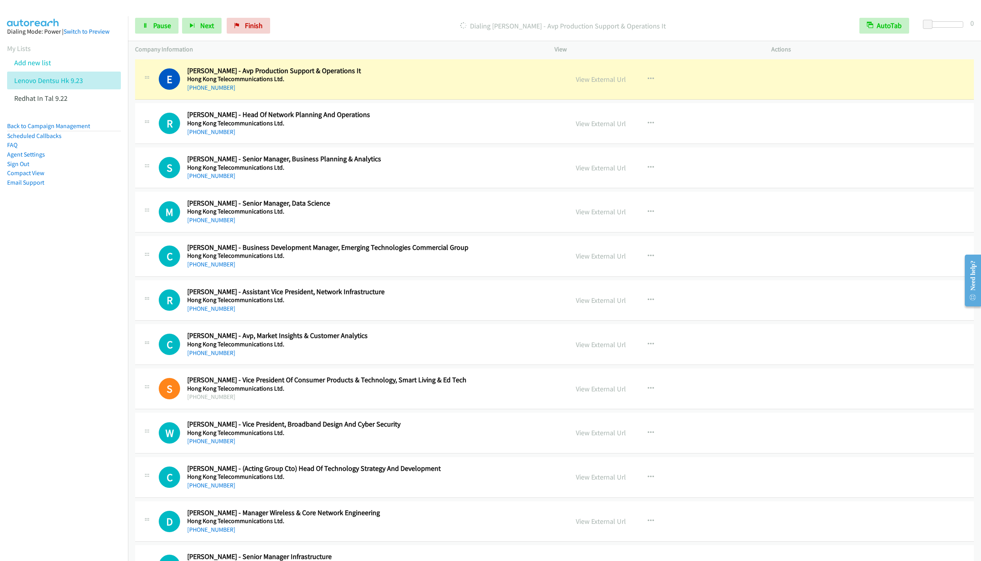
scroll to position [3556, 0]
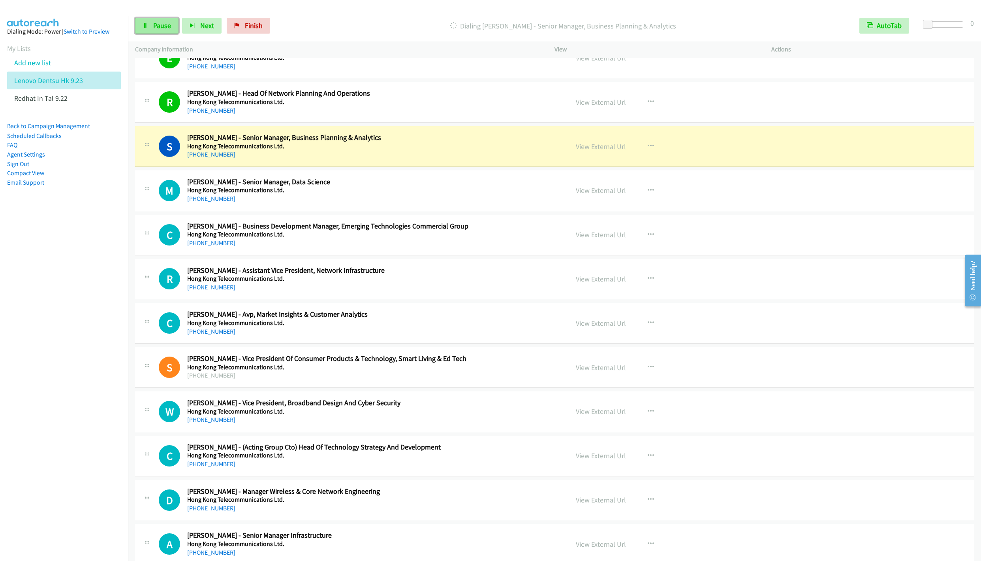
click at [155, 24] on span "Pause" at bounding box center [162, 25] width 18 height 9
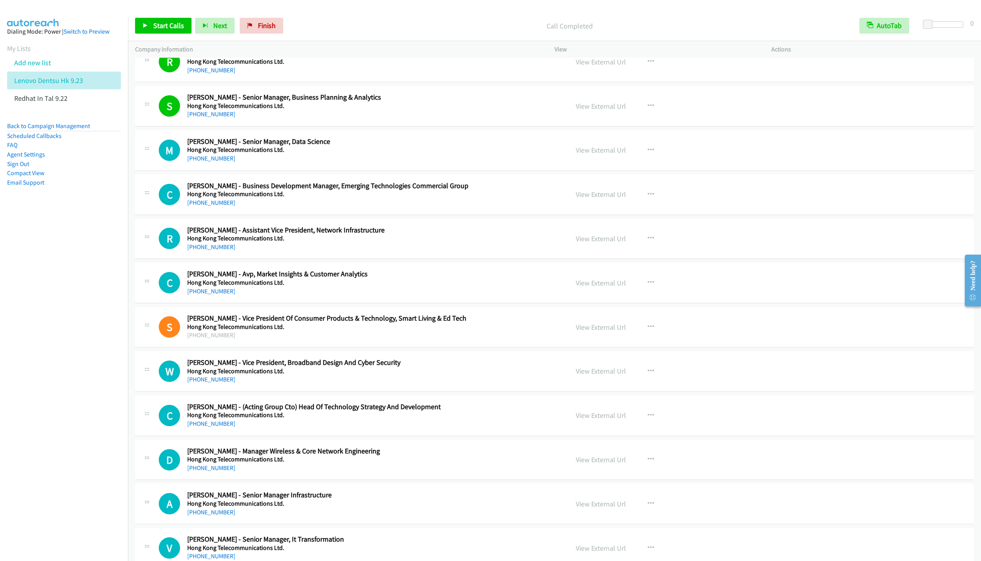
scroll to position [3615, 0]
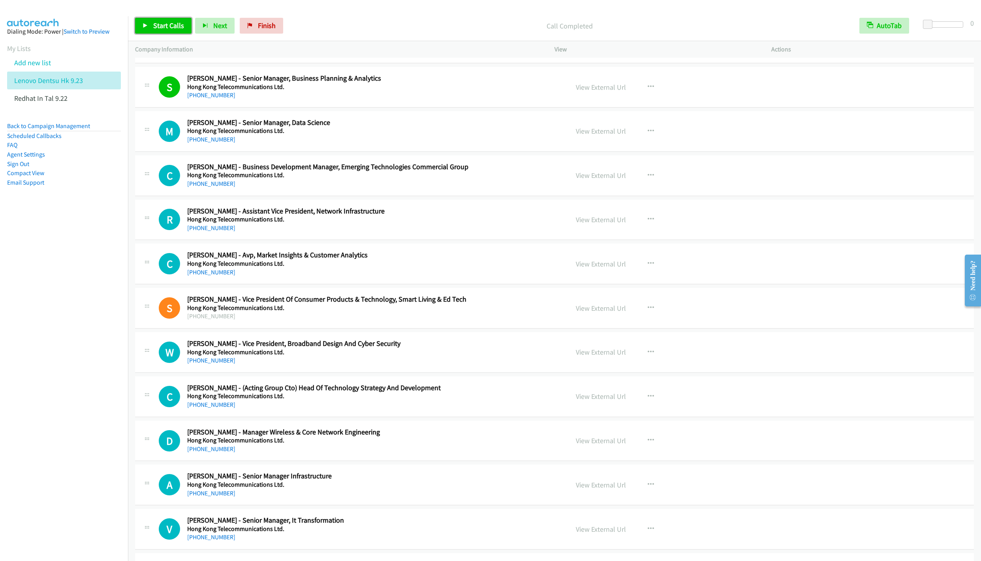
drag, startPoint x: 166, startPoint y: 24, endPoint x: 166, endPoint y: 28, distance: 4.7
click at [166, 24] on span "Start Calls" at bounding box center [168, 25] width 31 height 9
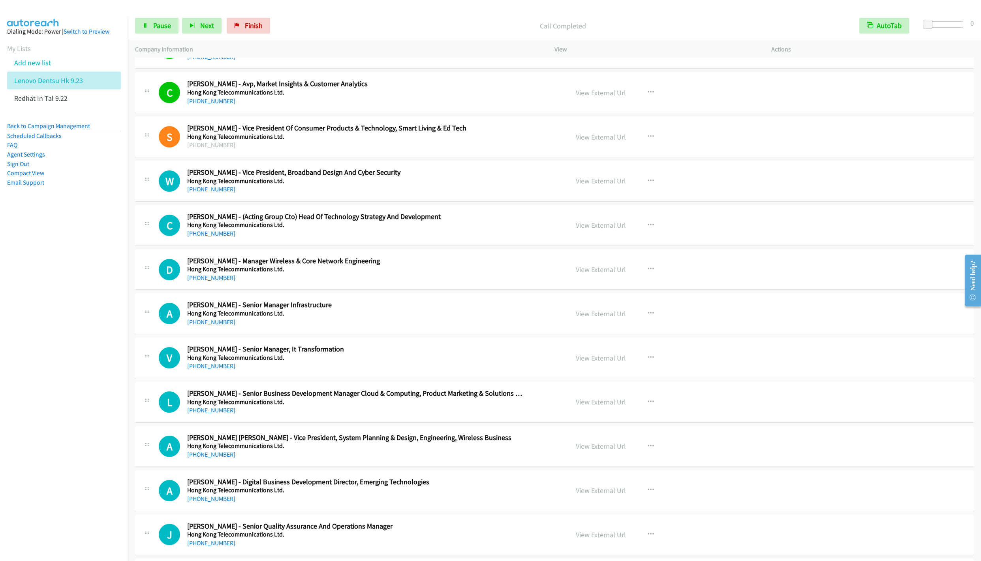
scroll to position [3793, 0]
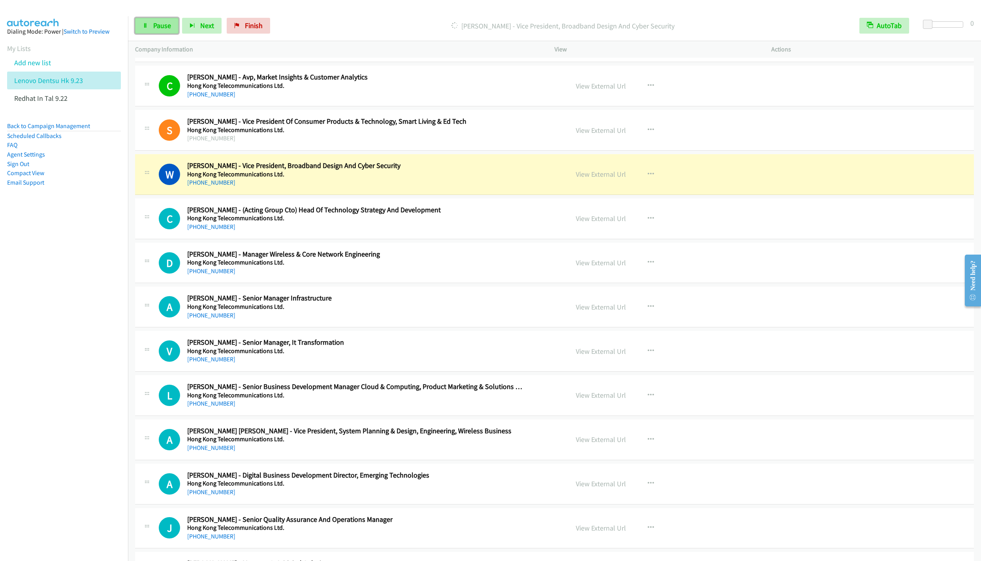
click at [153, 28] on span "Pause" at bounding box center [162, 25] width 18 height 9
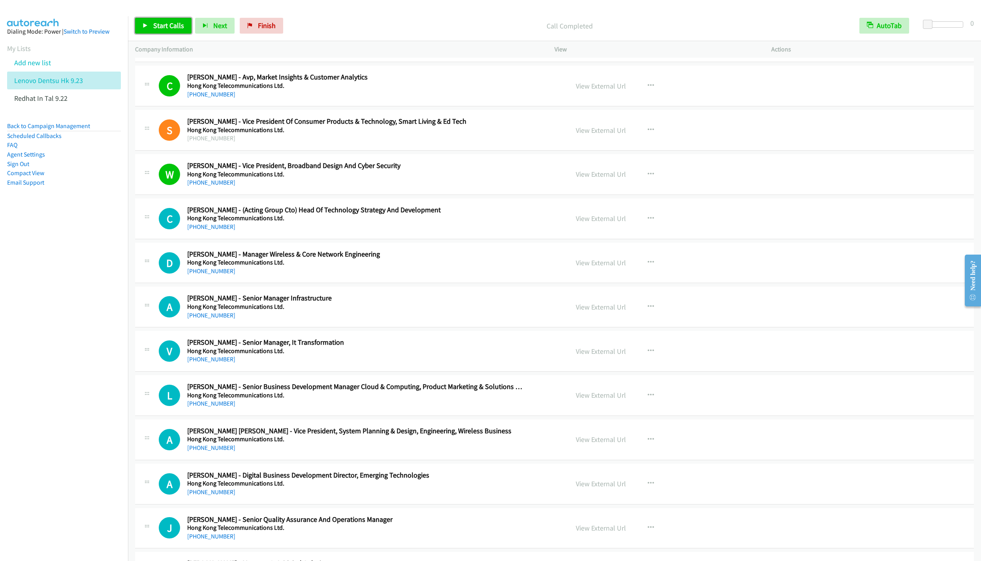
click at [149, 25] on link "Start Calls" at bounding box center [163, 26] width 56 height 16
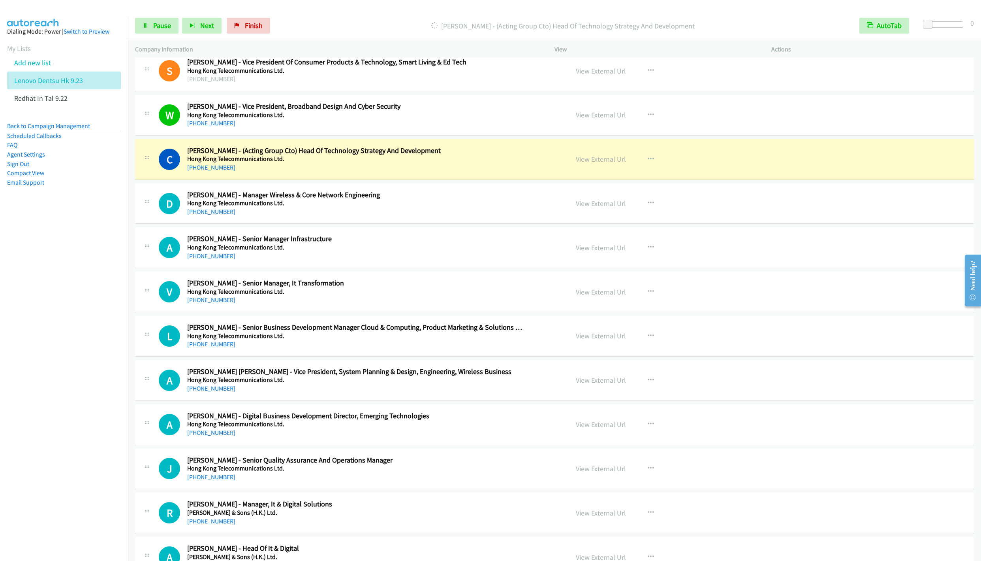
scroll to position [3911, 0]
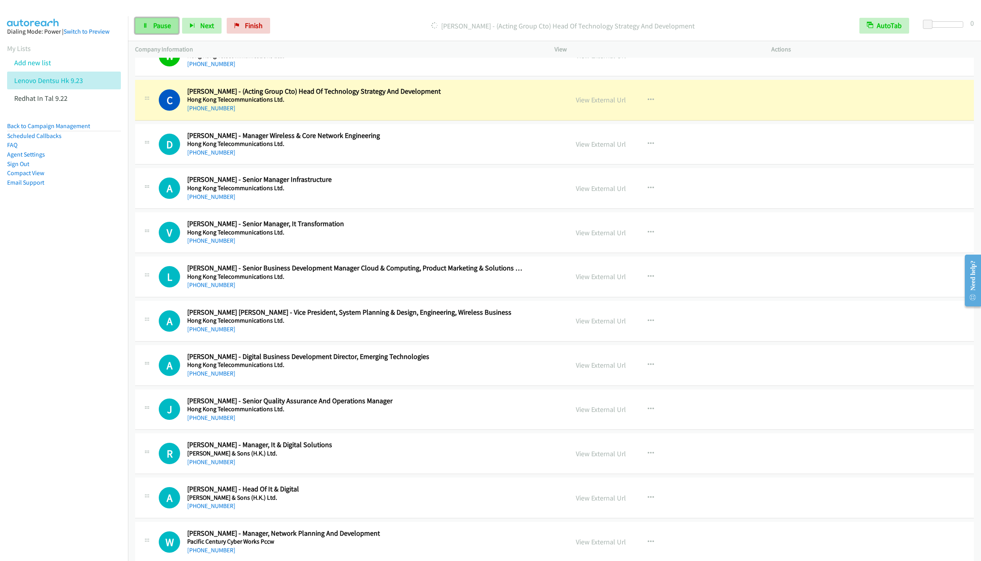
click at [155, 28] on span "Pause" at bounding box center [162, 25] width 18 height 9
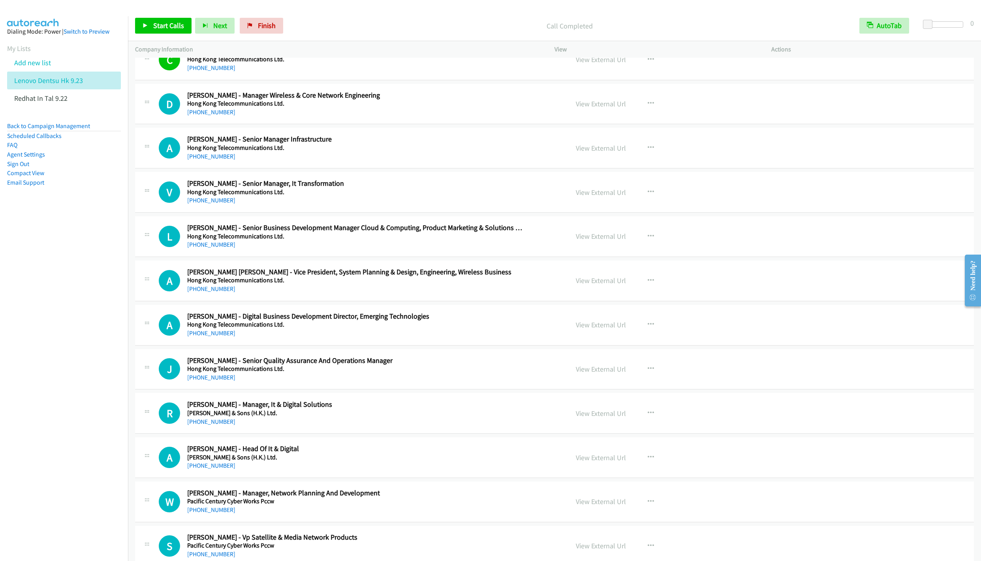
scroll to position [3971, 0]
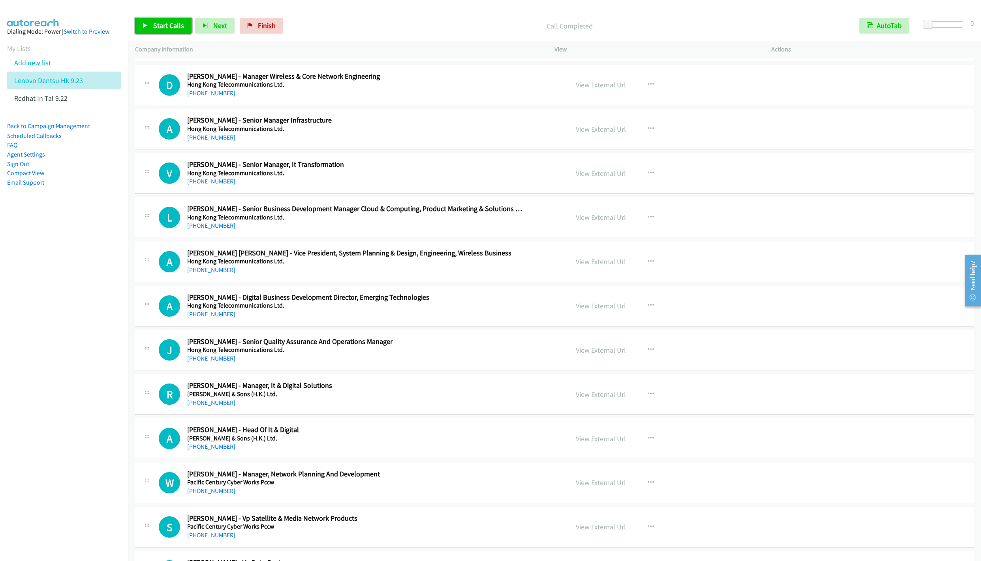
click at [165, 28] on span "Start Calls" at bounding box center [168, 25] width 31 height 9
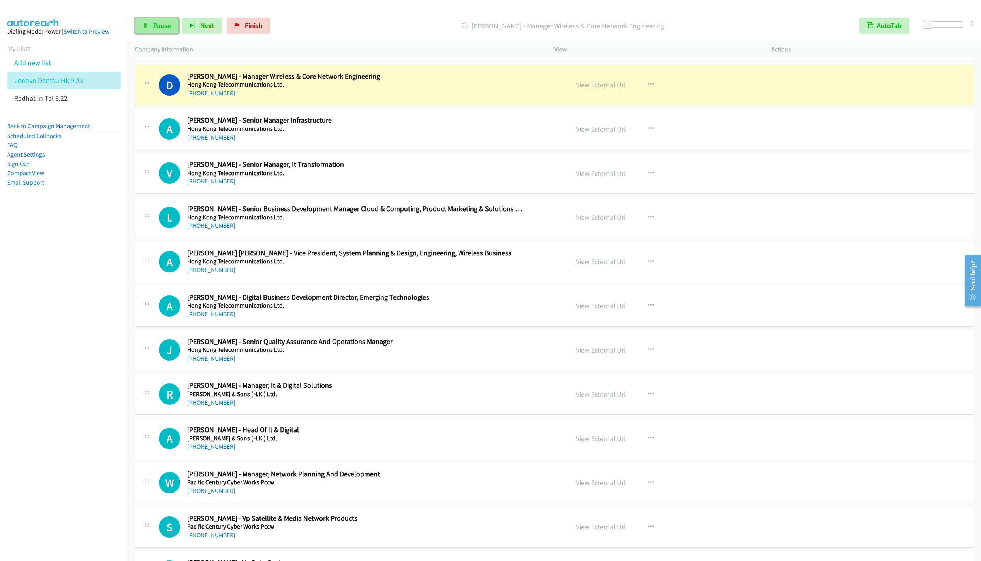
click at [140, 30] on link "Pause" at bounding box center [156, 26] width 43 height 16
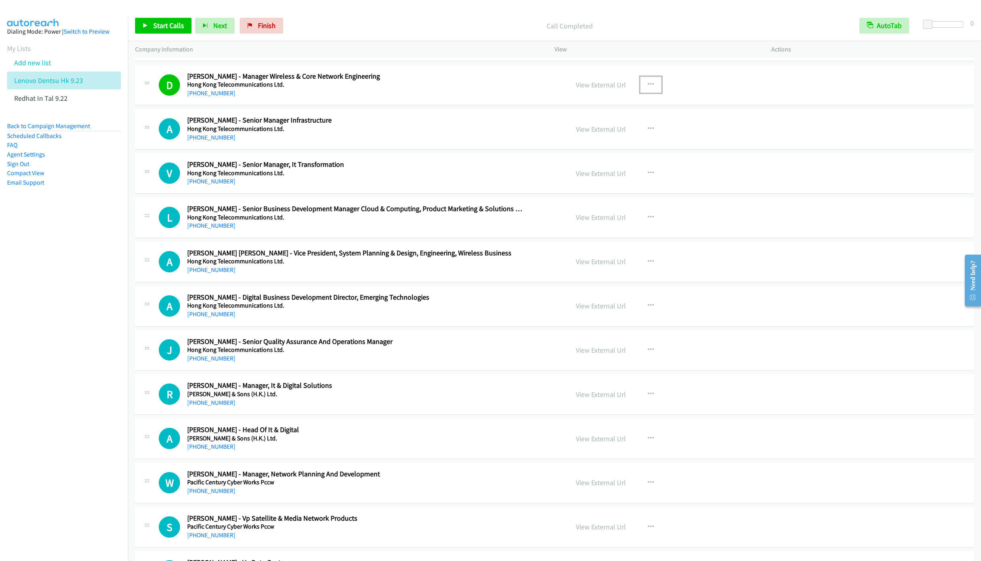
click at [649, 88] on icon "button" at bounding box center [651, 84] width 6 height 6
click at [600, 160] on link "Remove from list" at bounding box center [608, 152] width 105 height 16
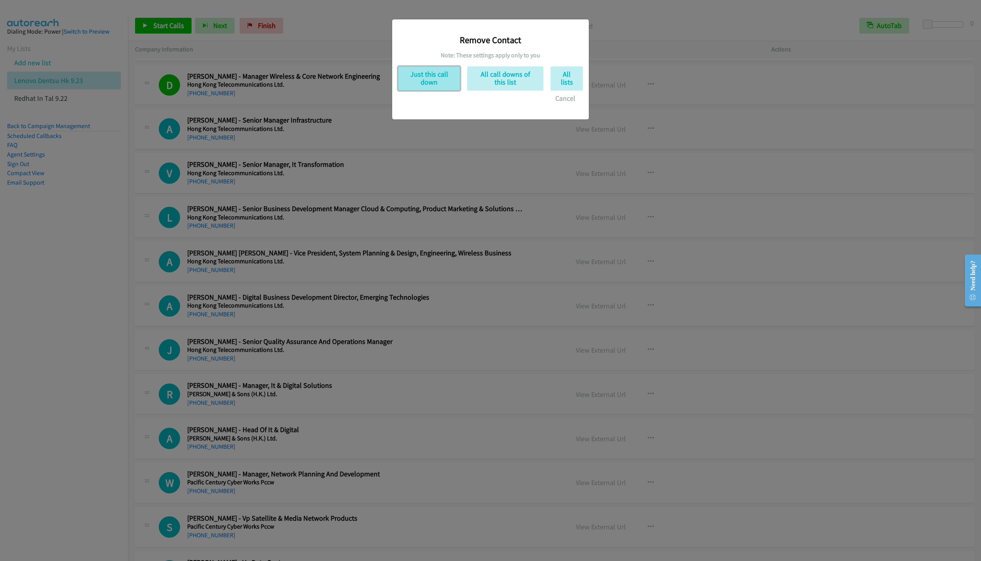
click at [440, 82] on button "Just this call down" at bounding box center [429, 78] width 62 height 24
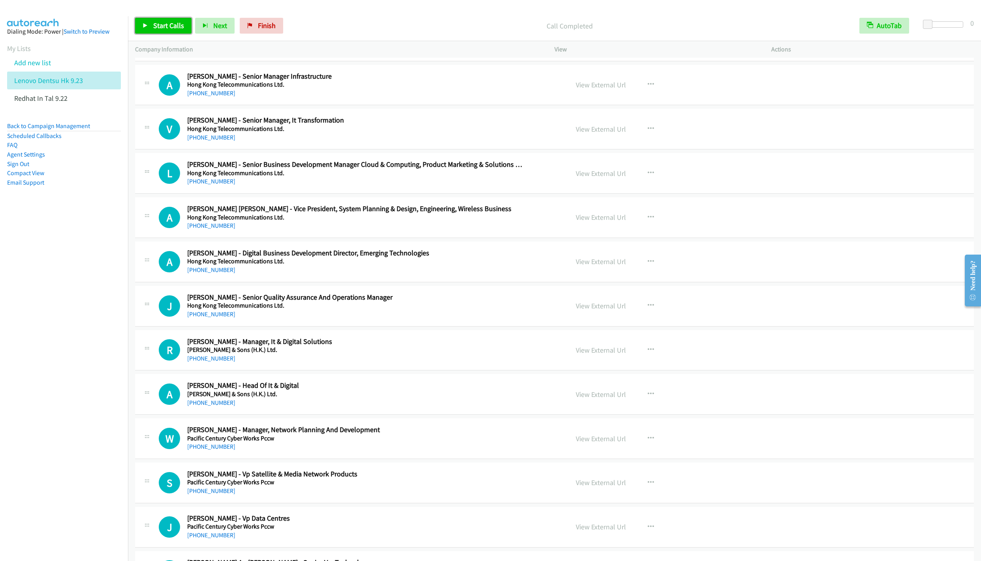
click at [149, 25] on link "Start Calls" at bounding box center [163, 26] width 56 height 16
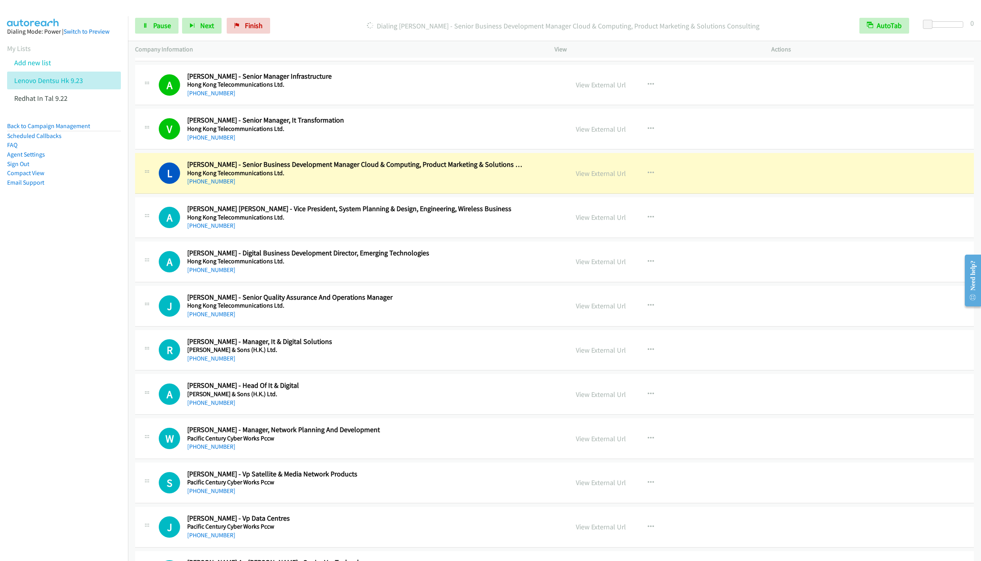
scroll to position [4030, 0]
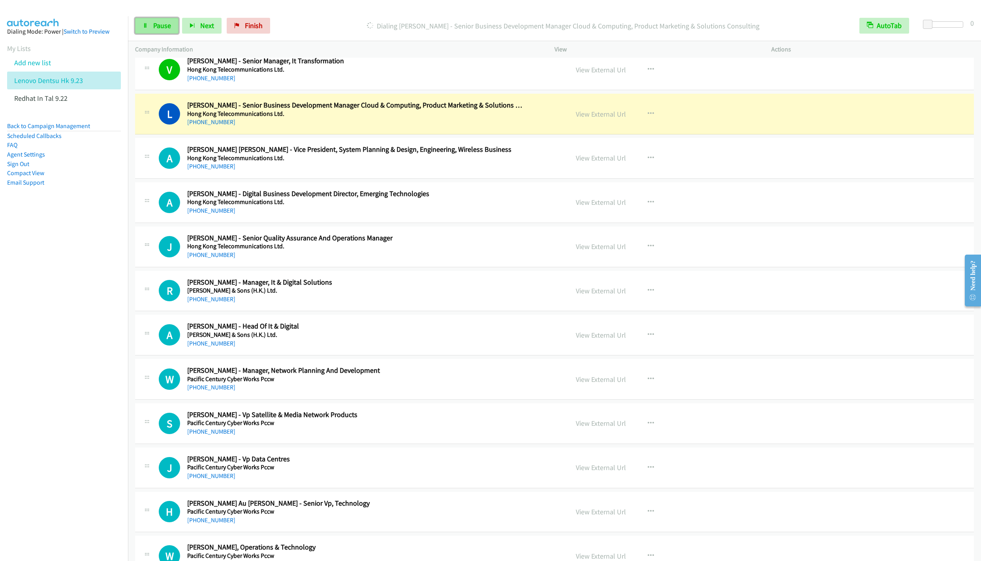
click at [151, 30] on link "Pause" at bounding box center [156, 26] width 43 height 16
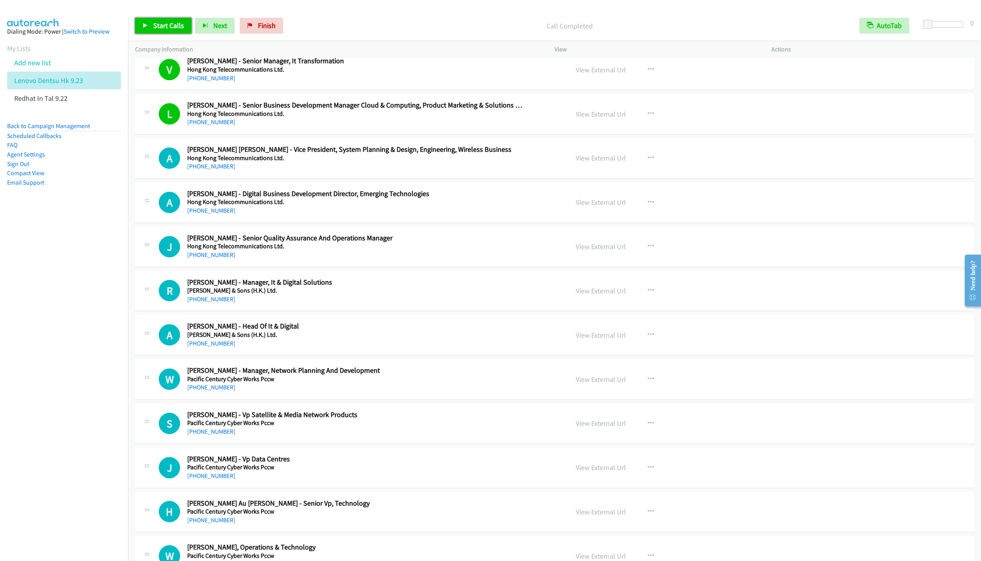
click at [151, 34] on link "Start Calls" at bounding box center [163, 26] width 56 height 16
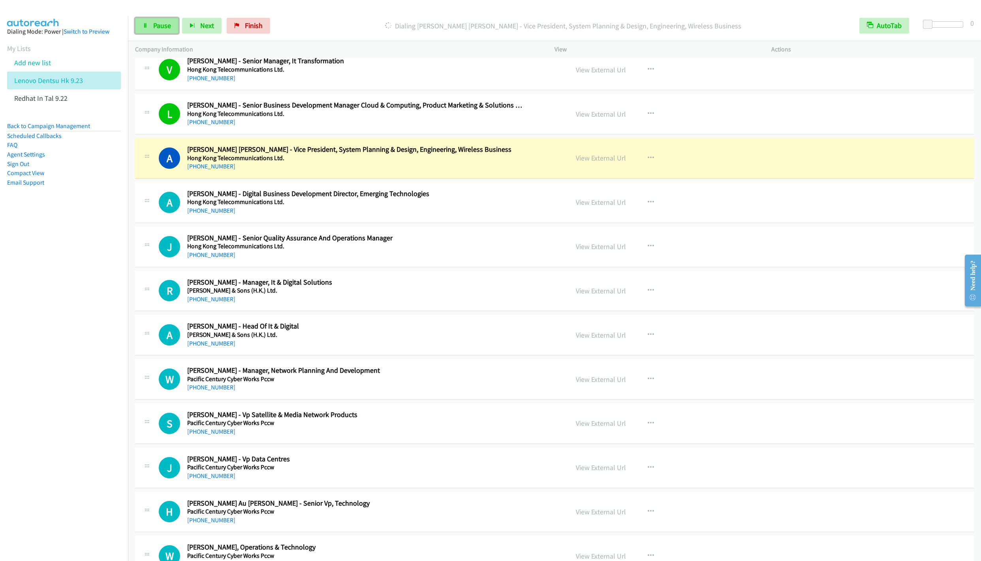
click at [149, 30] on link "Pause" at bounding box center [156, 26] width 43 height 16
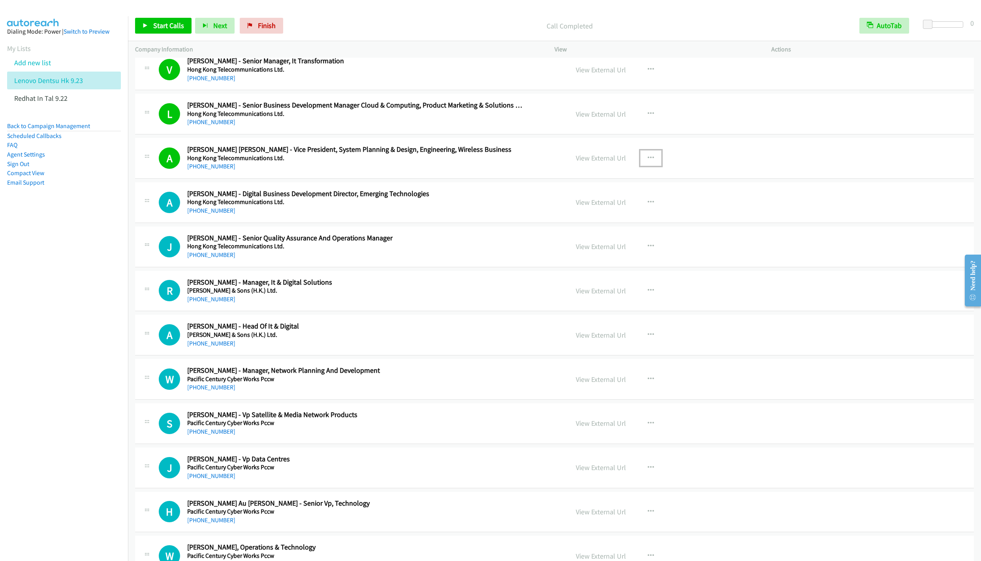
click at [642, 166] on button "button" at bounding box center [650, 158] width 21 height 16
click at [581, 233] on link "Remove from list" at bounding box center [608, 226] width 105 height 16
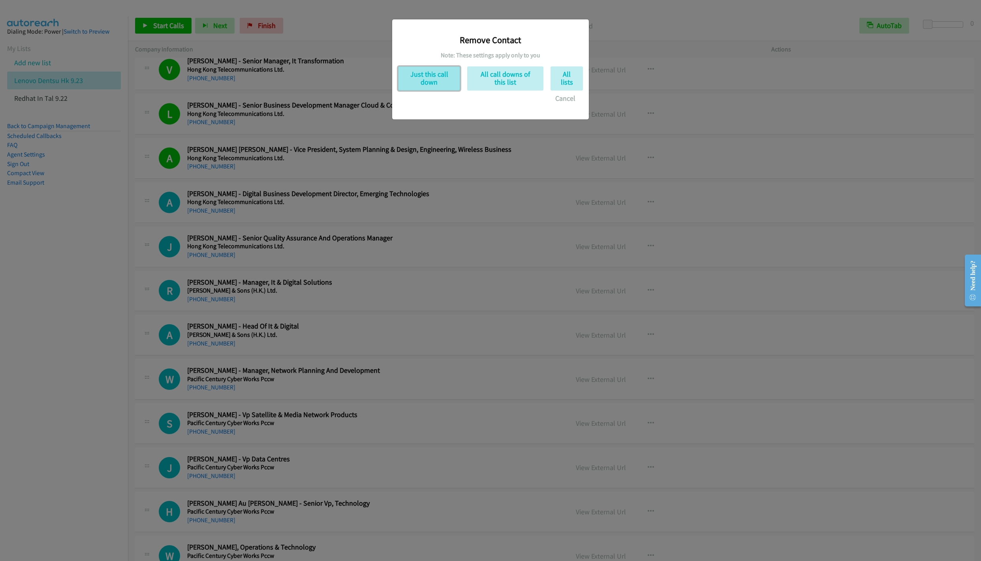
click at [415, 74] on button "Just this call down" at bounding box center [429, 78] width 62 height 24
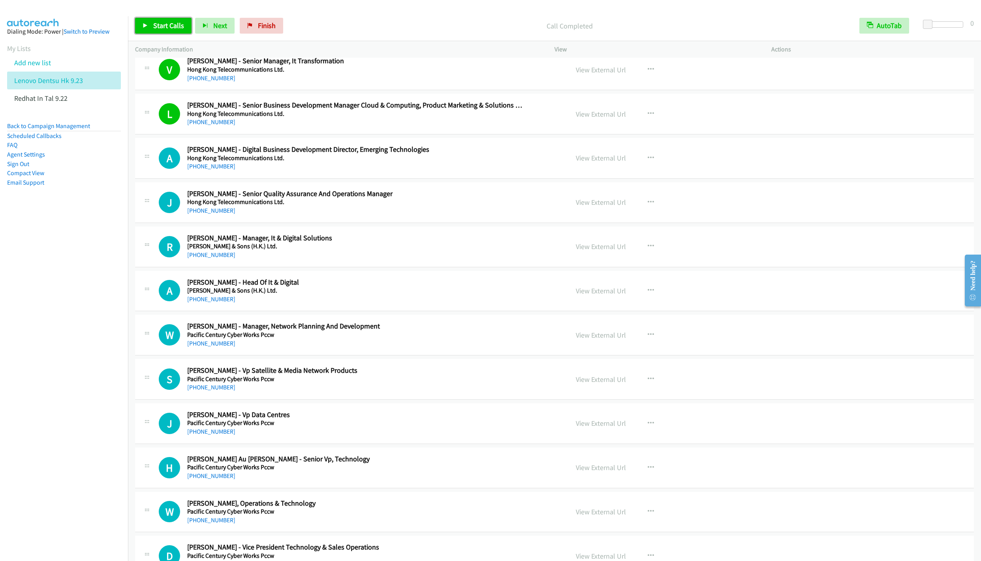
click at [149, 19] on link "Start Calls" at bounding box center [163, 26] width 56 height 16
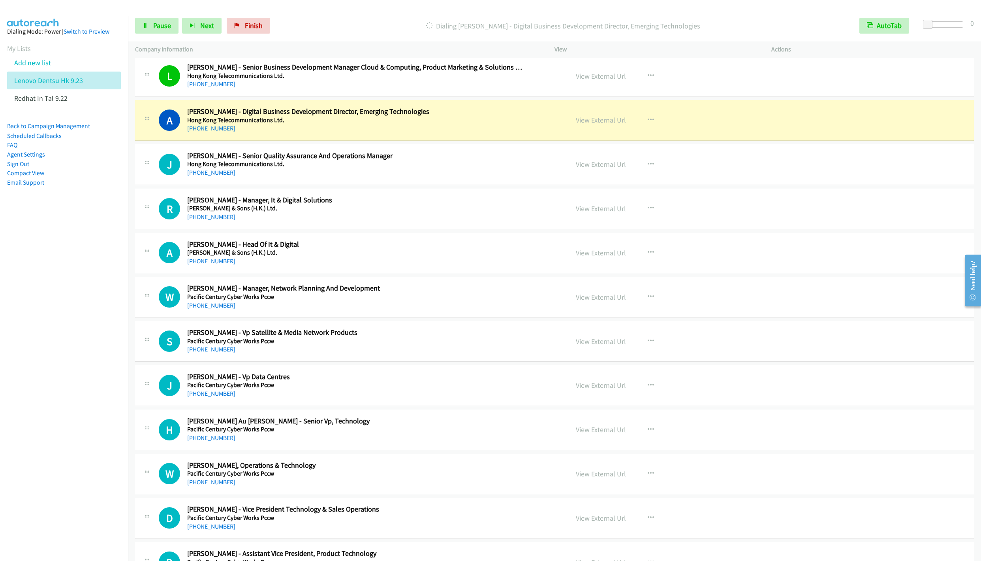
scroll to position [4089, 0]
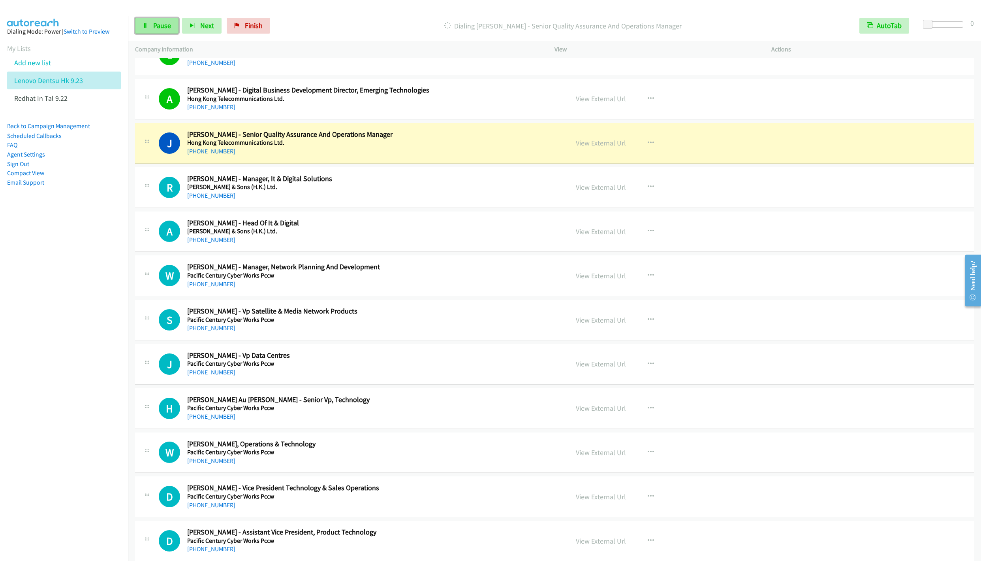
click at [155, 29] on span "Pause" at bounding box center [162, 25] width 18 height 9
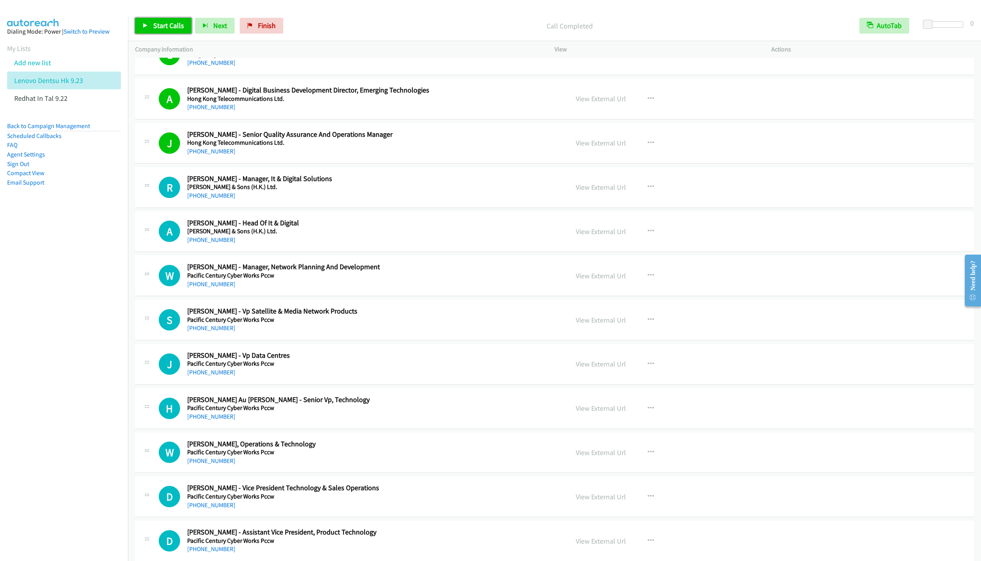
click at [160, 25] on span "Start Calls" at bounding box center [168, 25] width 31 height 9
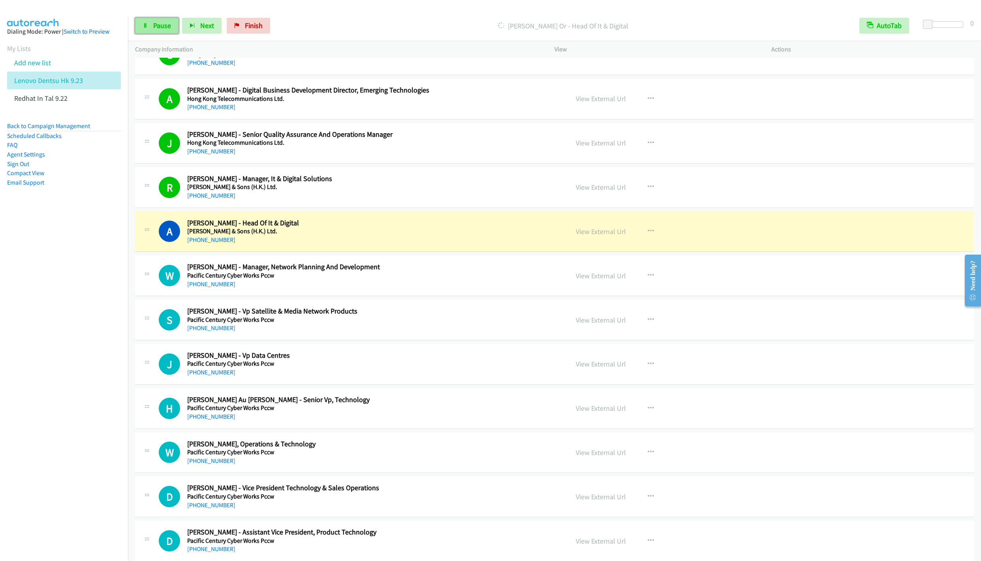
click at [152, 30] on link "Pause" at bounding box center [156, 26] width 43 height 16
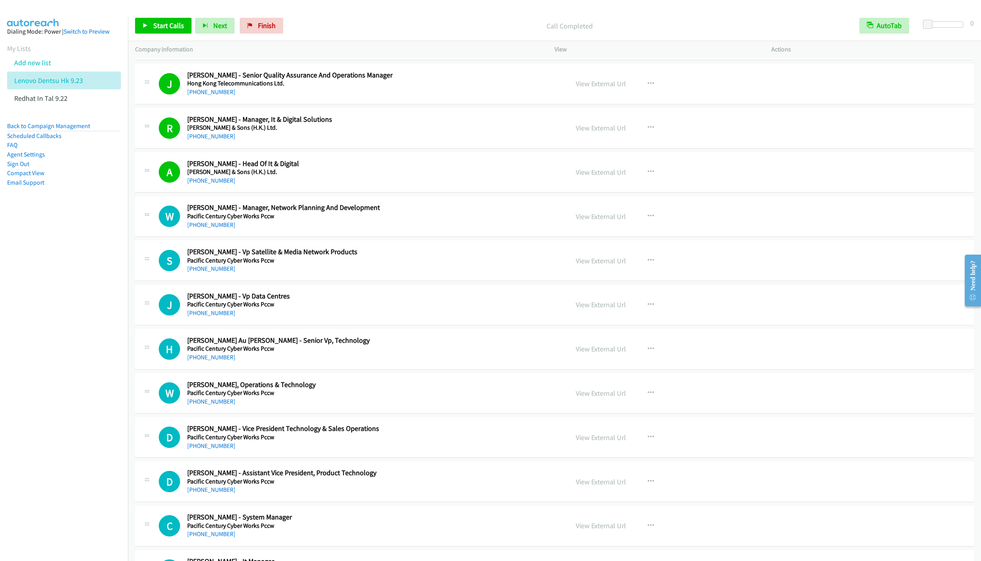
scroll to position [4208, 0]
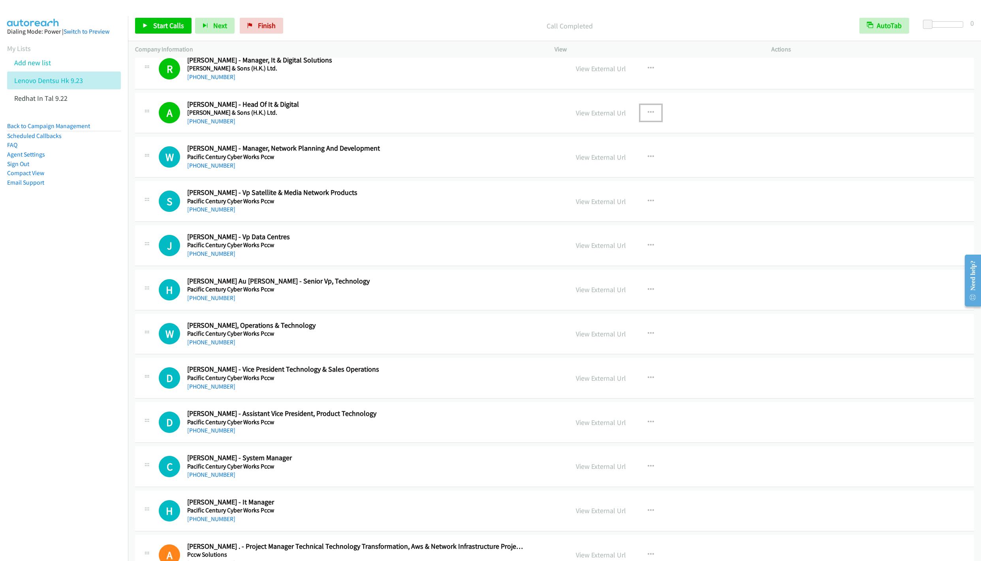
click at [651, 121] on button "button" at bounding box center [650, 113] width 21 height 16
click at [581, 188] on link "Remove from list" at bounding box center [608, 180] width 105 height 16
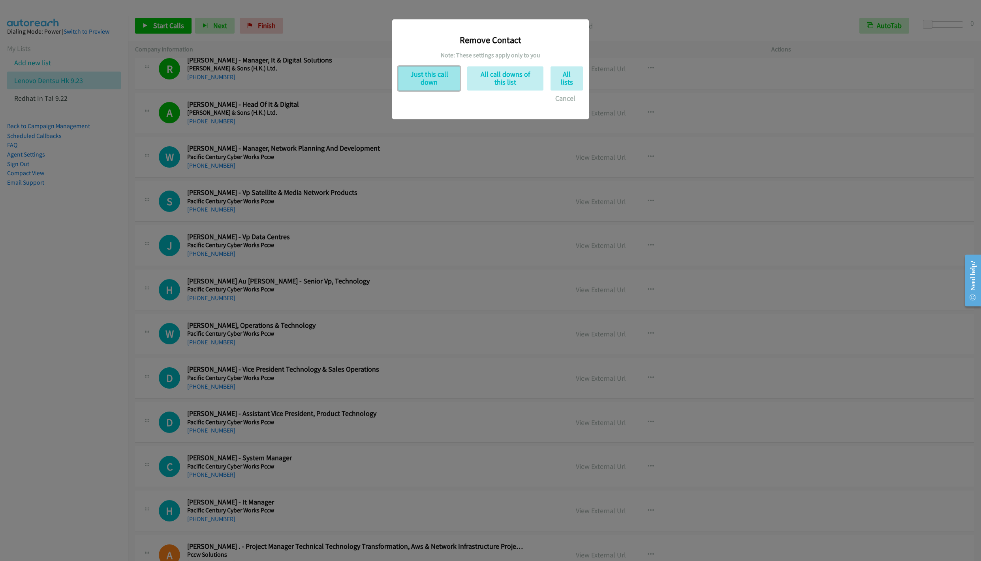
click at [421, 88] on button "Just this call down" at bounding box center [429, 78] width 62 height 24
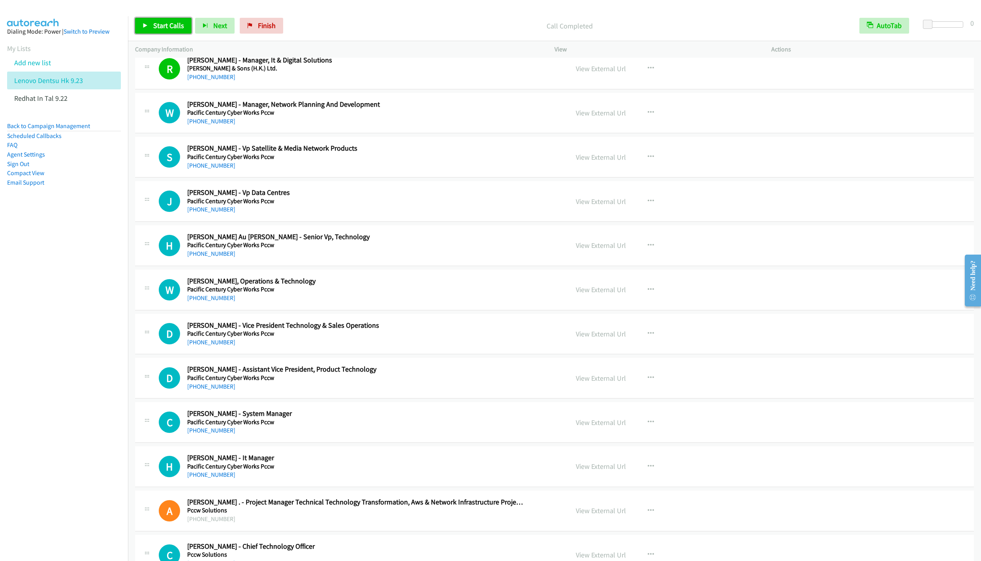
click at [156, 20] on link "Start Calls" at bounding box center [163, 26] width 56 height 16
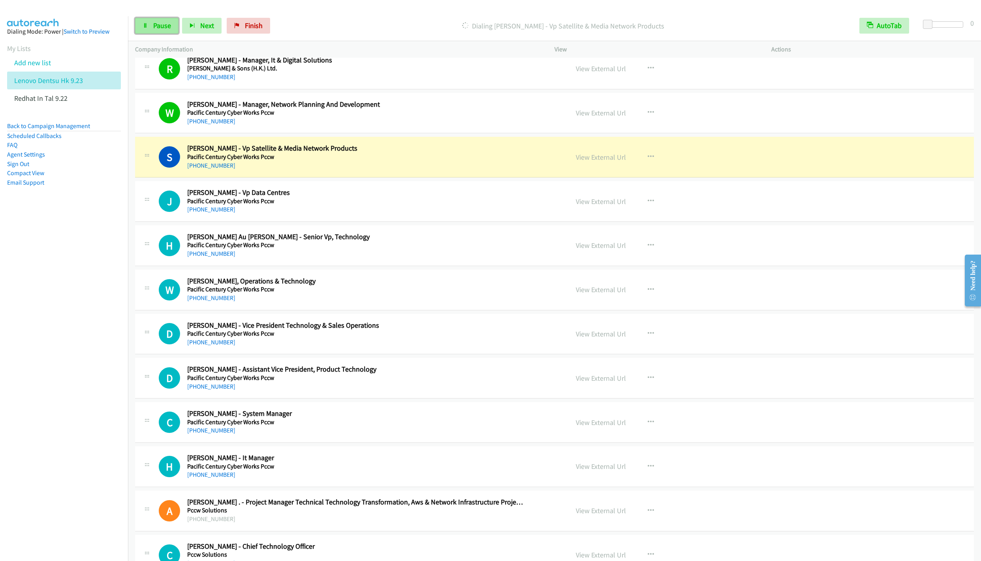
click at [162, 24] on span "Pause" at bounding box center [162, 25] width 18 height 9
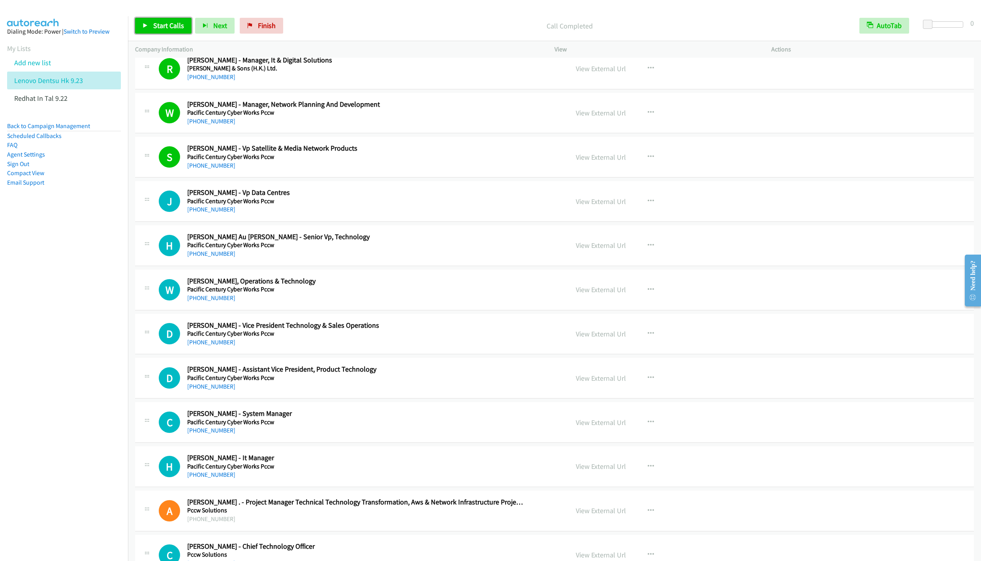
click at [165, 25] on span "Start Calls" at bounding box center [168, 25] width 31 height 9
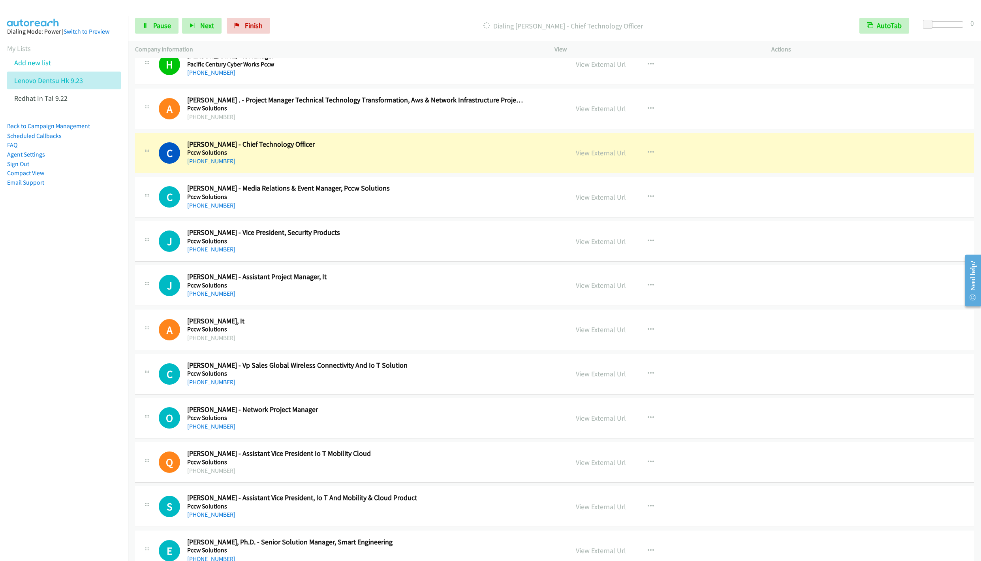
scroll to position [4622, 0]
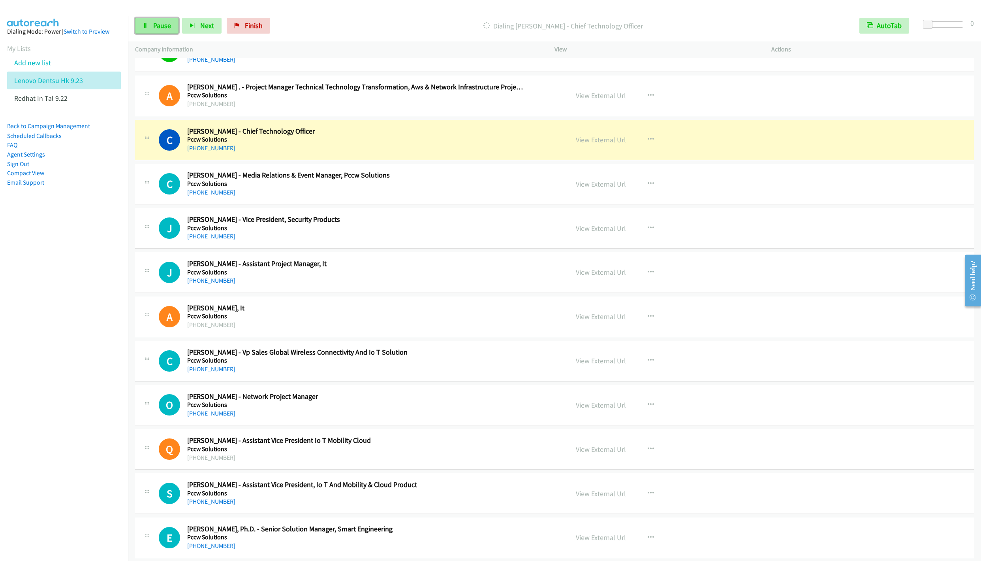
click at [158, 30] on span "Pause" at bounding box center [162, 25] width 18 height 9
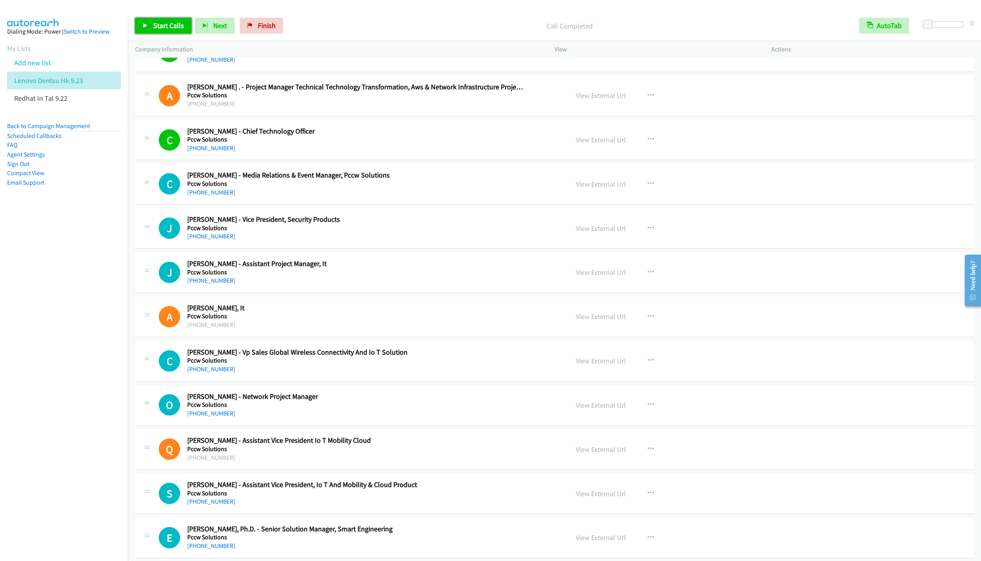
click at [154, 26] on span "Start Calls" at bounding box center [168, 25] width 31 height 9
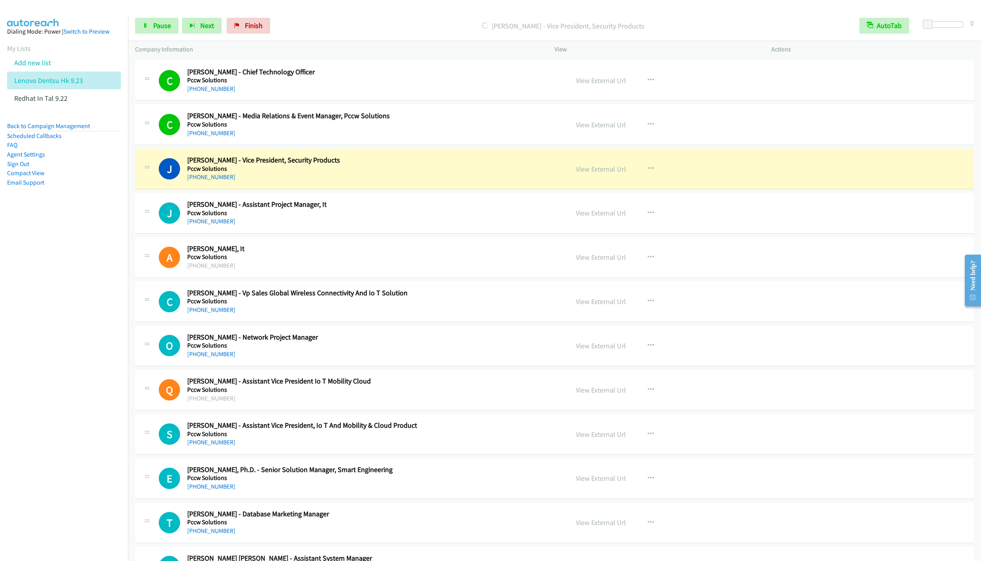
scroll to position [4741, 0]
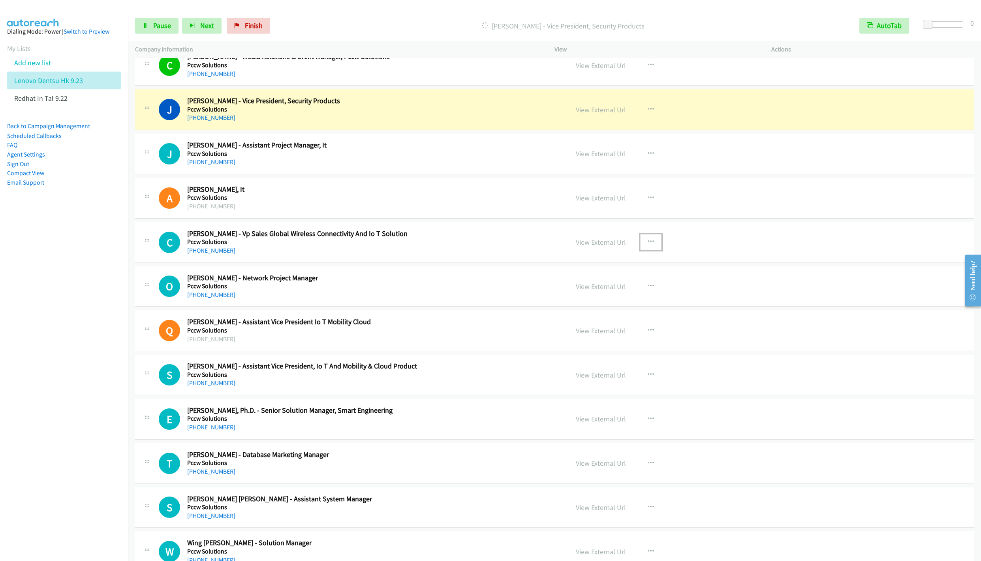
click at [640, 250] on button "button" at bounding box center [650, 242] width 21 height 16
click at [584, 317] on link "Remove from list" at bounding box center [608, 309] width 105 height 16
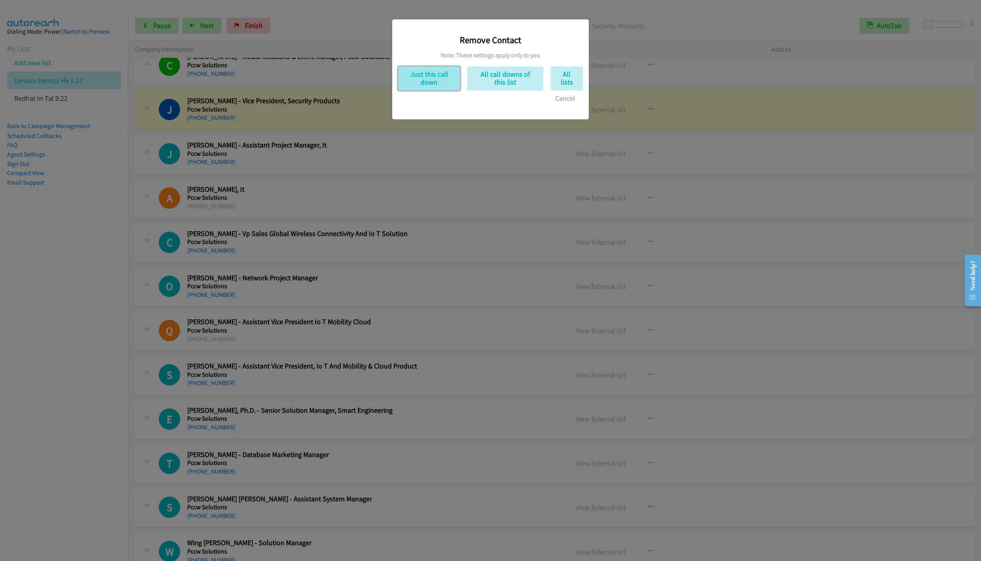
click at [426, 77] on button "Just this call down" at bounding box center [429, 78] width 62 height 24
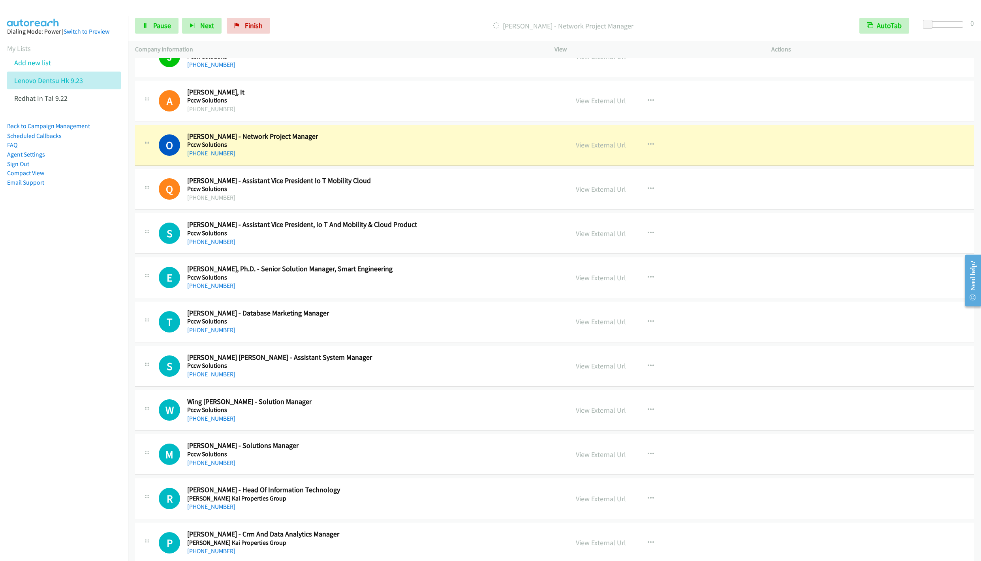
scroll to position [4860, 0]
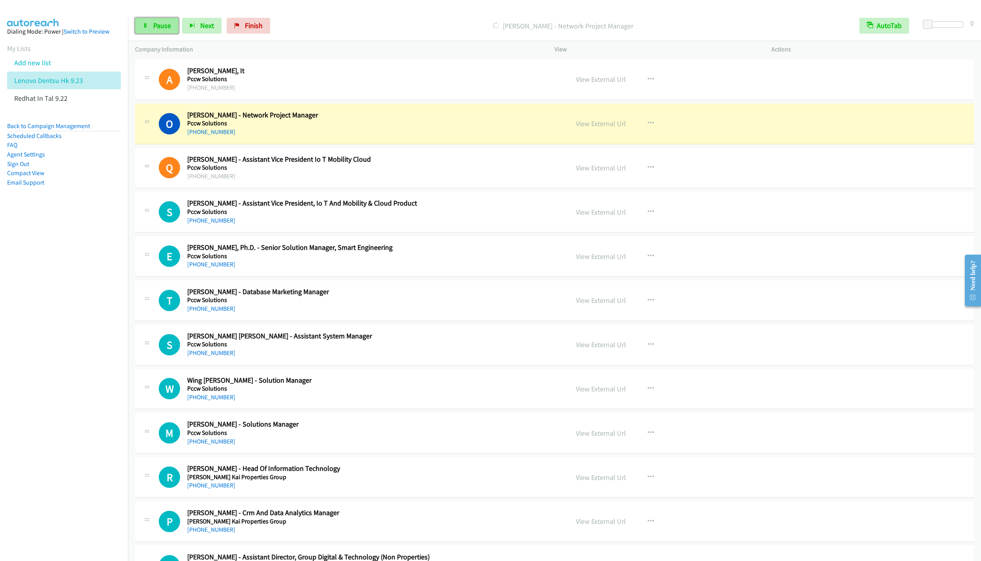
click at [151, 24] on link "Pause" at bounding box center [156, 26] width 43 height 16
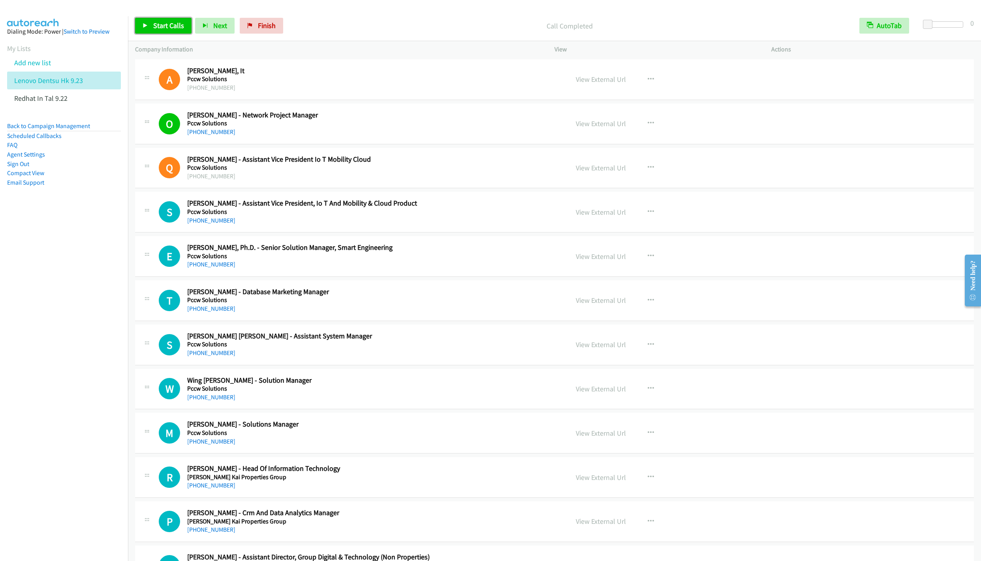
click at [159, 29] on span "Start Calls" at bounding box center [168, 25] width 31 height 9
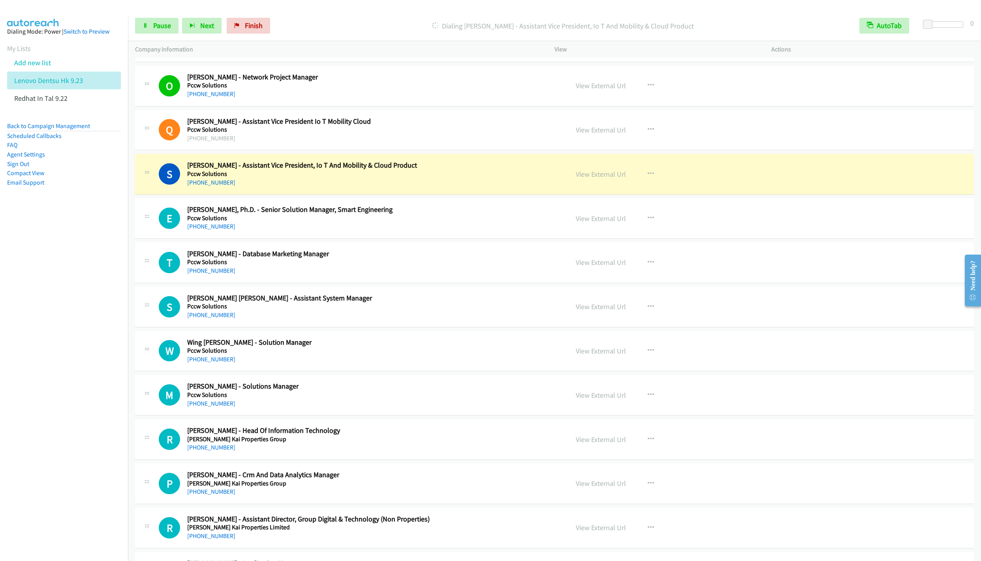
scroll to position [4919, 0]
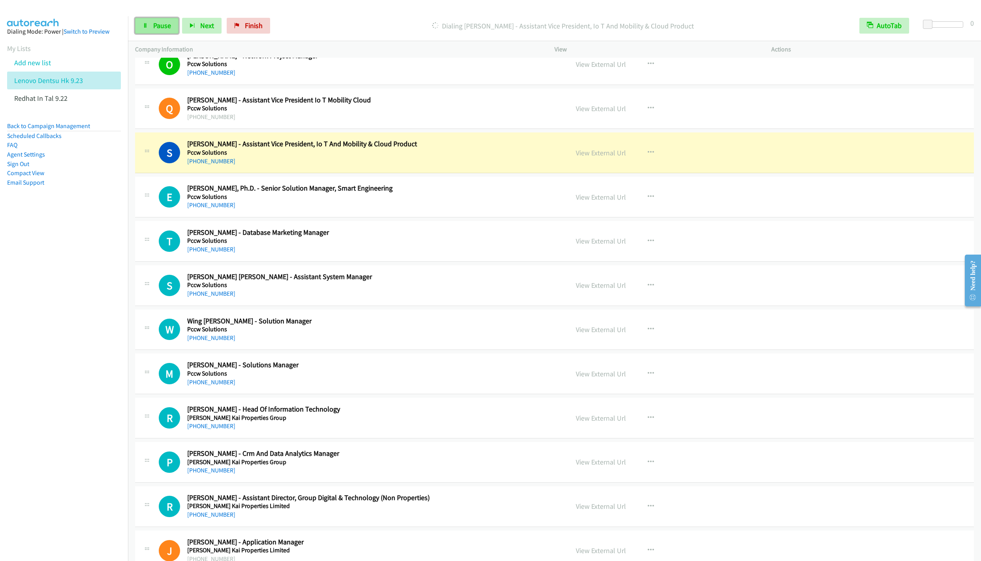
click at [146, 24] on icon at bounding box center [146, 26] width 6 height 6
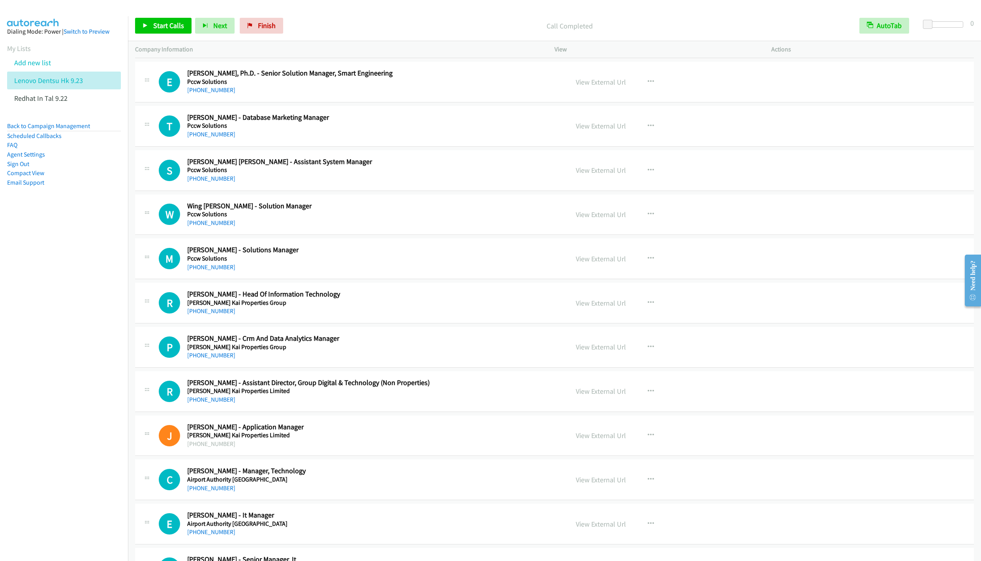
scroll to position [5037, 0]
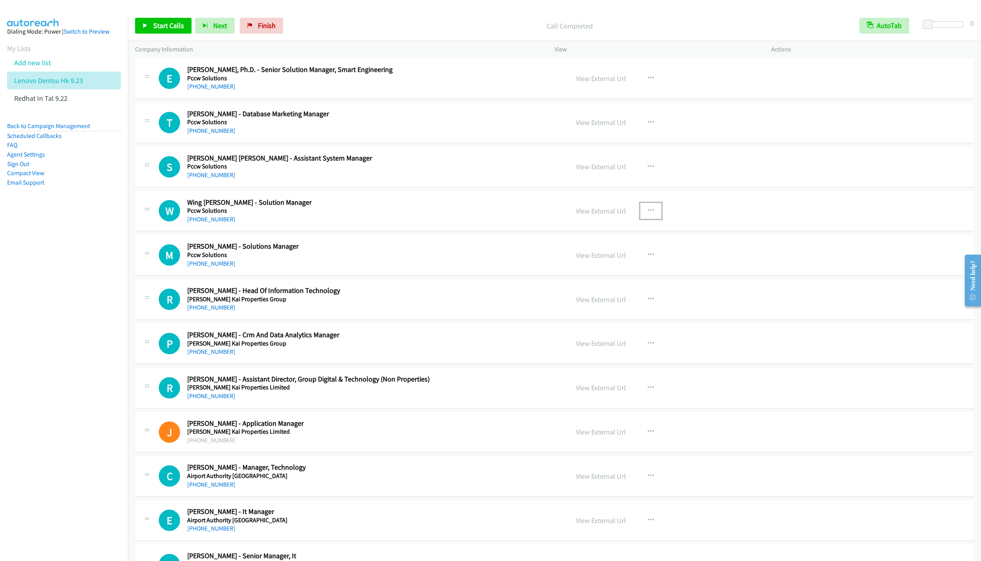
click at [648, 214] on icon "button" at bounding box center [651, 210] width 6 height 6
click at [589, 270] on link "Start Calls Here" at bounding box center [608, 262] width 105 height 16
click at [176, 26] on span "Start Calls" at bounding box center [168, 25] width 31 height 9
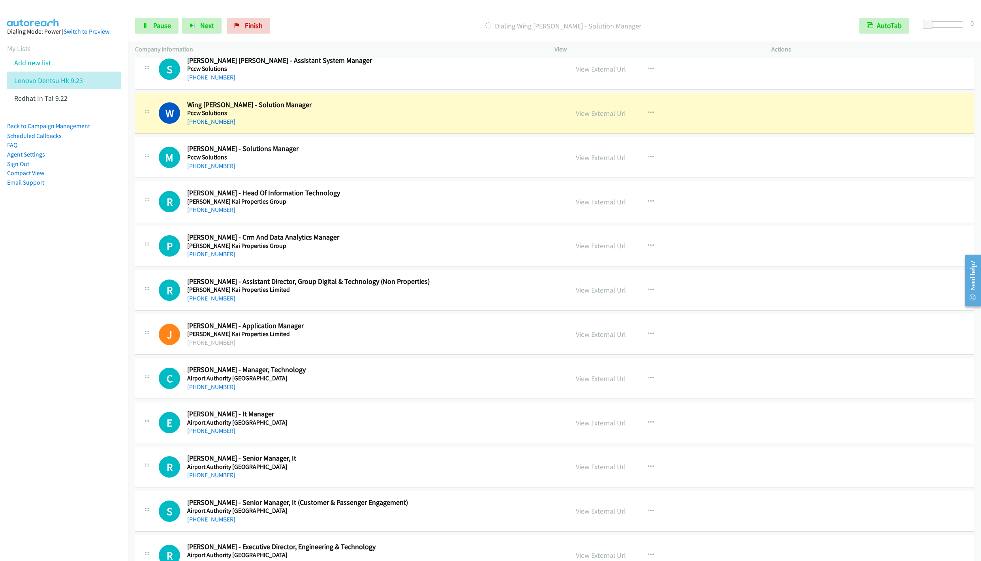
scroll to position [5156, 0]
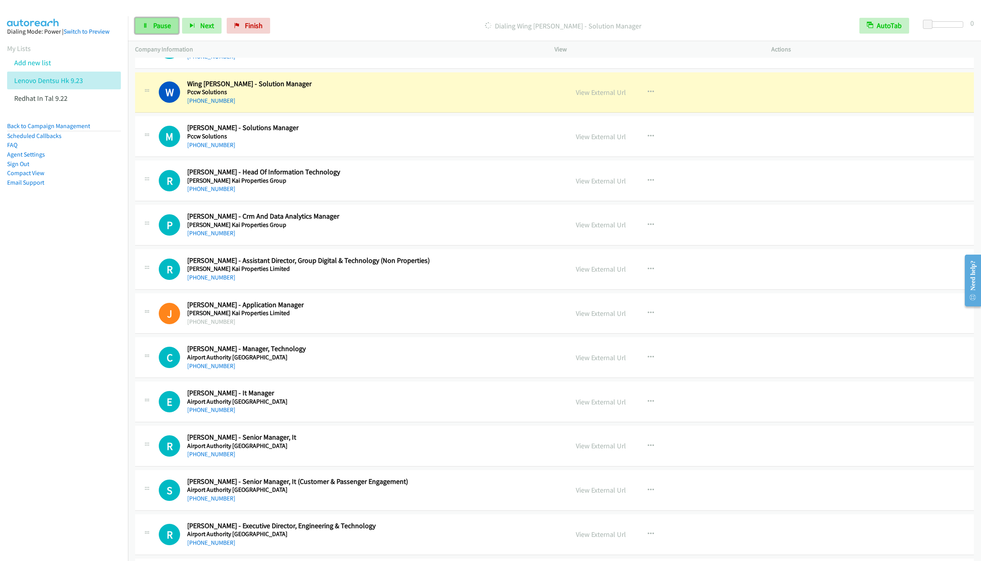
click at [146, 31] on link "Pause" at bounding box center [156, 26] width 43 height 16
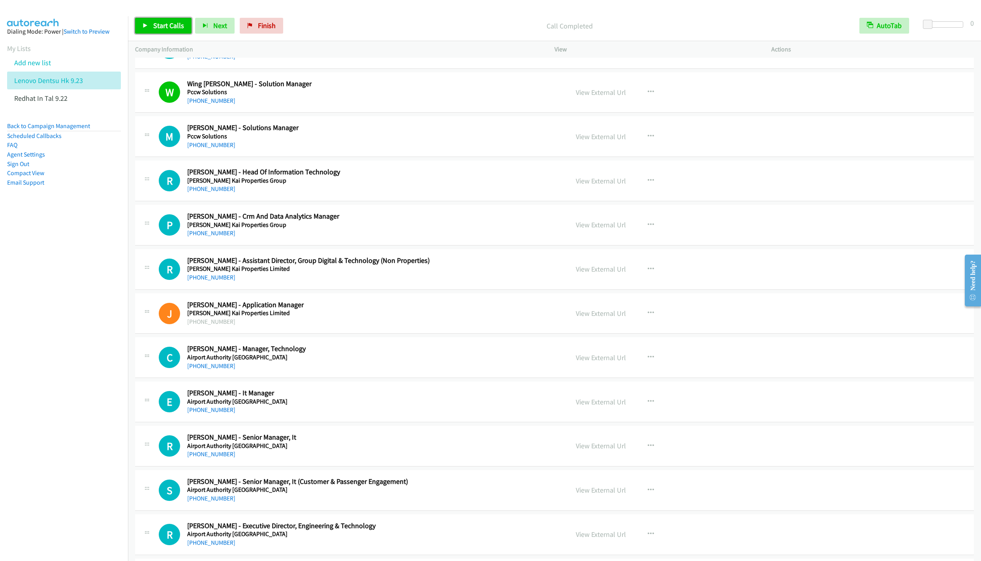
click at [146, 33] on link "Start Calls" at bounding box center [163, 26] width 56 height 16
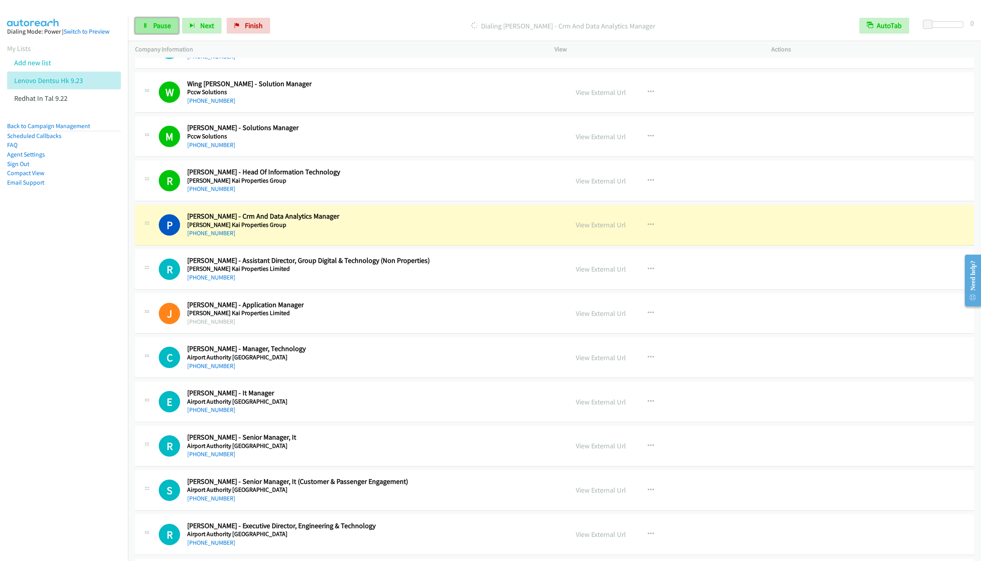
click at [149, 25] on link "Pause" at bounding box center [156, 26] width 43 height 16
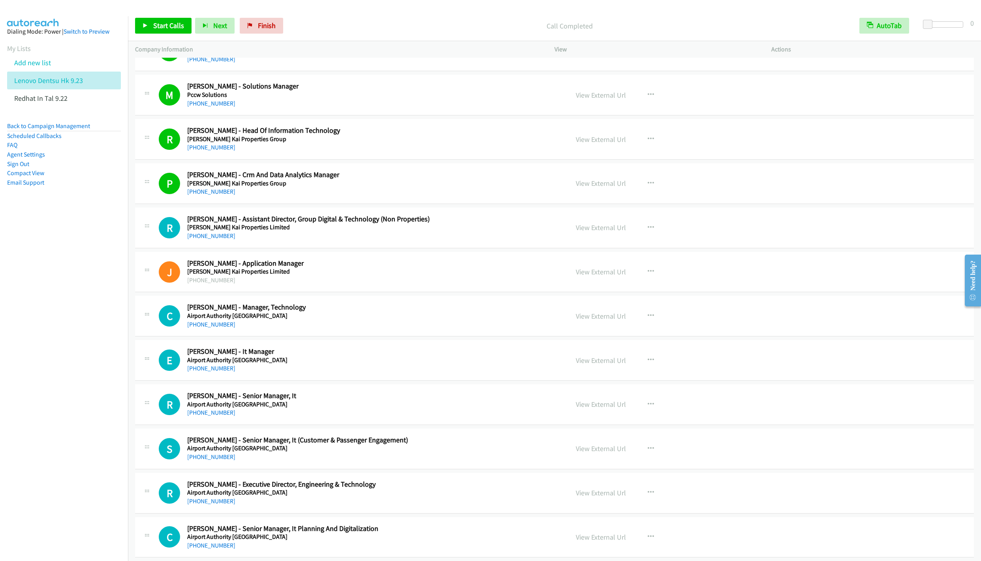
scroll to position [5215, 0]
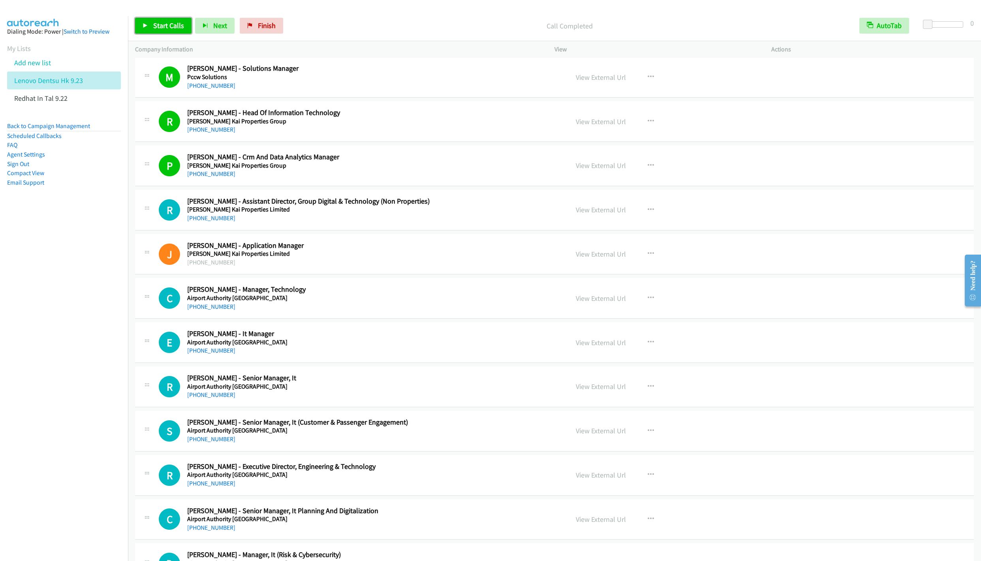
drag, startPoint x: 152, startPoint y: 21, endPoint x: 152, endPoint y: 32, distance: 11.5
click at [152, 21] on link "Start Calls" at bounding box center [163, 26] width 56 height 16
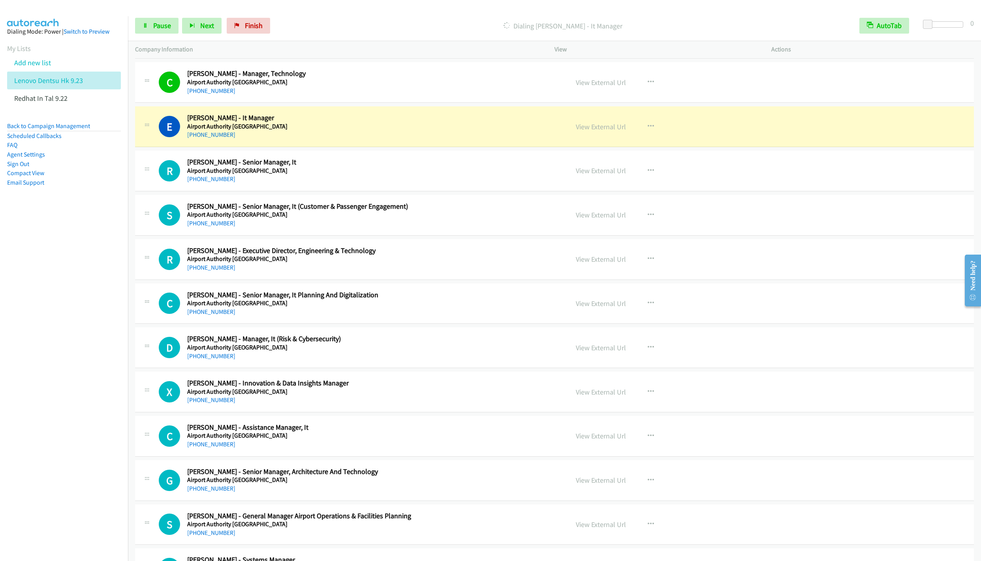
scroll to position [5452, 0]
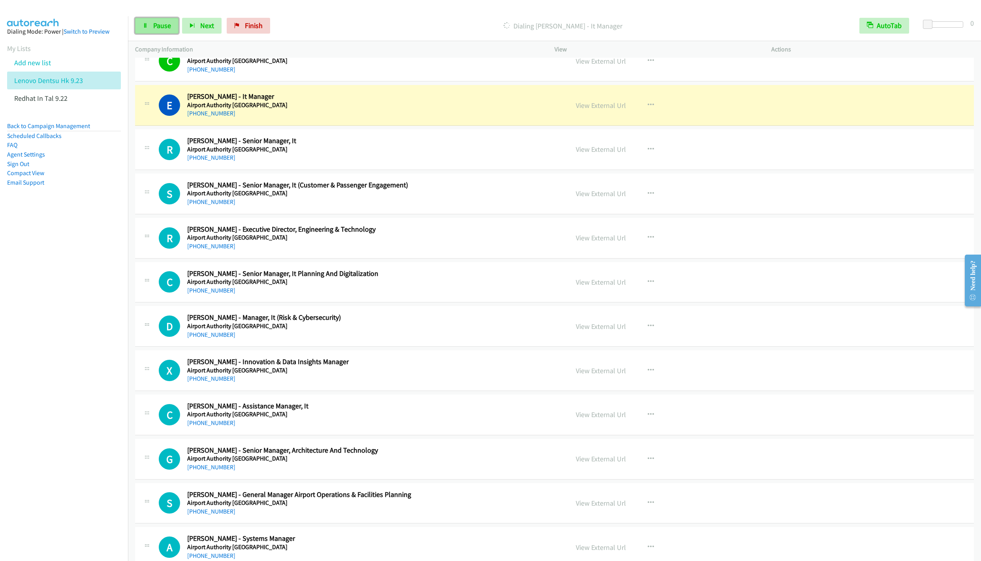
click at [145, 32] on link "Pause" at bounding box center [156, 26] width 43 height 16
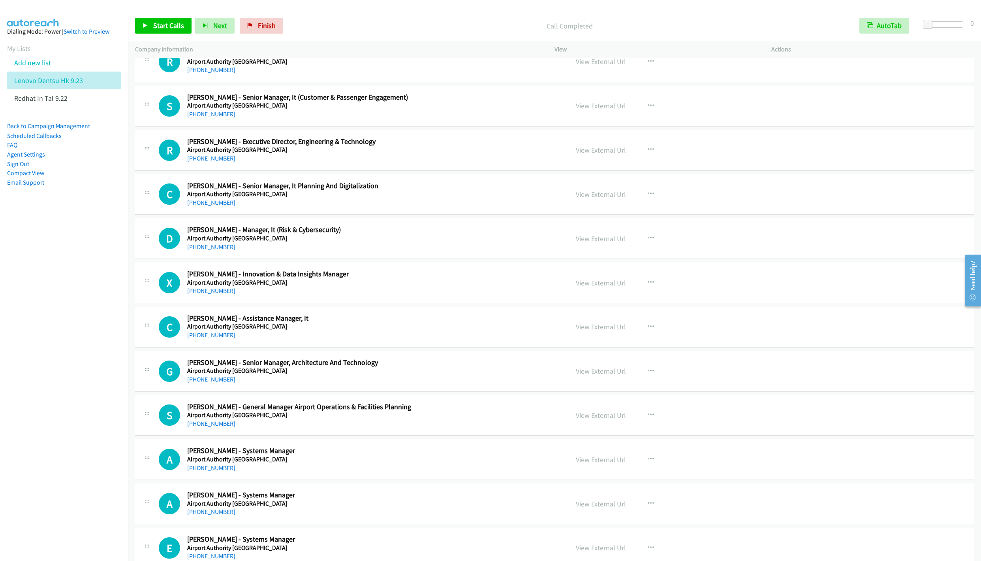
scroll to position [5511, 0]
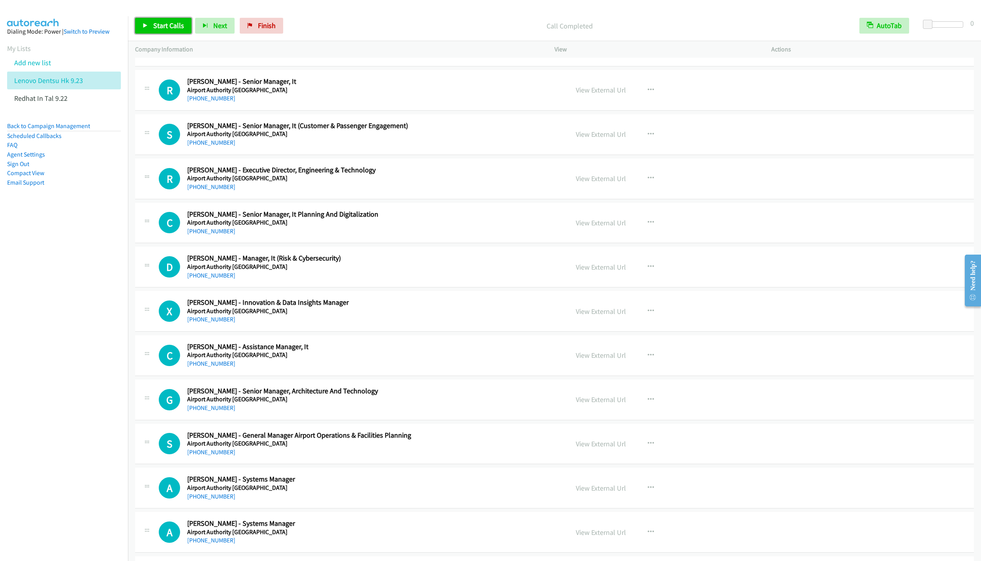
drag, startPoint x: 149, startPoint y: 21, endPoint x: 173, endPoint y: 51, distance: 38.5
click at [149, 22] on link "Start Calls" at bounding box center [163, 26] width 56 height 16
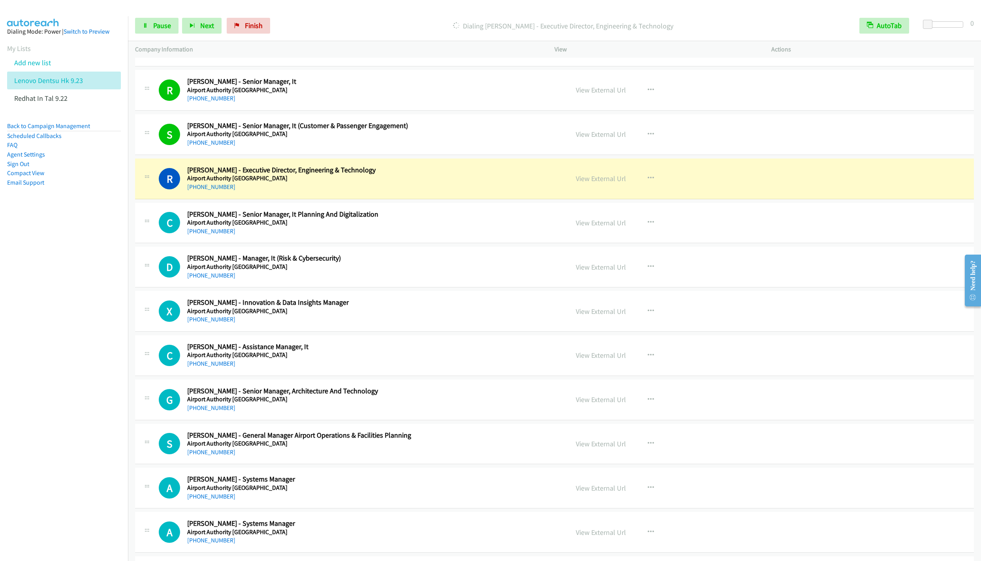
scroll to position [5571, 0]
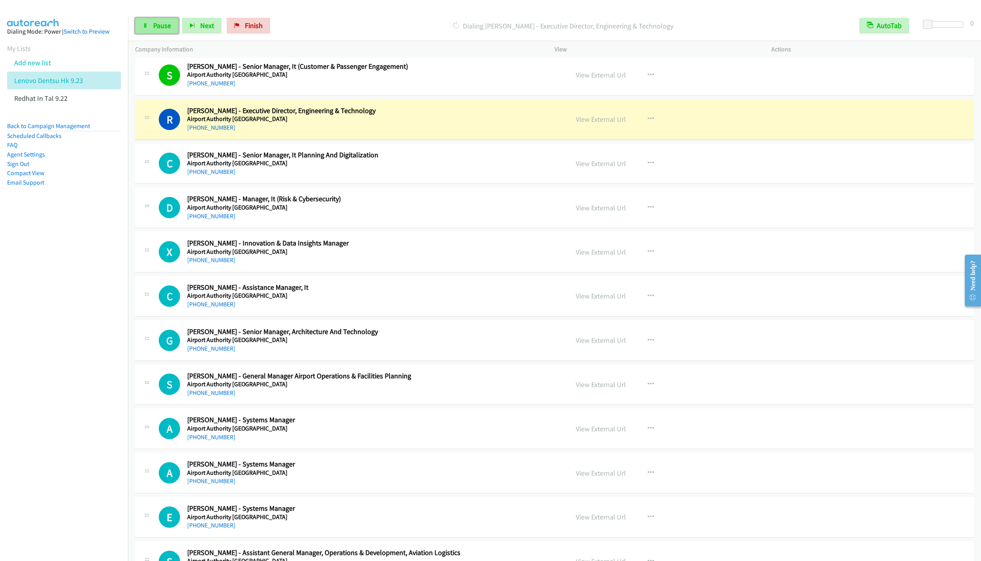
click at [154, 32] on link "Pause" at bounding box center [156, 26] width 43 height 16
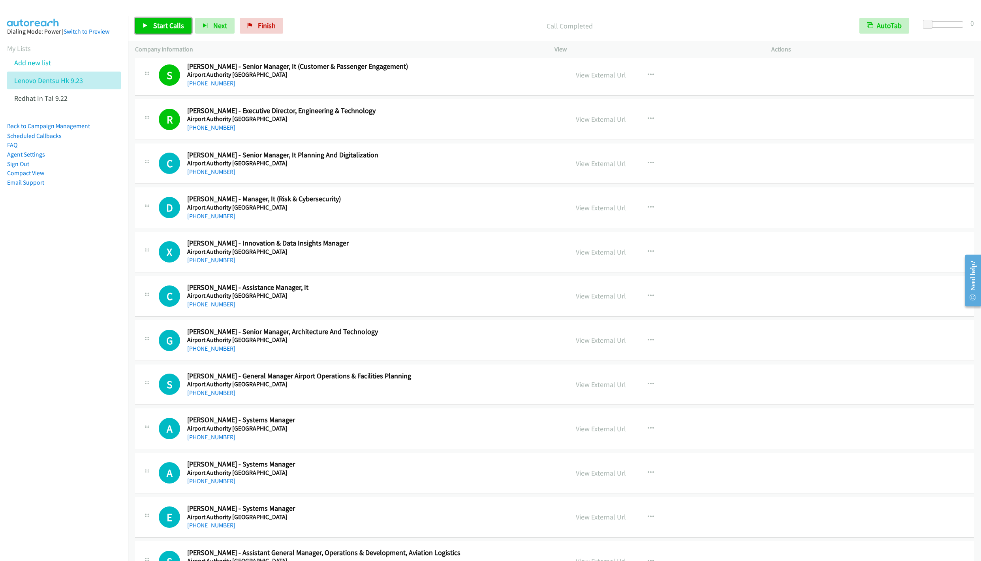
click at [158, 23] on span "Start Calls" at bounding box center [168, 25] width 31 height 9
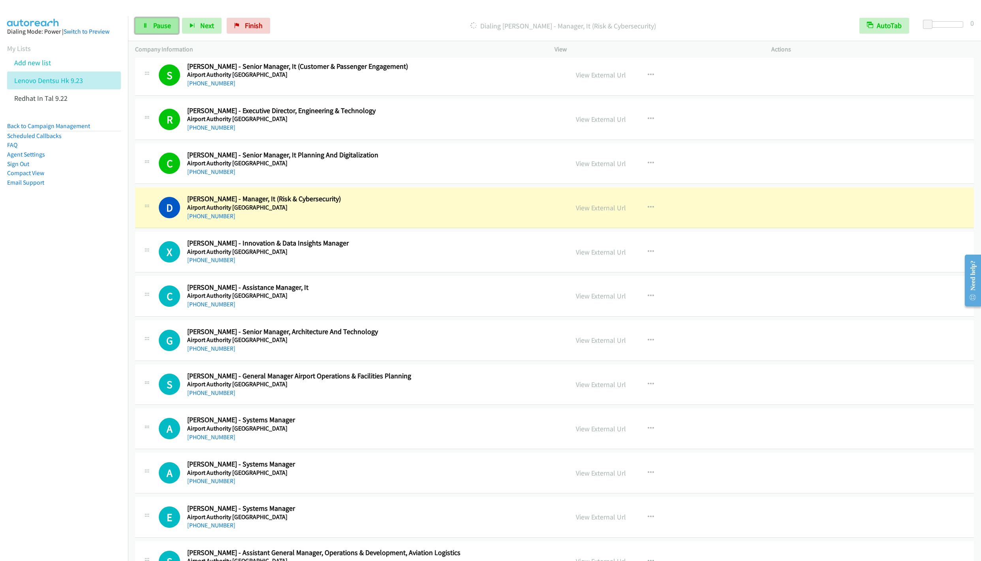
click at [157, 25] on span "Pause" at bounding box center [162, 25] width 18 height 9
click at [150, 29] on link "Start Calls" at bounding box center [163, 26] width 56 height 16
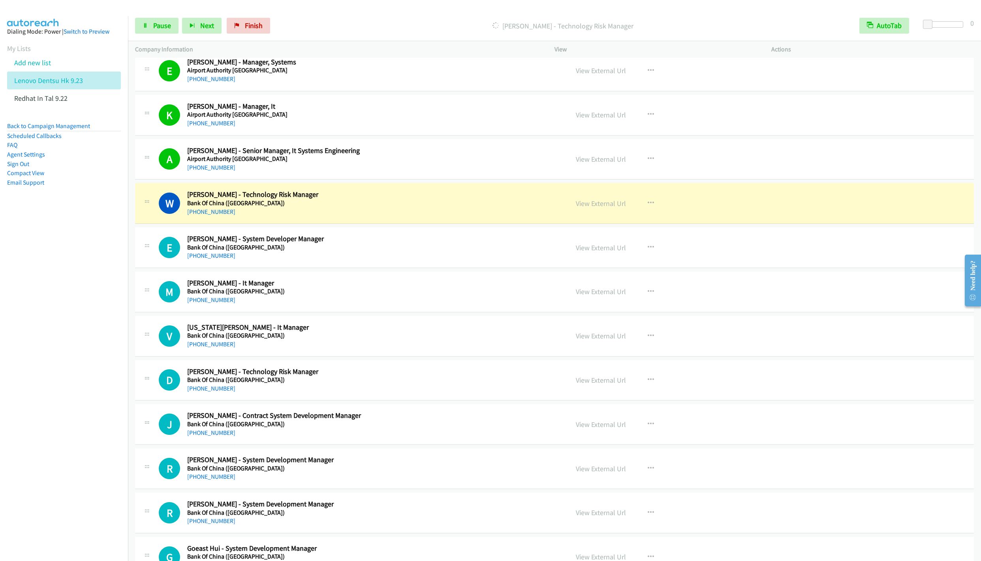
scroll to position [6341, 0]
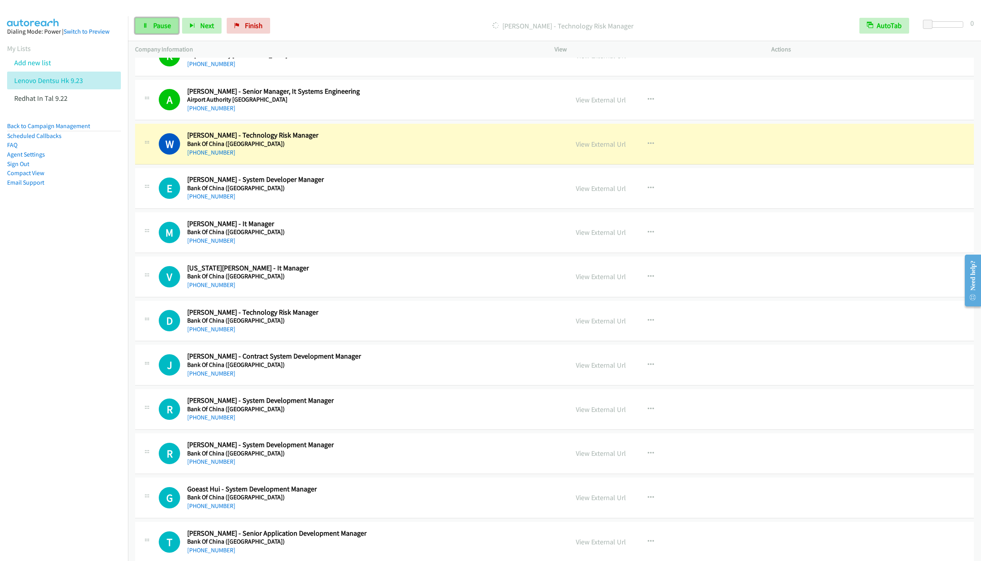
click at [159, 23] on span "Pause" at bounding box center [162, 25] width 18 height 9
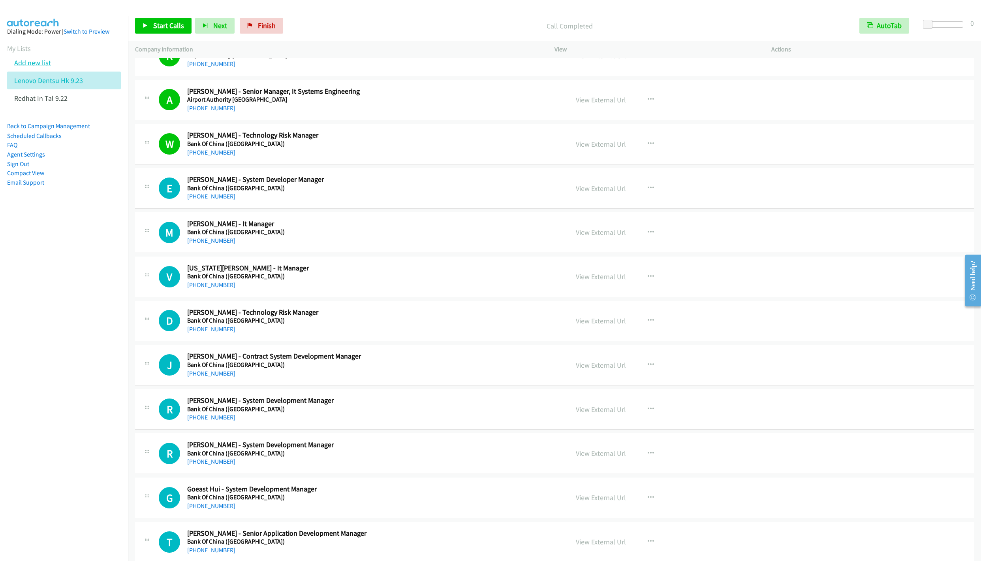
click at [38, 63] on link "Add new list" at bounding box center [32, 62] width 37 height 9
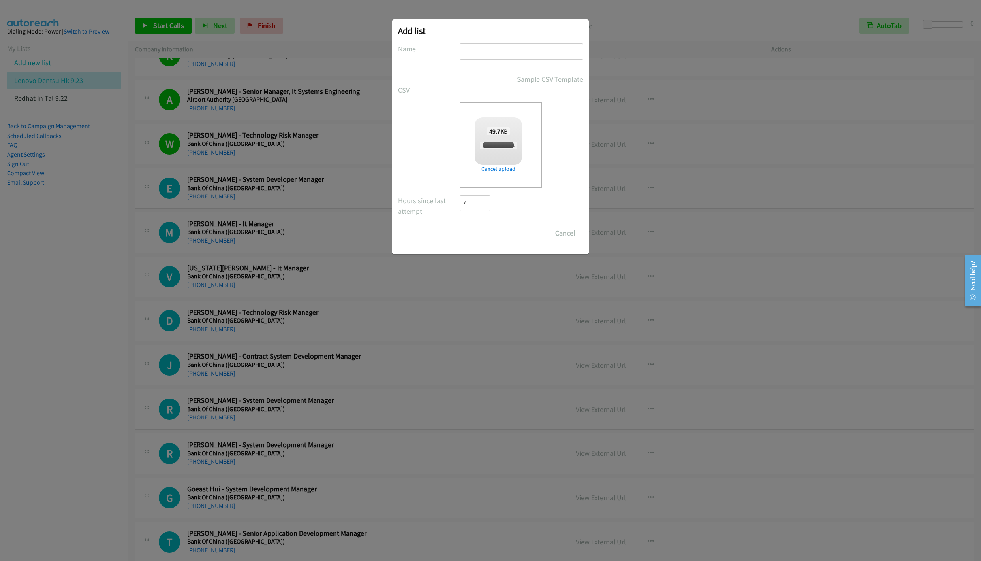
checkbox input "true"
click at [474, 55] on input "text" at bounding box center [521, 51] width 123 height 16
type input "RedHat AAP TAL IN 9.23"
click at [477, 241] on input "Save List" at bounding box center [480, 233] width 41 height 16
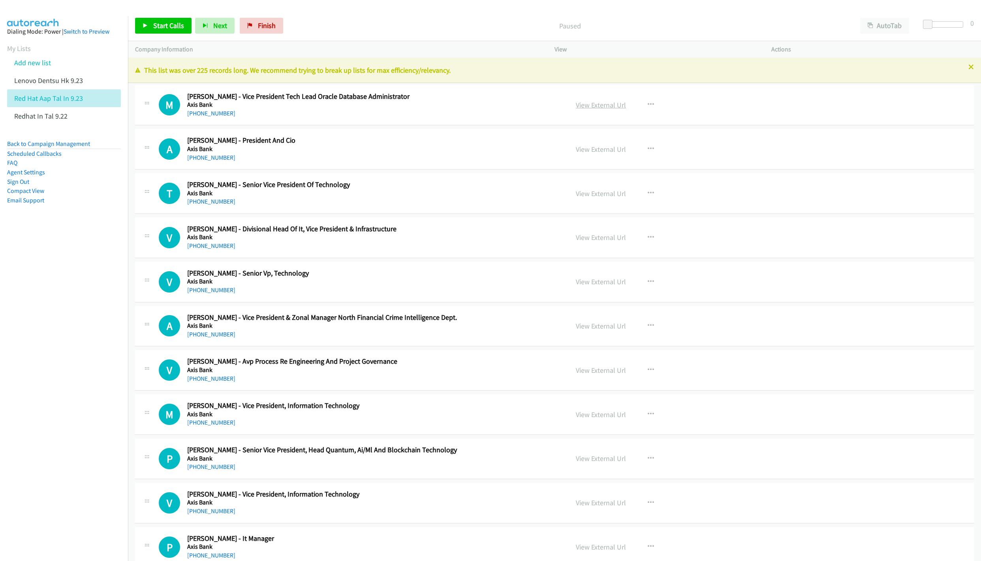
click at [590, 109] on link "View External Url" at bounding box center [601, 104] width 50 height 9
click at [969, 70] on icon at bounding box center [972, 68] width 6 height 6
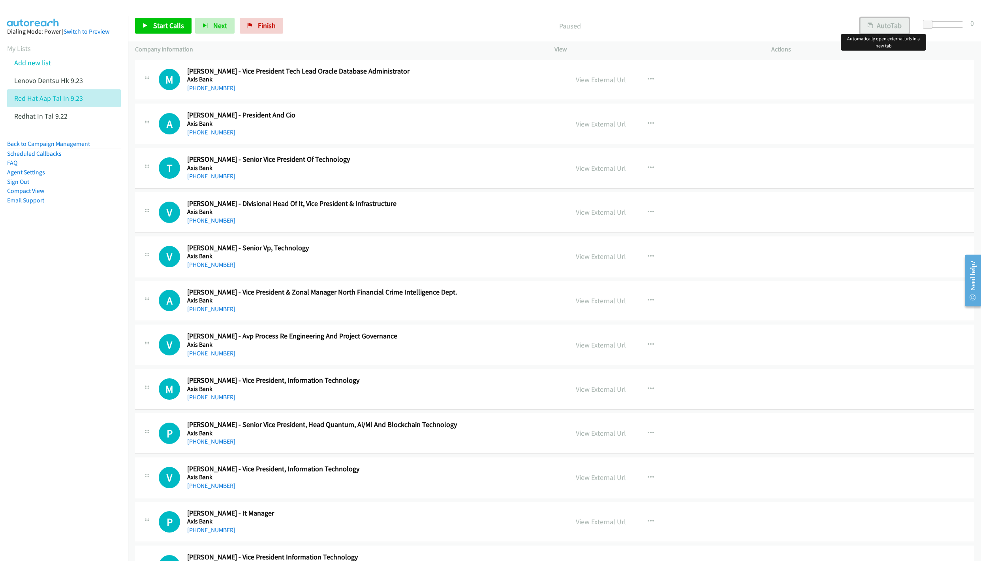
click at [887, 24] on button "AutoTab" at bounding box center [884, 26] width 49 height 16
click at [584, 76] on link "View External Url" at bounding box center [601, 79] width 50 height 9
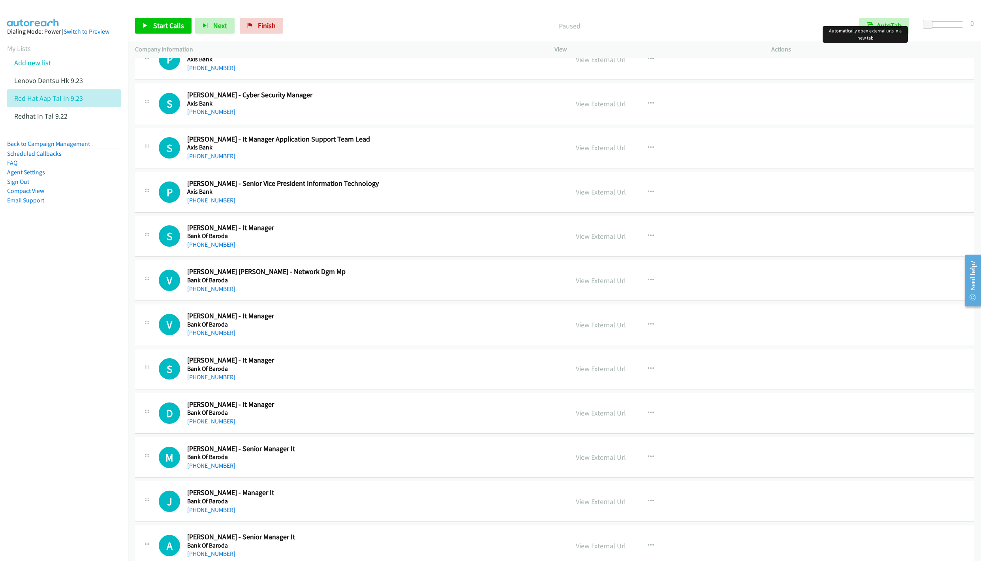
scroll to position [1482, 0]
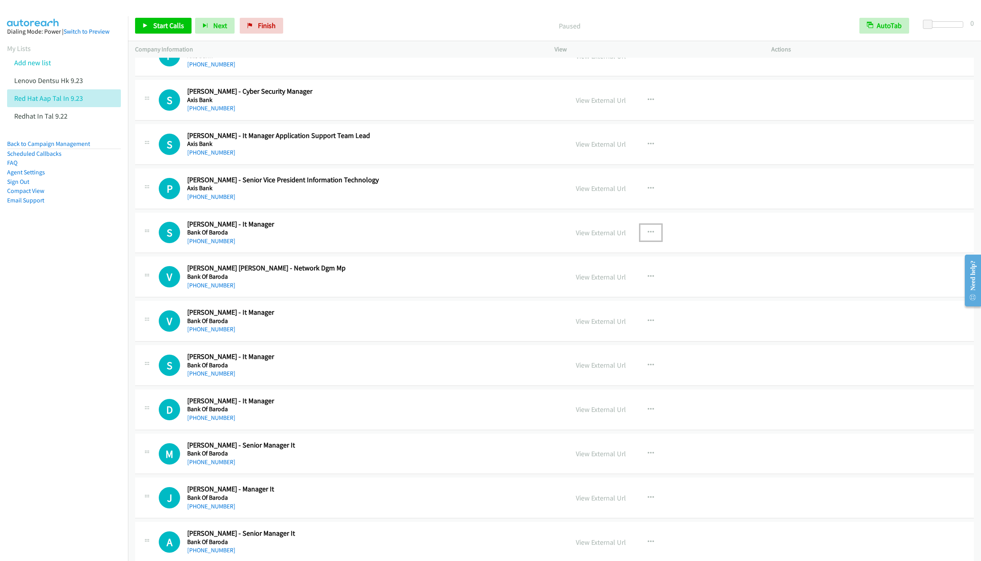
click at [648, 235] on icon "button" at bounding box center [651, 232] width 6 height 6
click at [593, 292] on link "Start Calls Here" at bounding box center [608, 284] width 105 height 16
click at [154, 21] on span "Start Calls" at bounding box center [168, 25] width 31 height 9
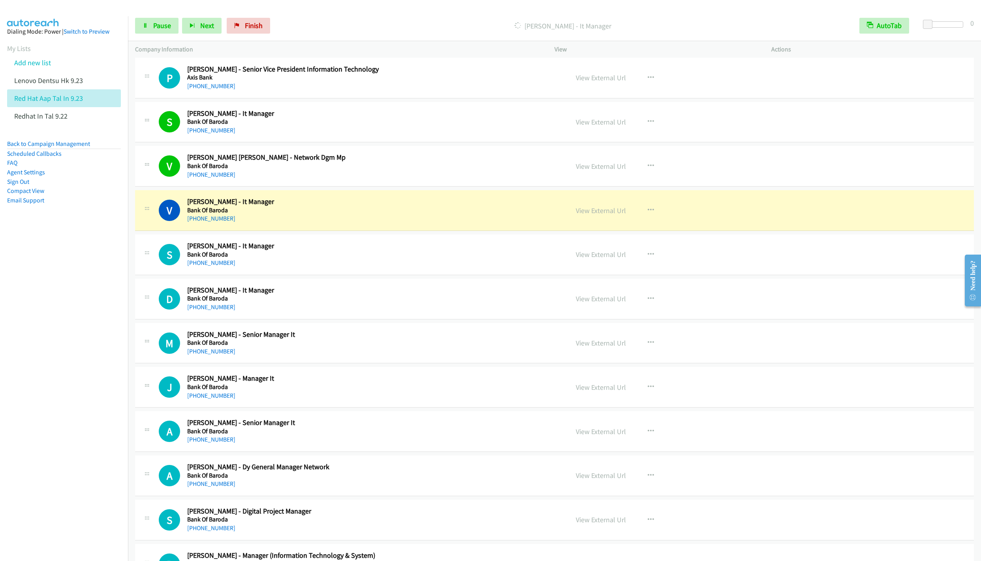
scroll to position [1600, 0]
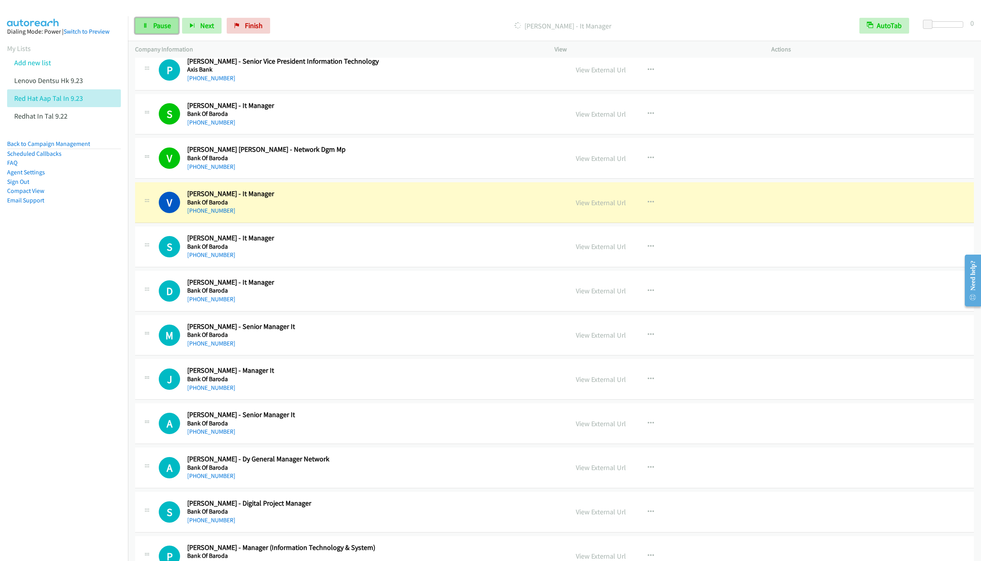
click at [158, 29] on span "Pause" at bounding box center [162, 25] width 18 height 9
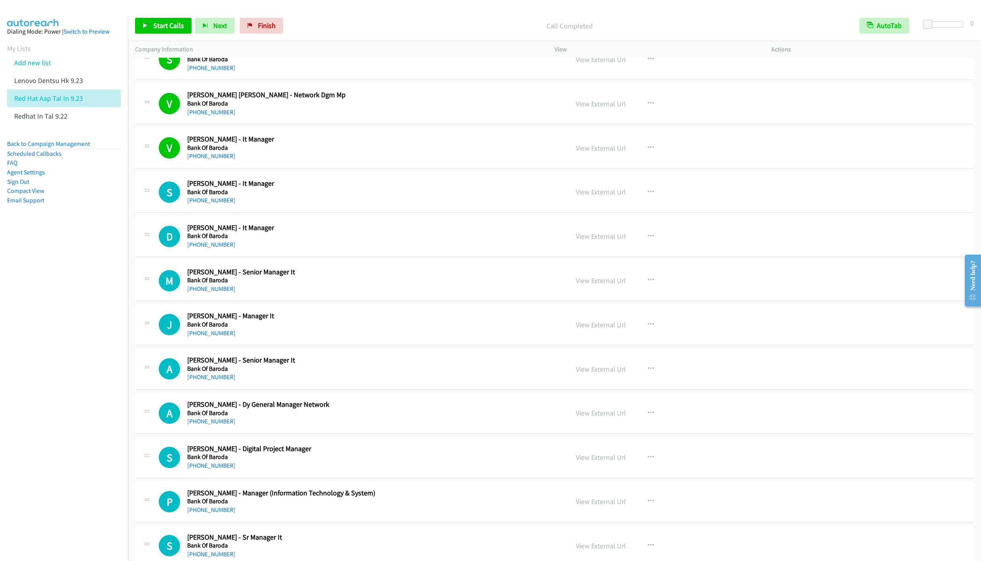
scroll to position [1719, 0]
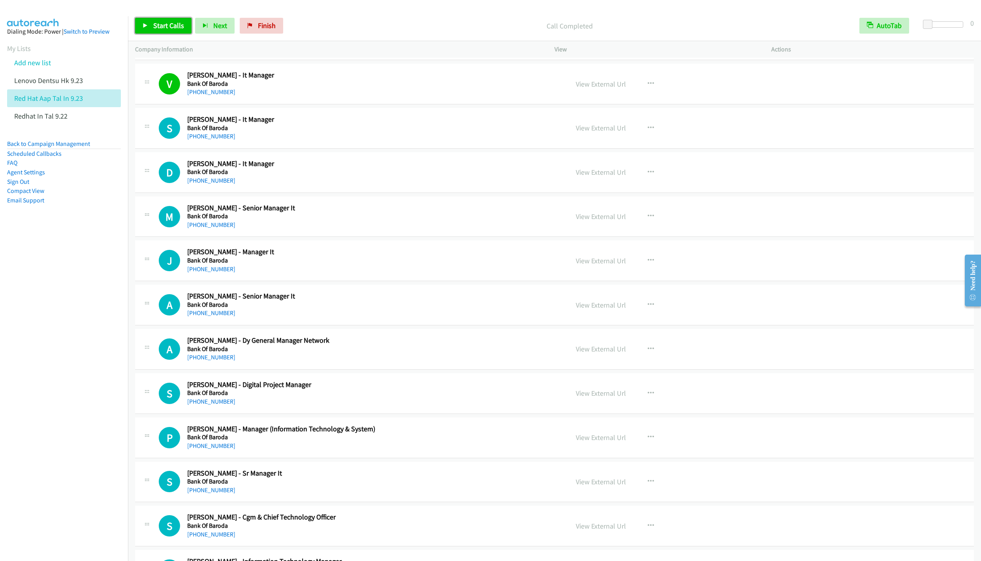
click at [155, 29] on span "Start Calls" at bounding box center [168, 25] width 31 height 9
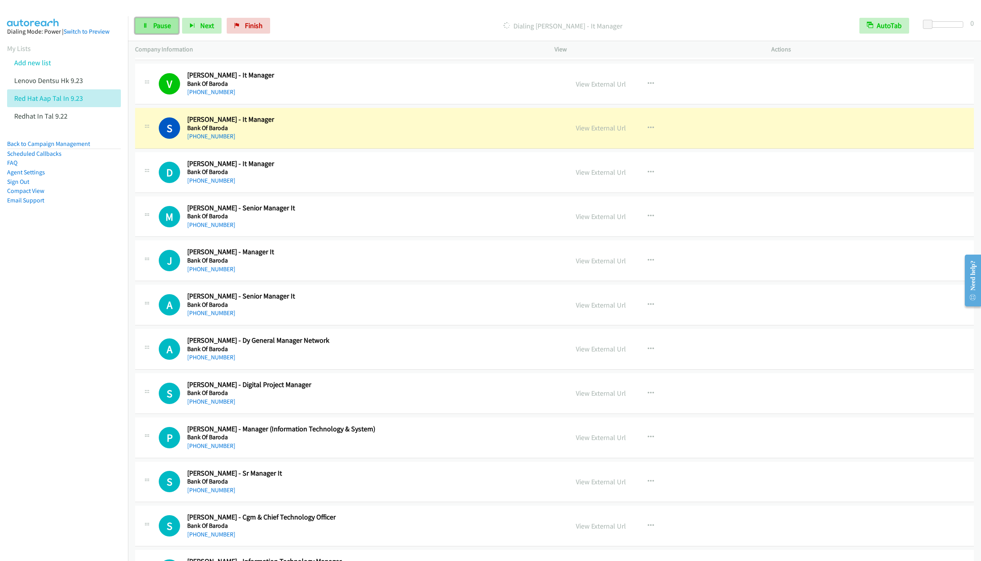
click at [156, 27] on span "Pause" at bounding box center [162, 25] width 18 height 9
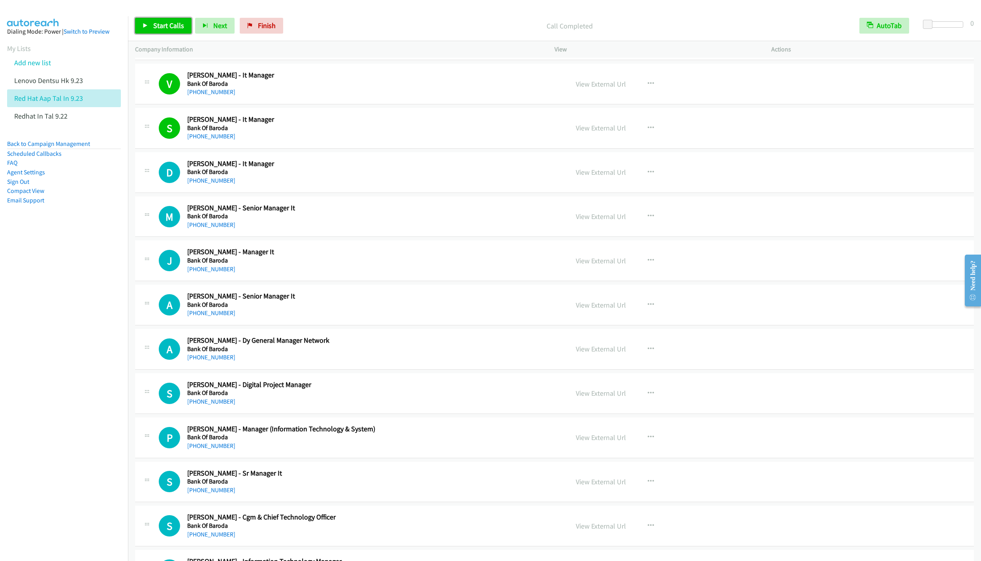
click at [160, 26] on span "Start Calls" at bounding box center [168, 25] width 31 height 9
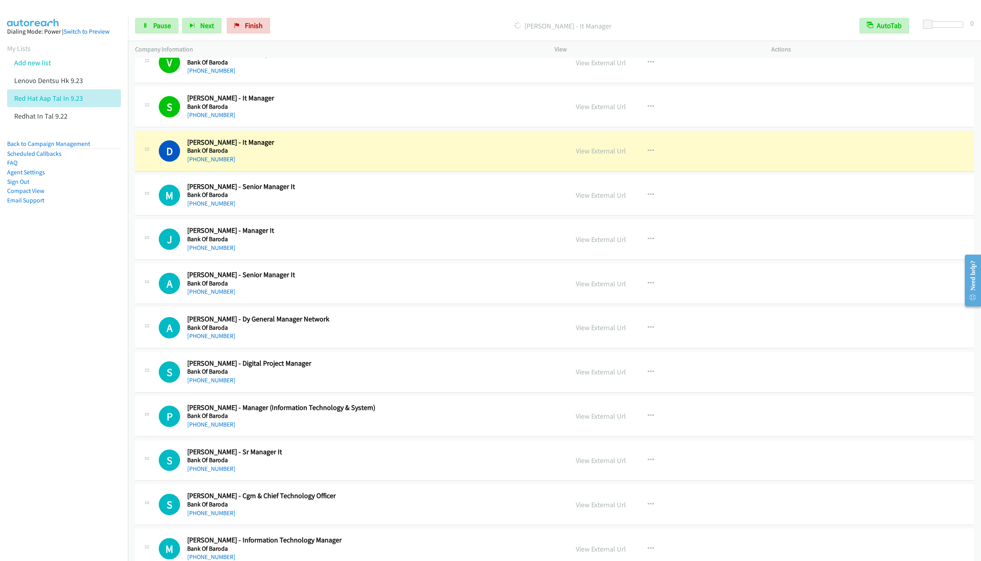
scroll to position [1778, 0]
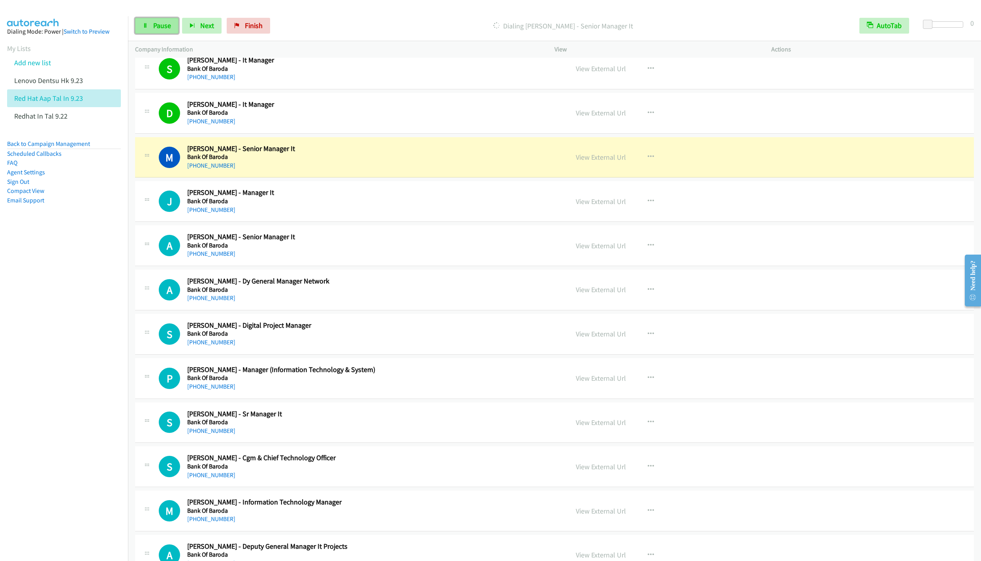
click at [153, 28] on span "Pause" at bounding box center [162, 25] width 18 height 9
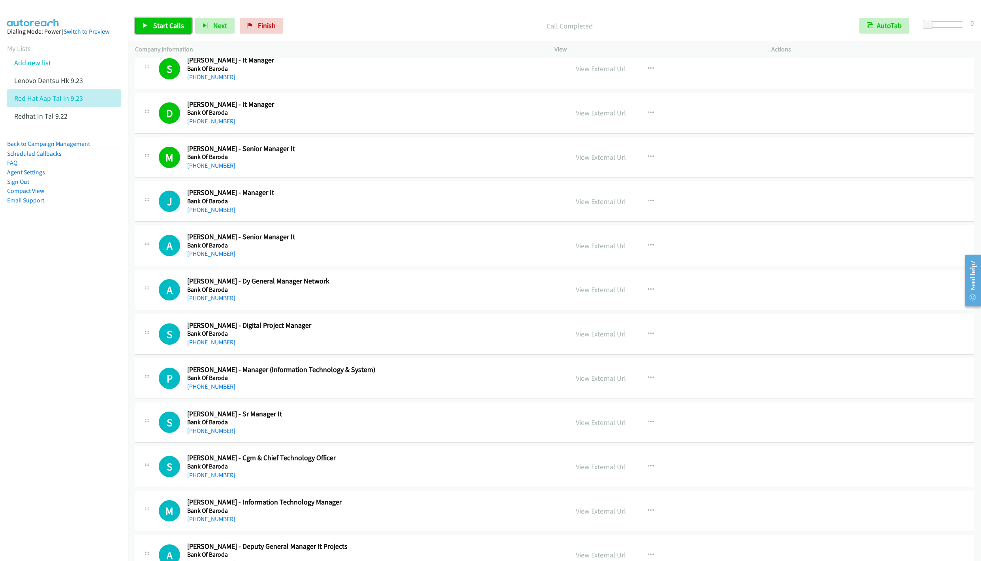
click at [162, 23] on span "Start Calls" at bounding box center [168, 25] width 31 height 9
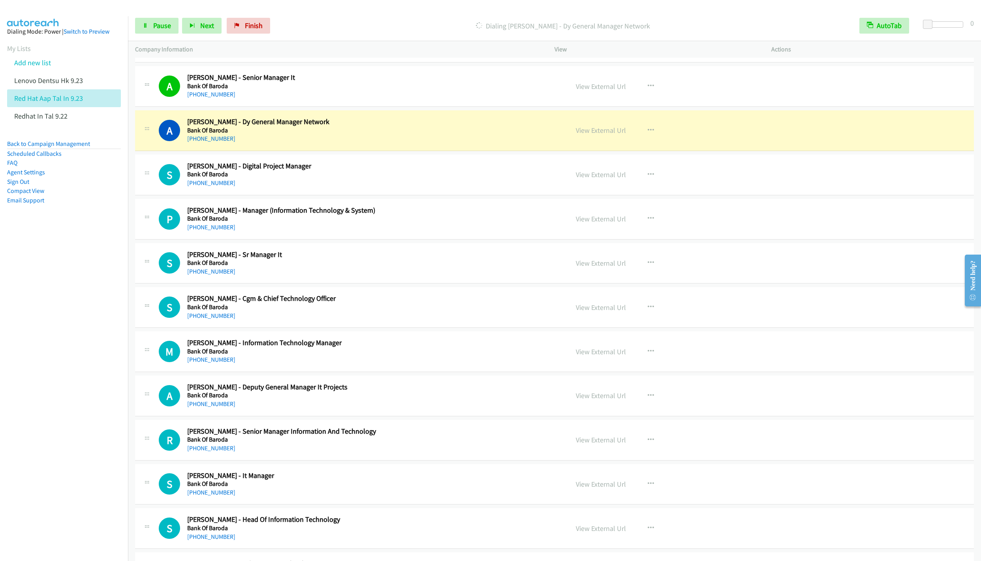
scroll to position [1956, 0]
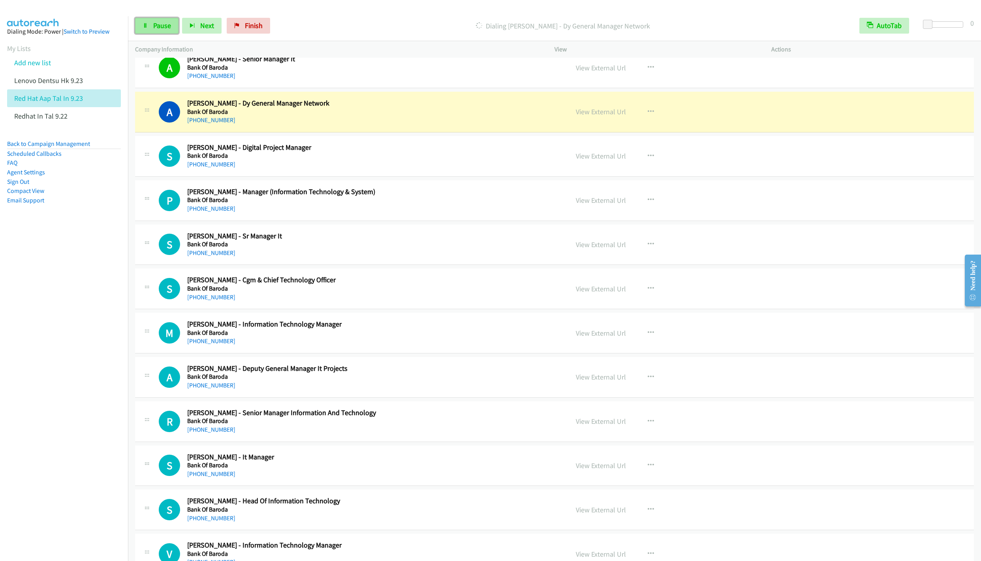
click at [162, 31] on link "Pause" at bounding box center [156, 26] width 43 height 16
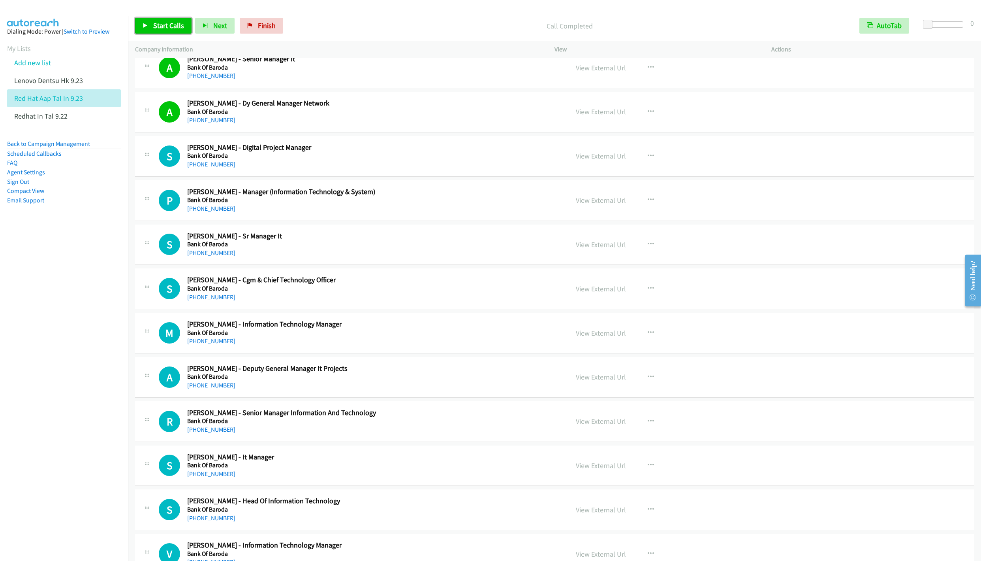
click at [159, 23] on span "Start Calls" at bounding box center [168, 25] width 31 height 9
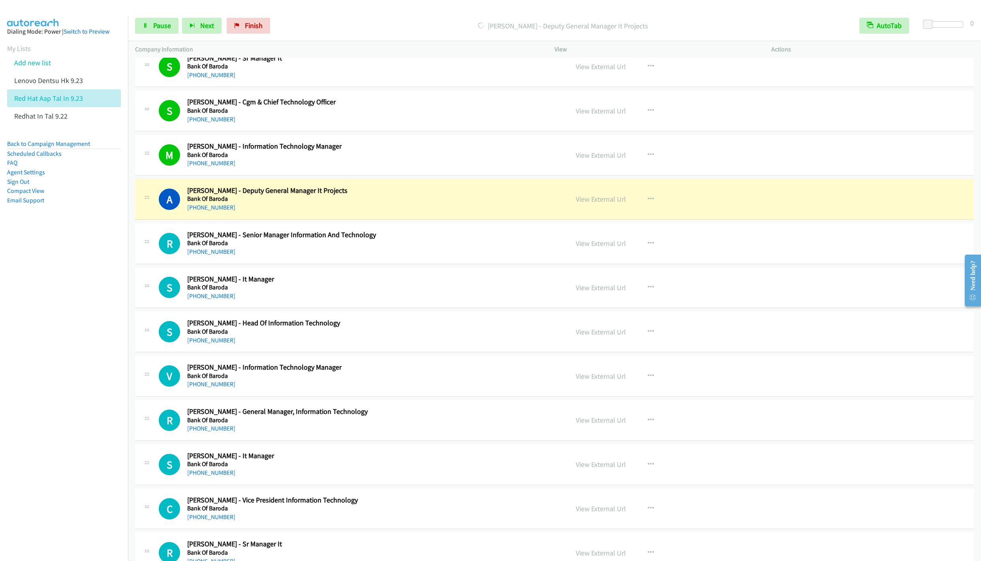
scroll to position [2193, 0]
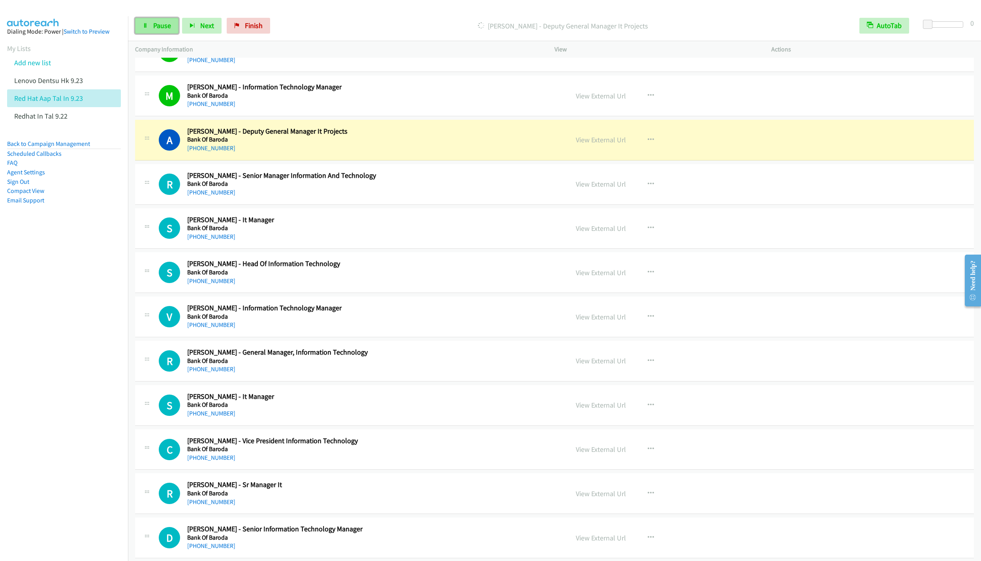
click at [156, 30] on span "Pause" at bounding box center [162, 25] width 18 height 9
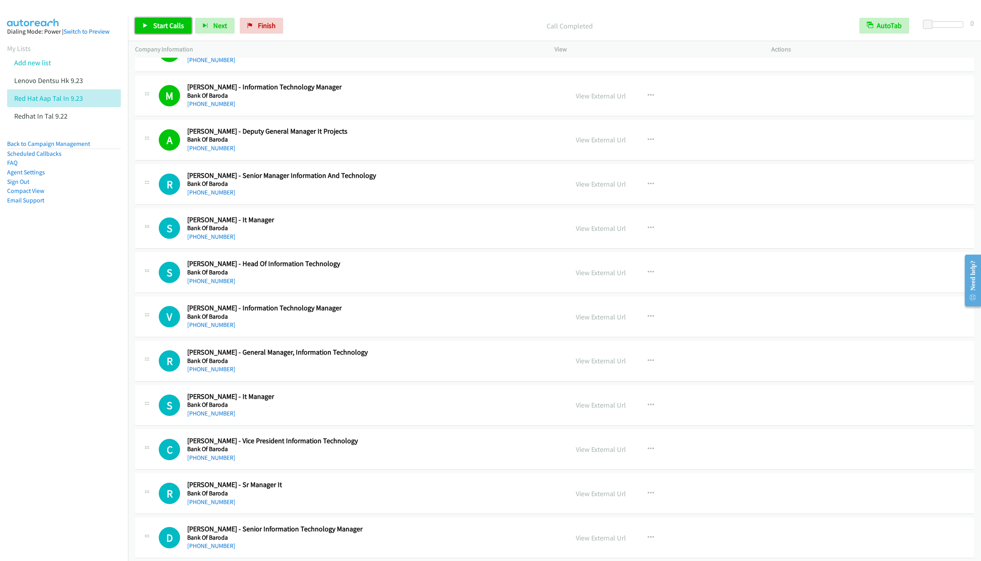
click at [162, 25] on span "Start Calls" at bounding box center [168, 25] width 31 height 9
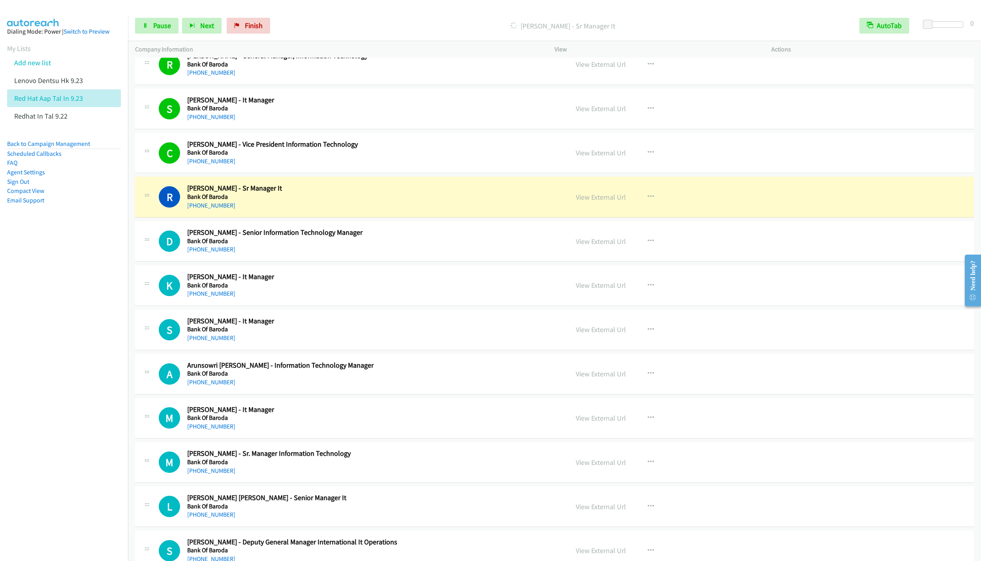
scroll to position [2548, 0]
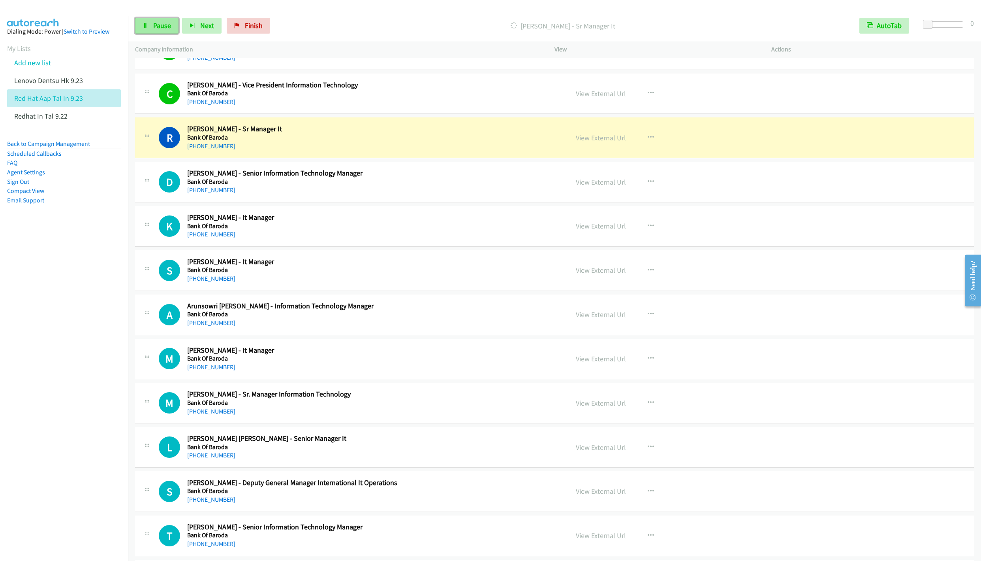
click at [148, 30] on link "Pause" at bounding box center [156, 26] width 43 height 16
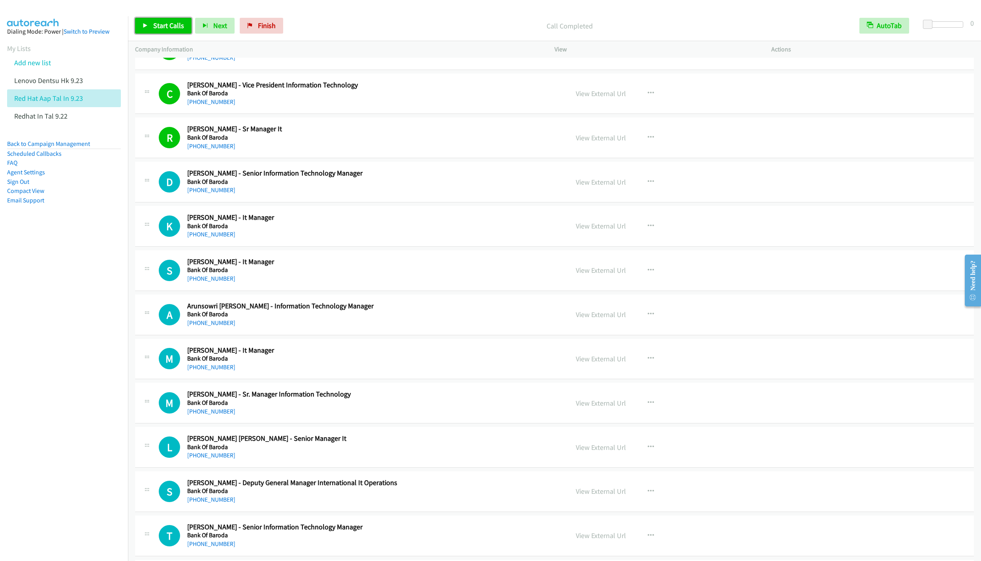
click at [162, 27] on span "Start Calls" at bounding box center [168, 25] width 31 height 9
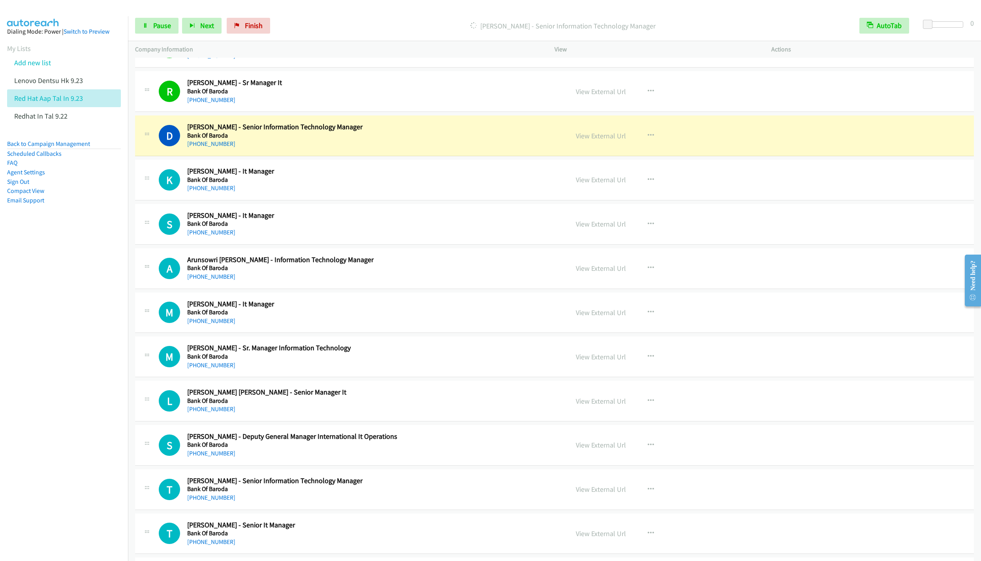
scroll to position [2608, 0]
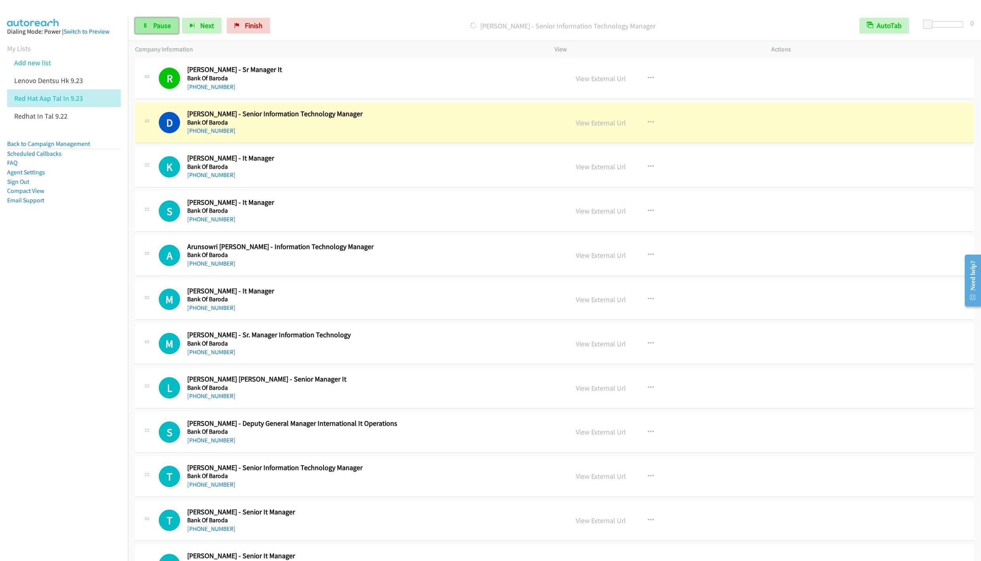
click at [147, 28] on link "Pause" at bounding box center [156, 26] width 43 height 16
